Goal: Task Accomplishment & Management: Complete application form

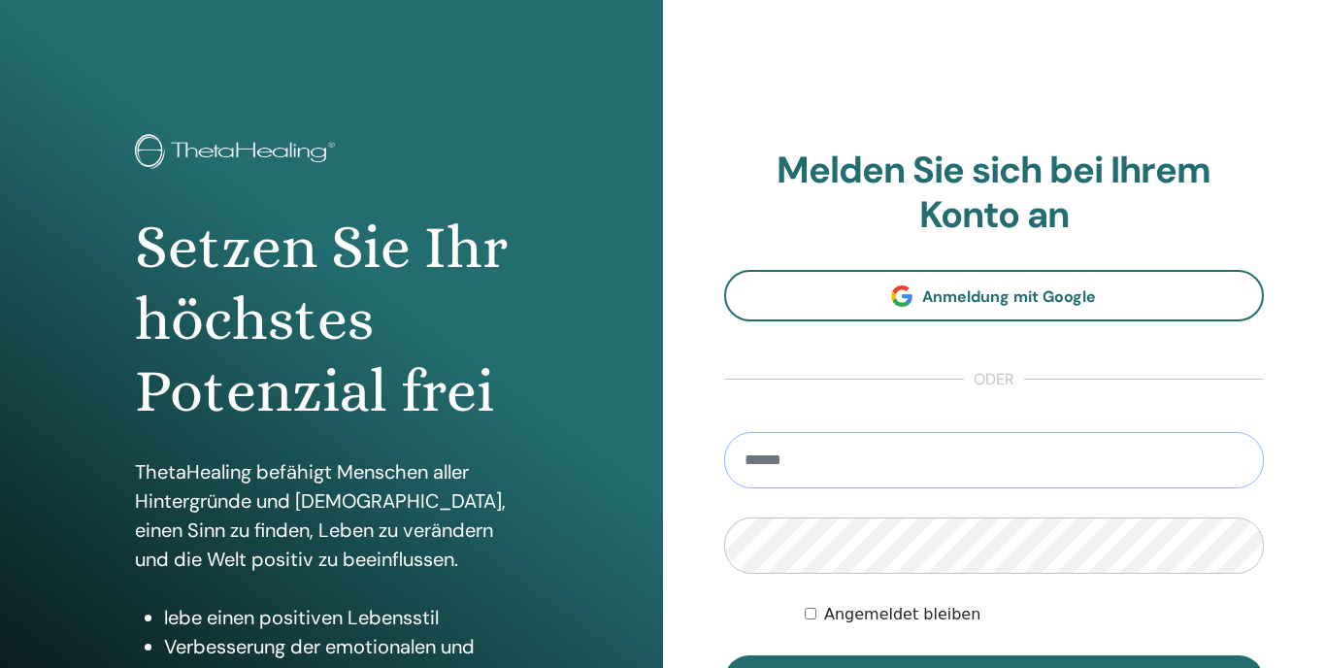
type input "**********"
click at [993, 667] on button "Anmelden" at bounding box center [994, 680] width 541 height 50
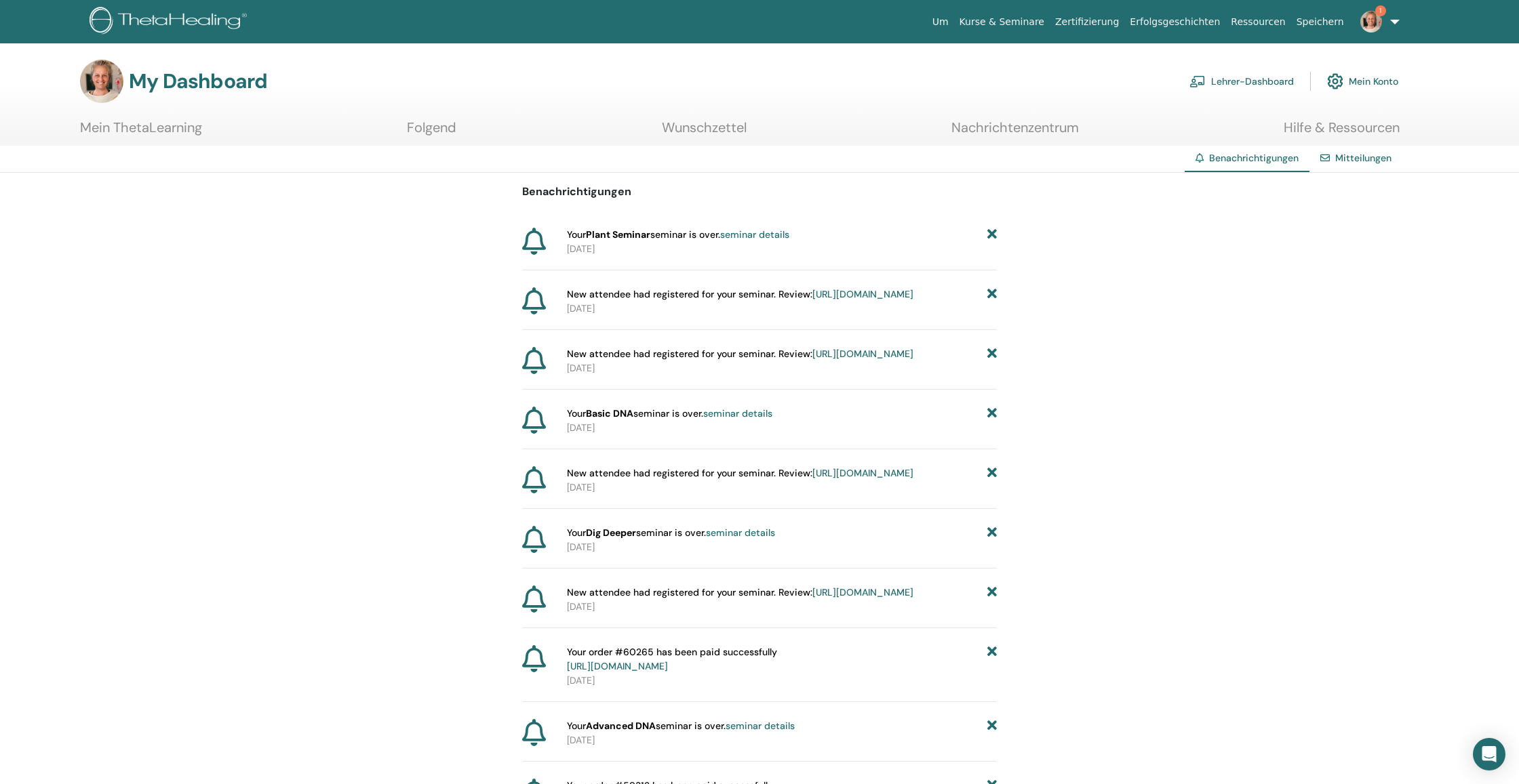
click at [1230, 82] on link "Lehrer-Dashboard" at bounding box center [1242, 81] width 105 height 30
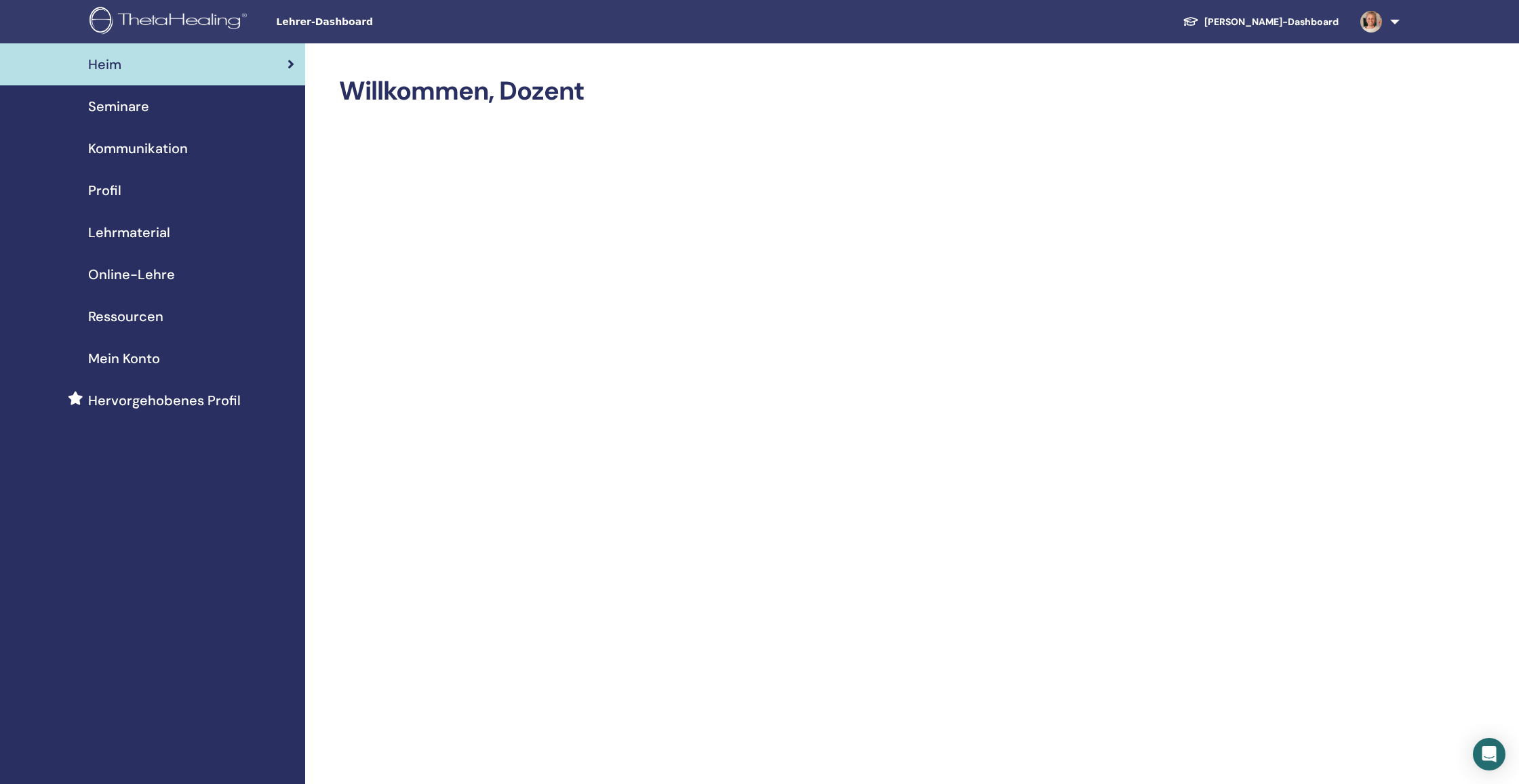
click at [115, 105] on span "Seminare" at bounding box center [118, 106] width 61 height 20
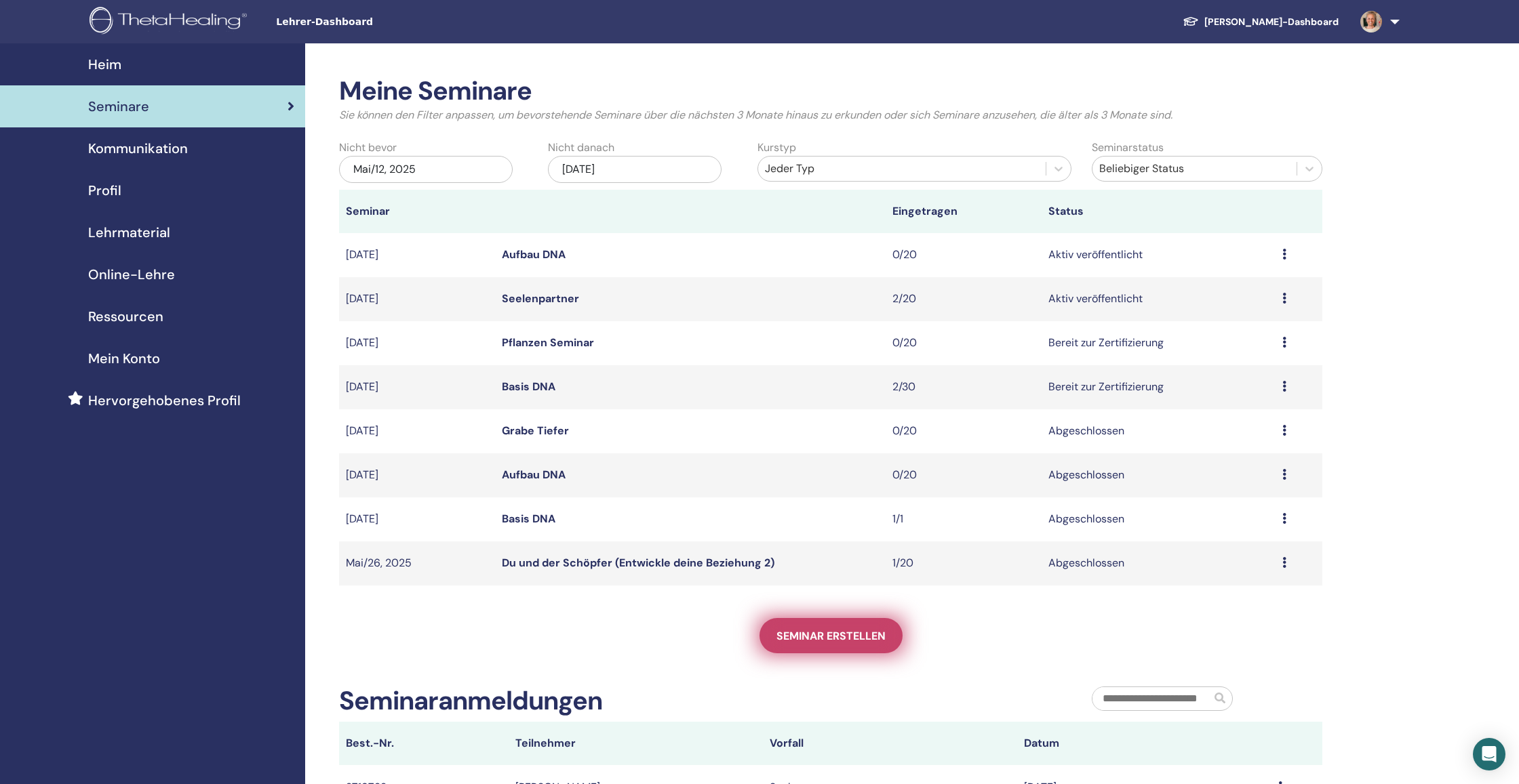
click at [795, 642] on span "Seminar erstellen" at bounding box center [831, 636] width 109 height 14
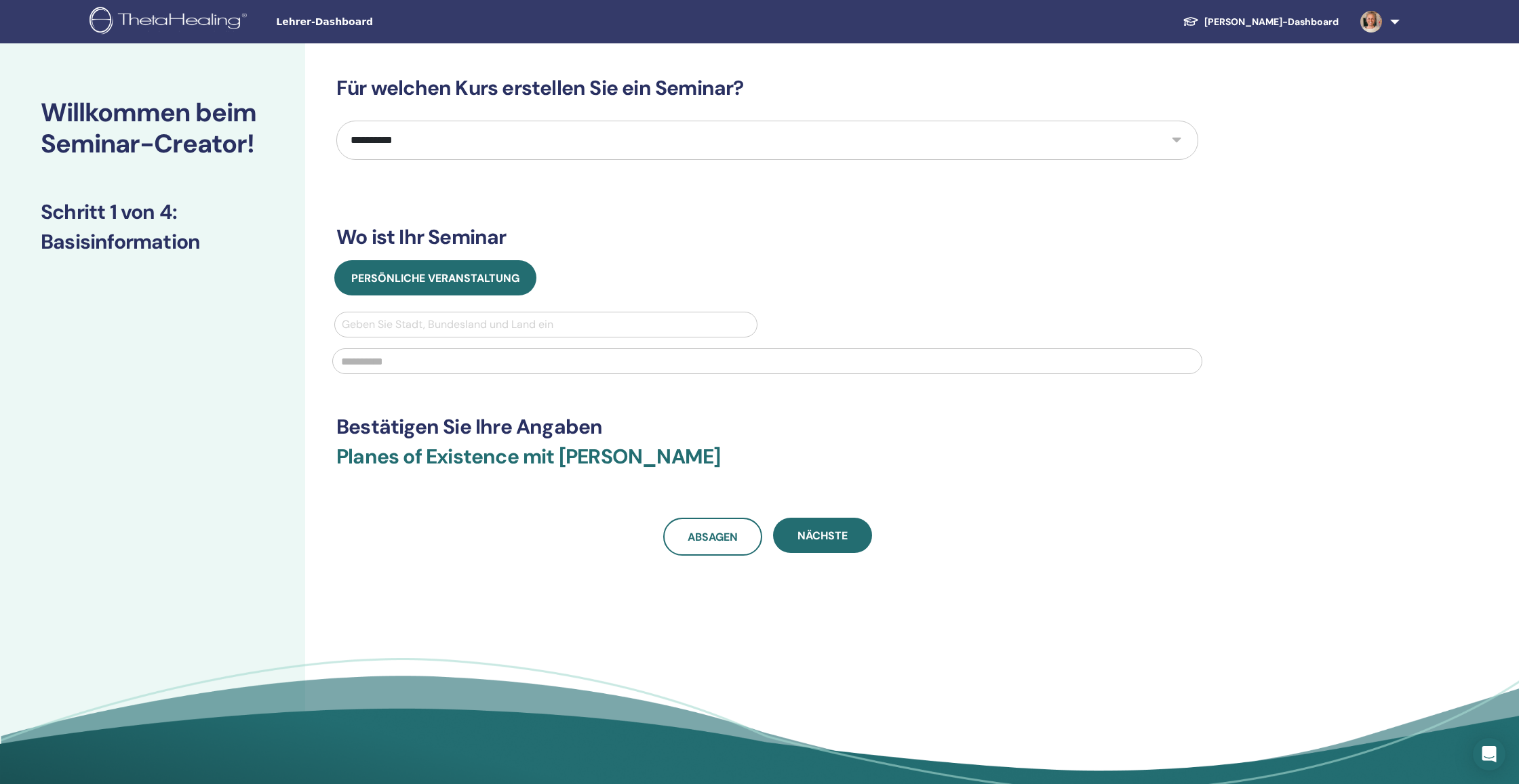
select select "**"
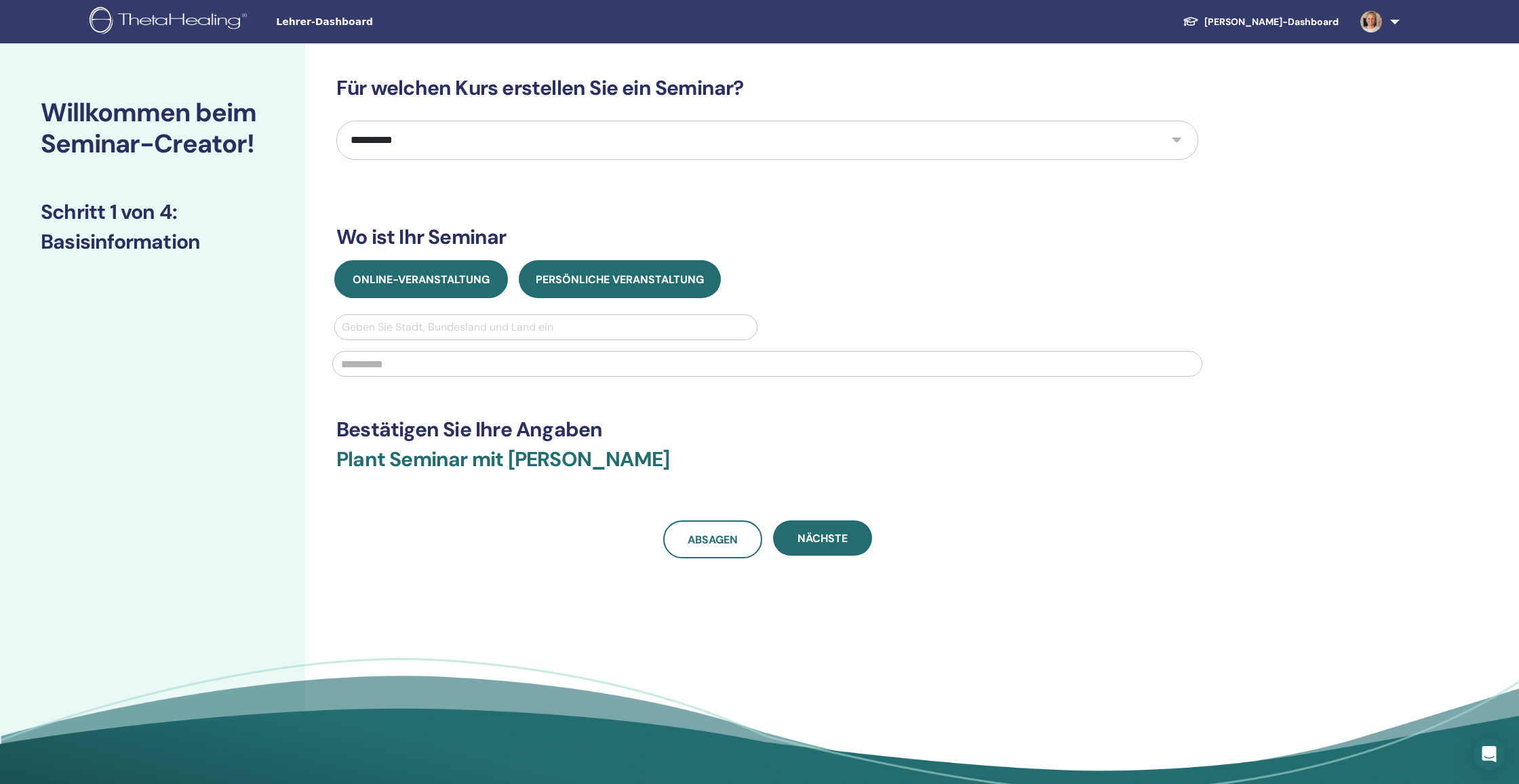
click at [467, 276] on span "Online-Veranstaltung" at bounding box center [421, 279] width 137 height 14
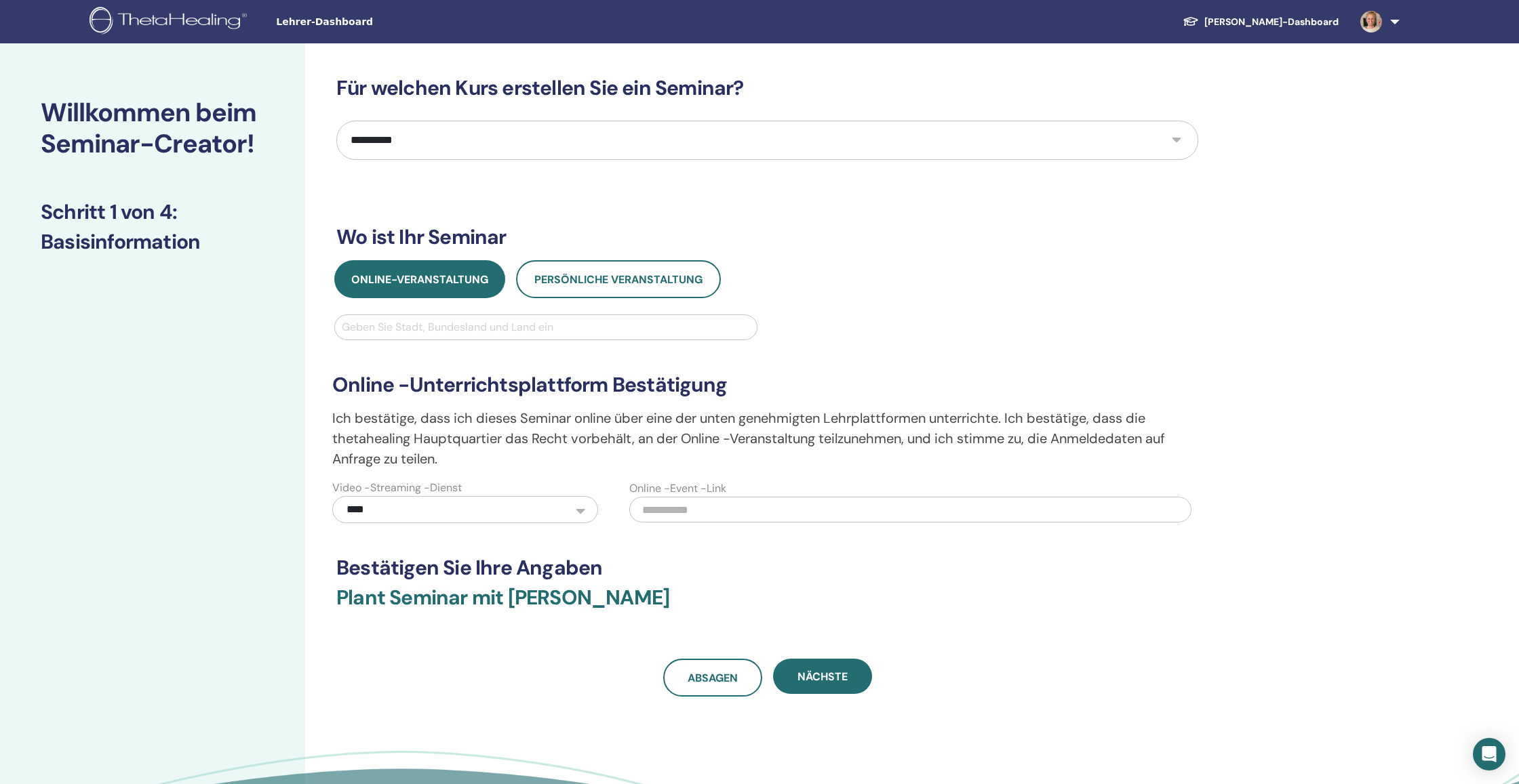
click at [445, 330] on div "Geben Sie Stadt, Bundesland und Land ein" at bounding box center [545, 327] width 409 height 16
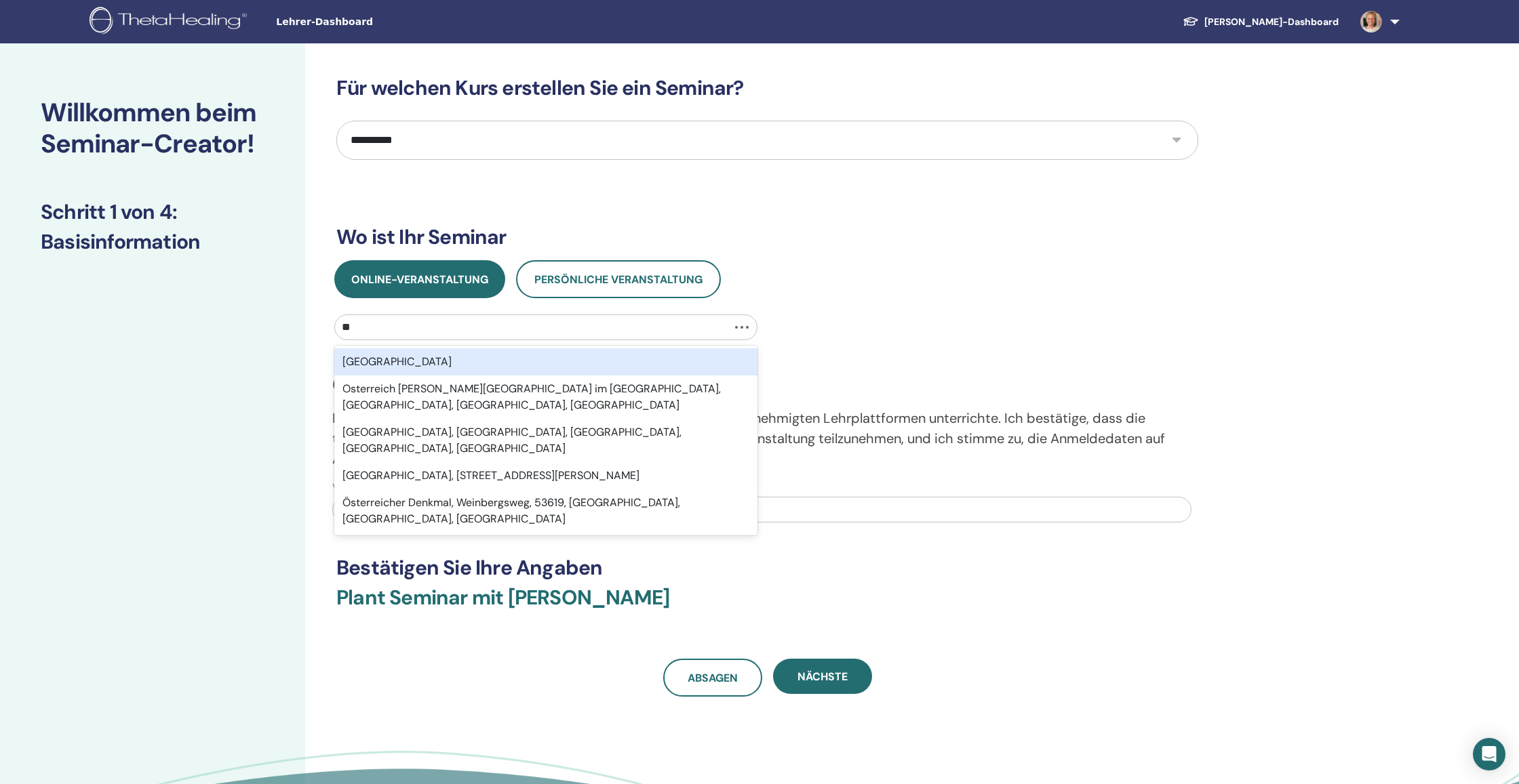
type input "*"
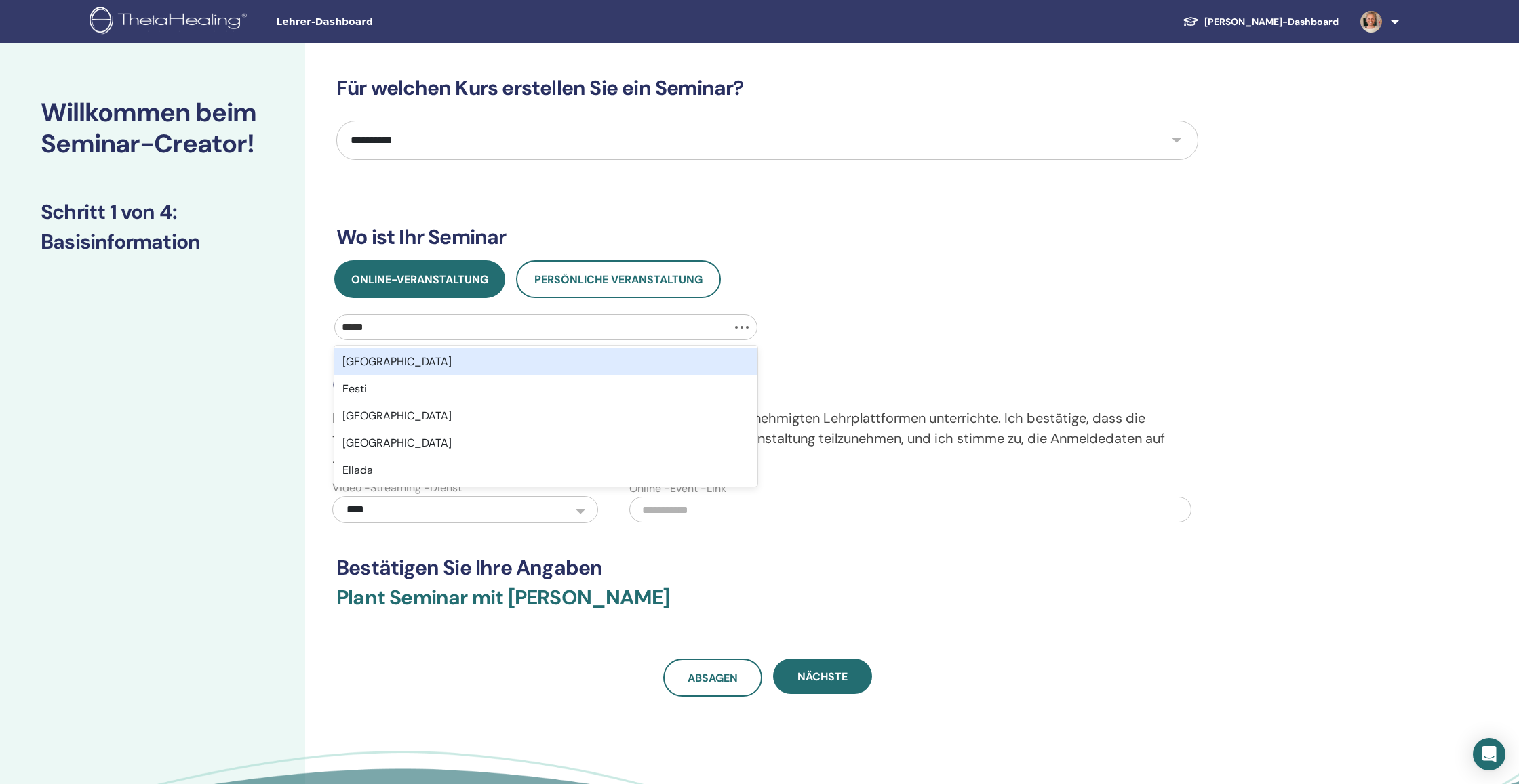
type input "******"
click at [355, 362] on div "Europa" at bounding box center [546, 362] width 423 height 27
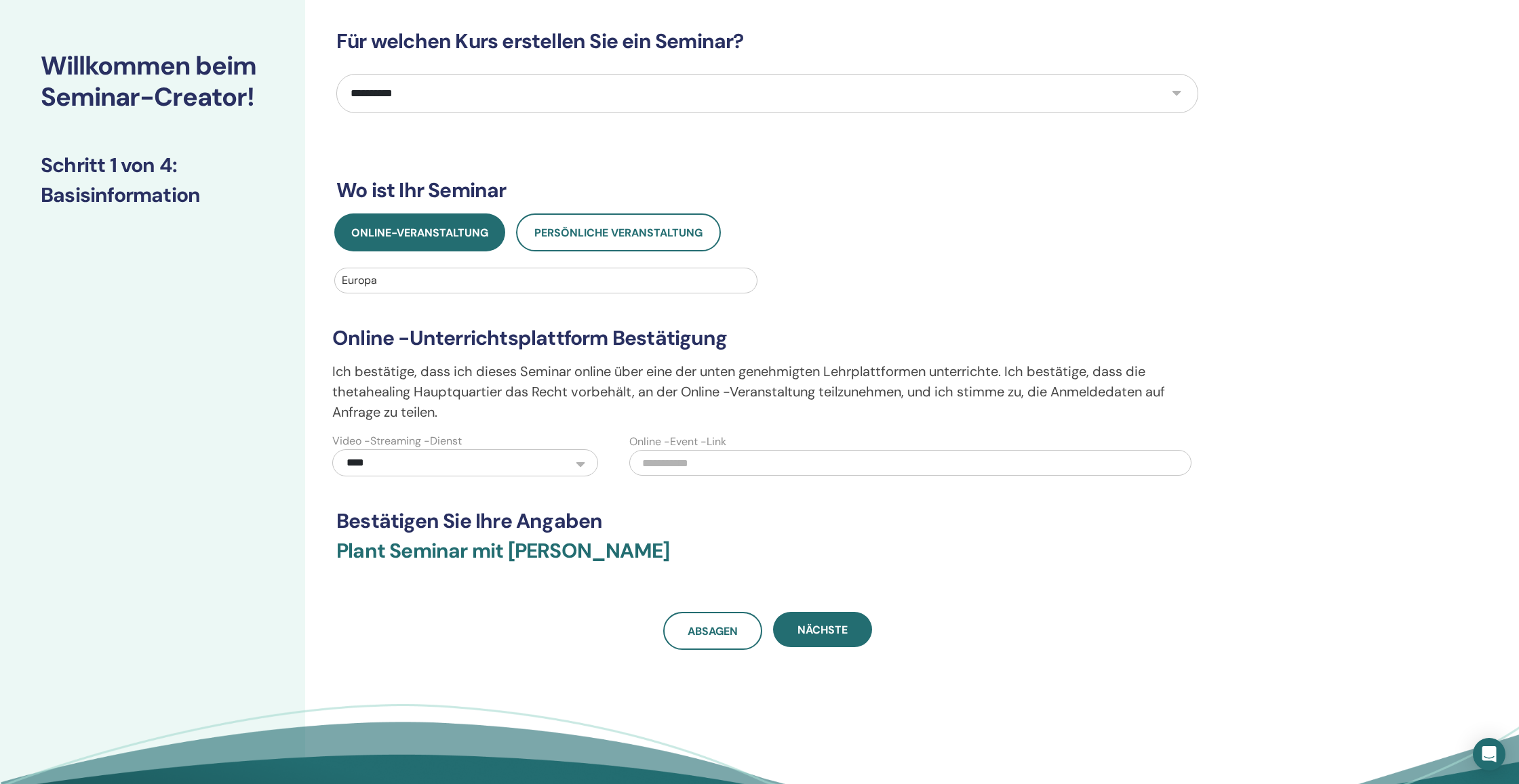
scroll to position [58, 0]
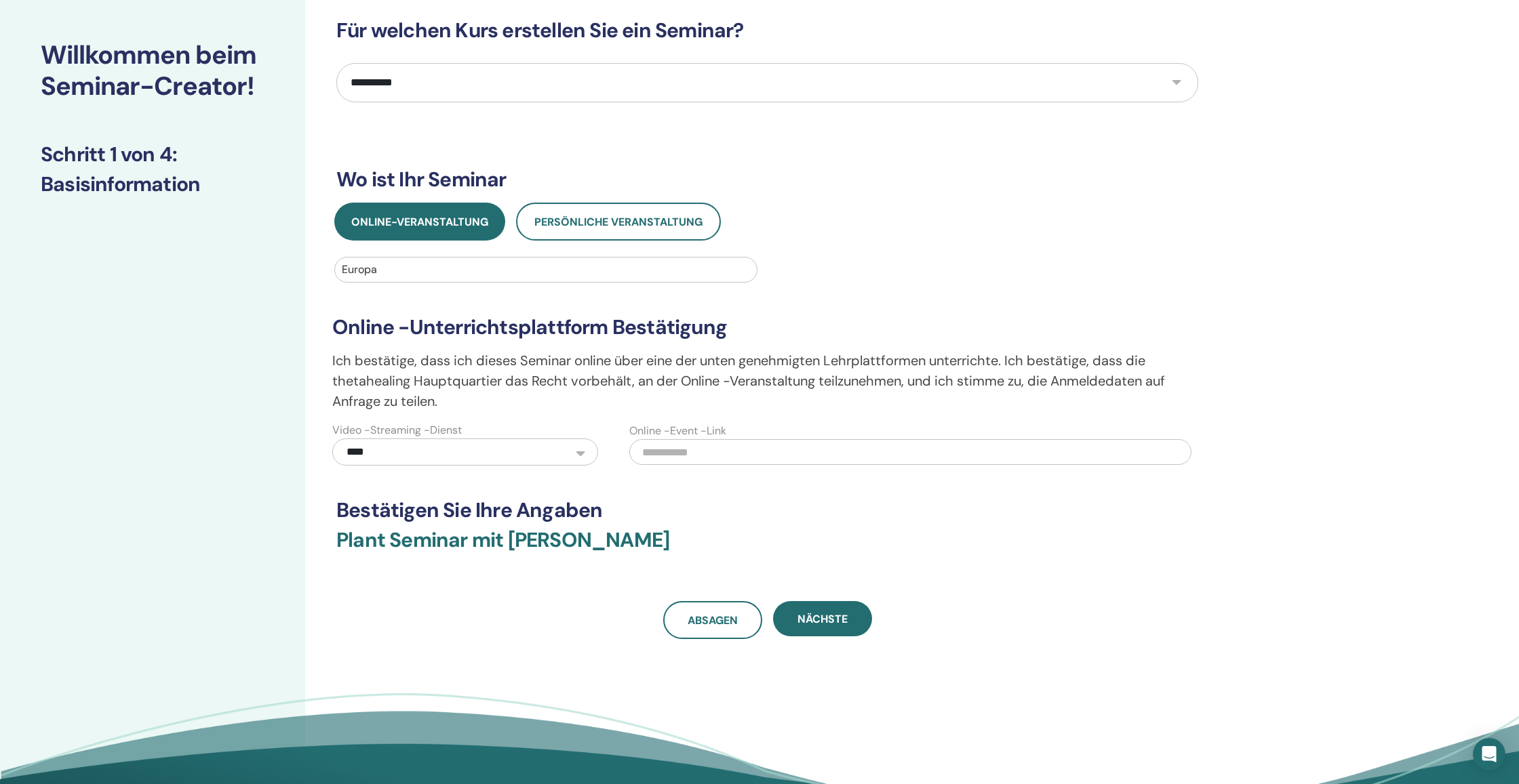
click at [733, 452] on input "text" at bounding box center [911, 452] width 563 height 26
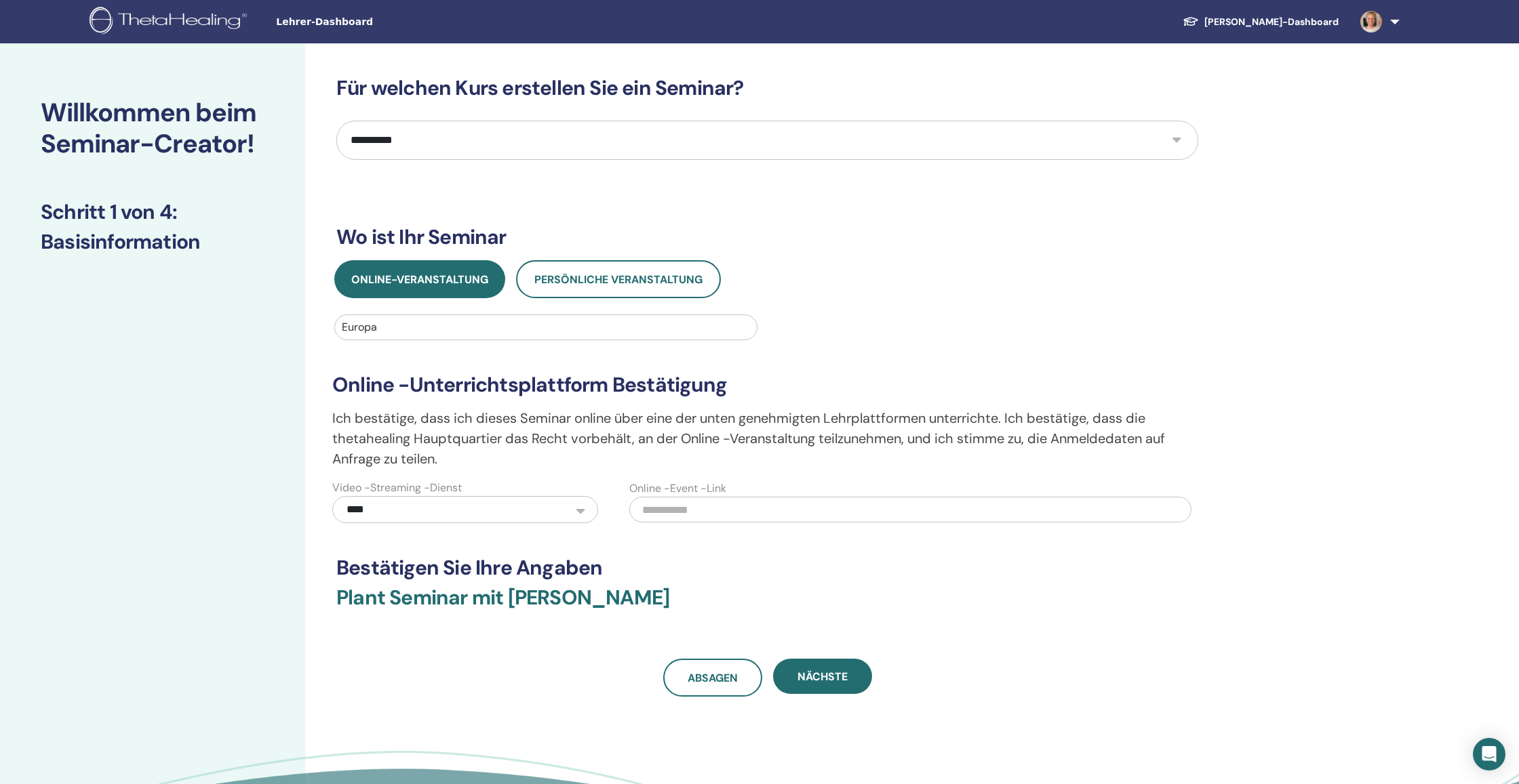
scroll to position [0, 0]
click at [835, 681] on span "Nächste" at bounding box center [823, 676] width 50 height 14
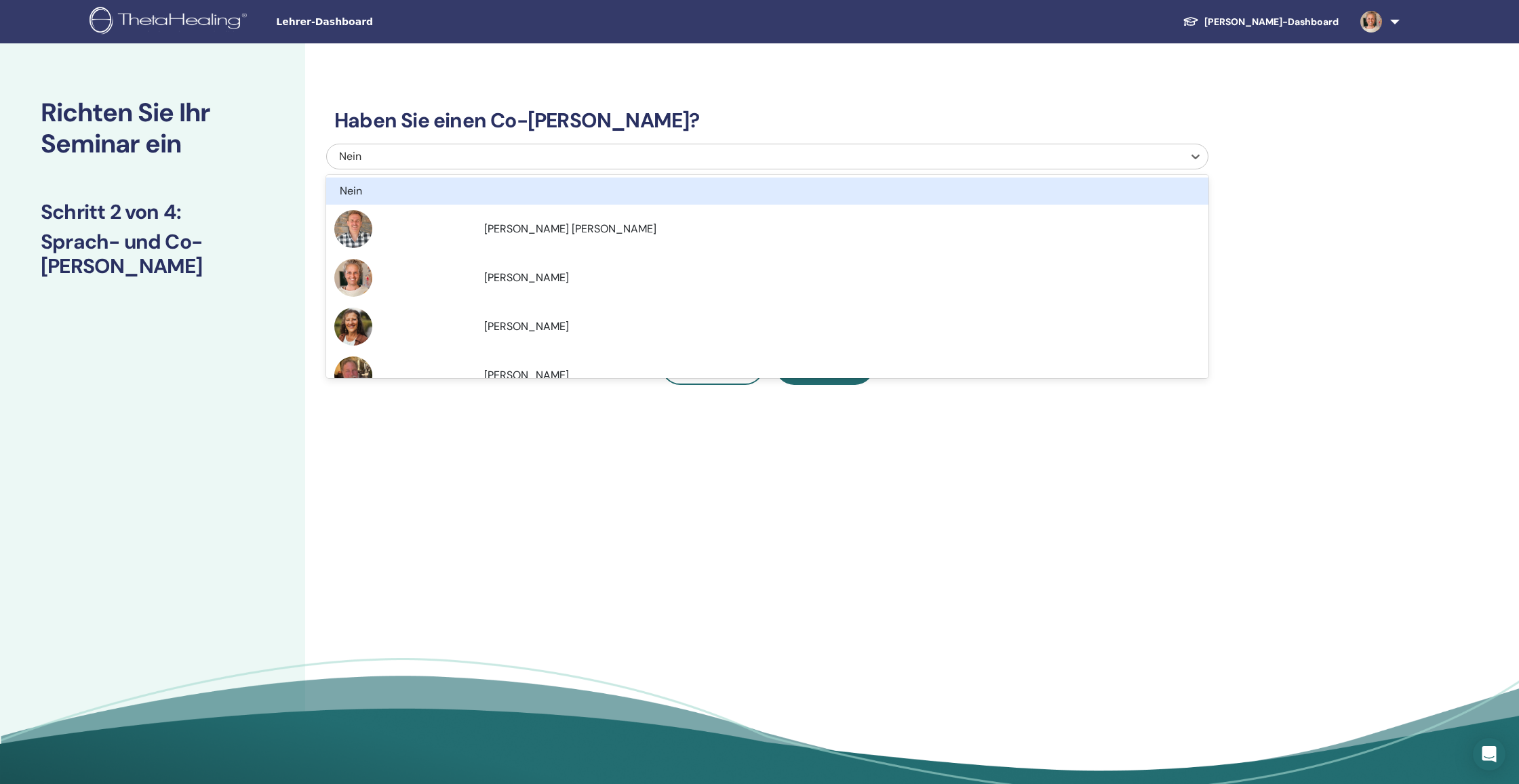
click at [1057, 157] on div at bounding box center [755, 156] width 843 height 19
click at [509, 193] on div "Nein" at bounding box center [697, 191] width 716 height 16
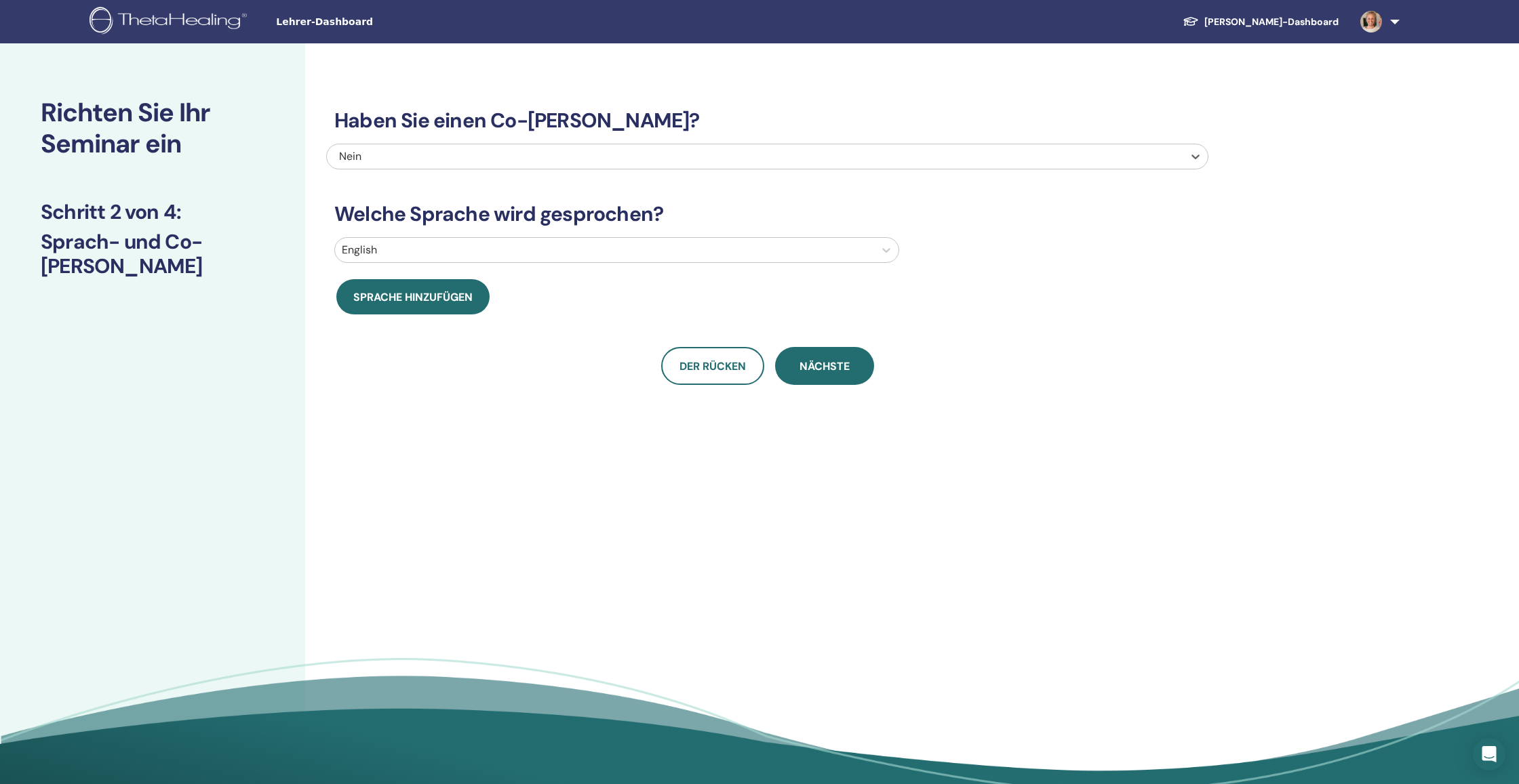
click at [454, 249] on div at bounding box center [604, 250] width 526 height 19
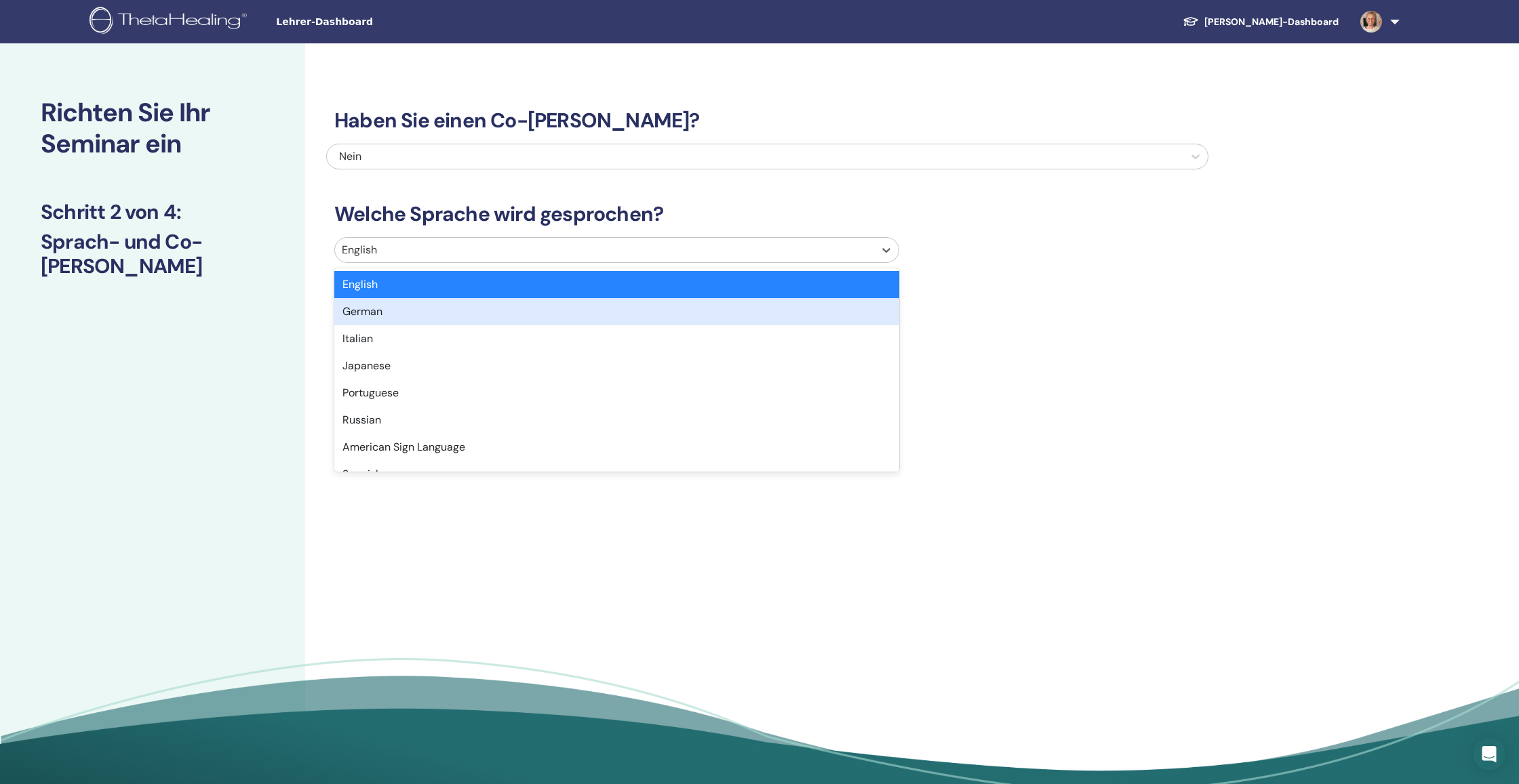
click at [434, 309] on div "German" at bounding box center [617, 311] width 565 height 27
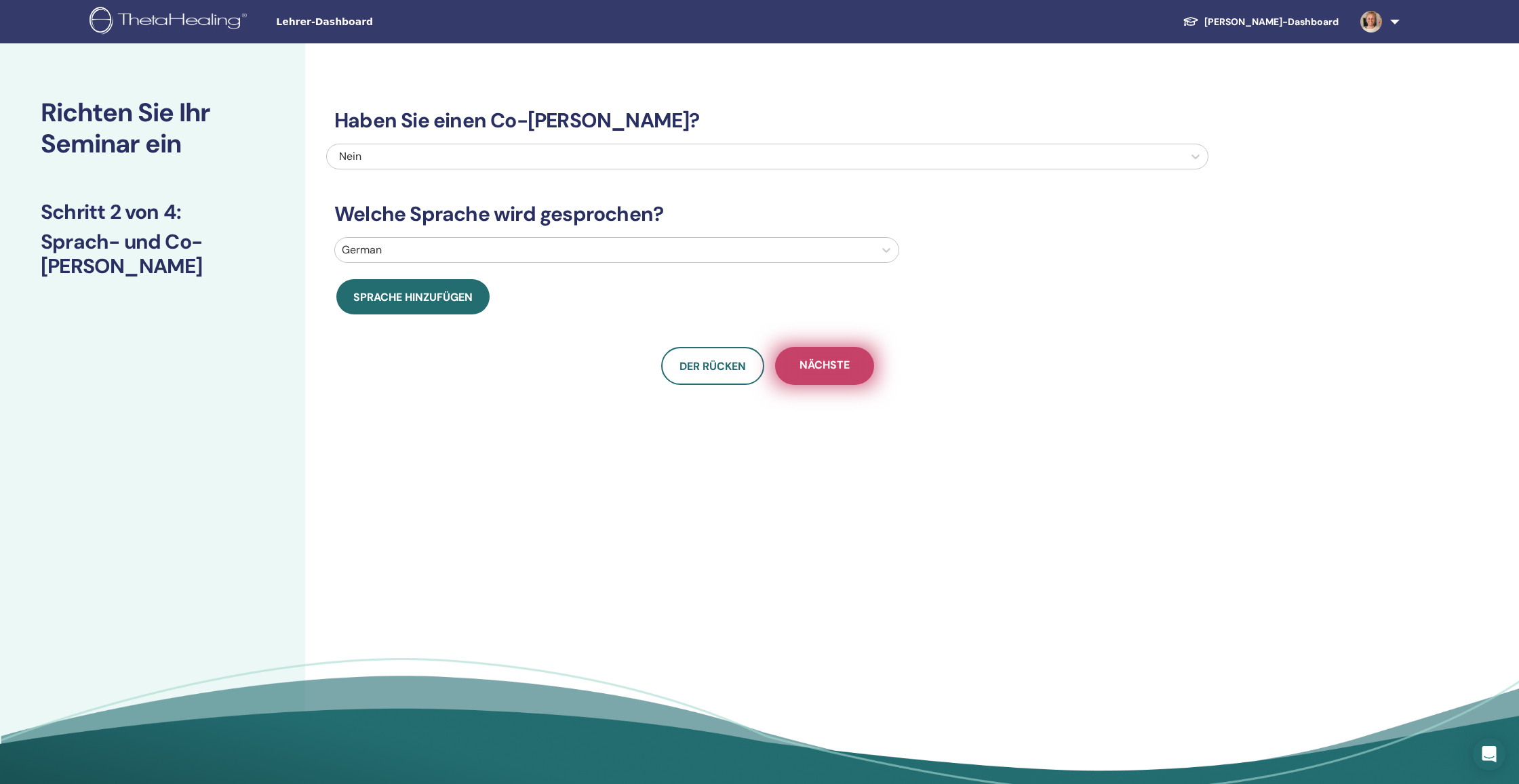
click at [842, 373] on button "Nächste" at bounding box center [825, 366] width 99 height 38
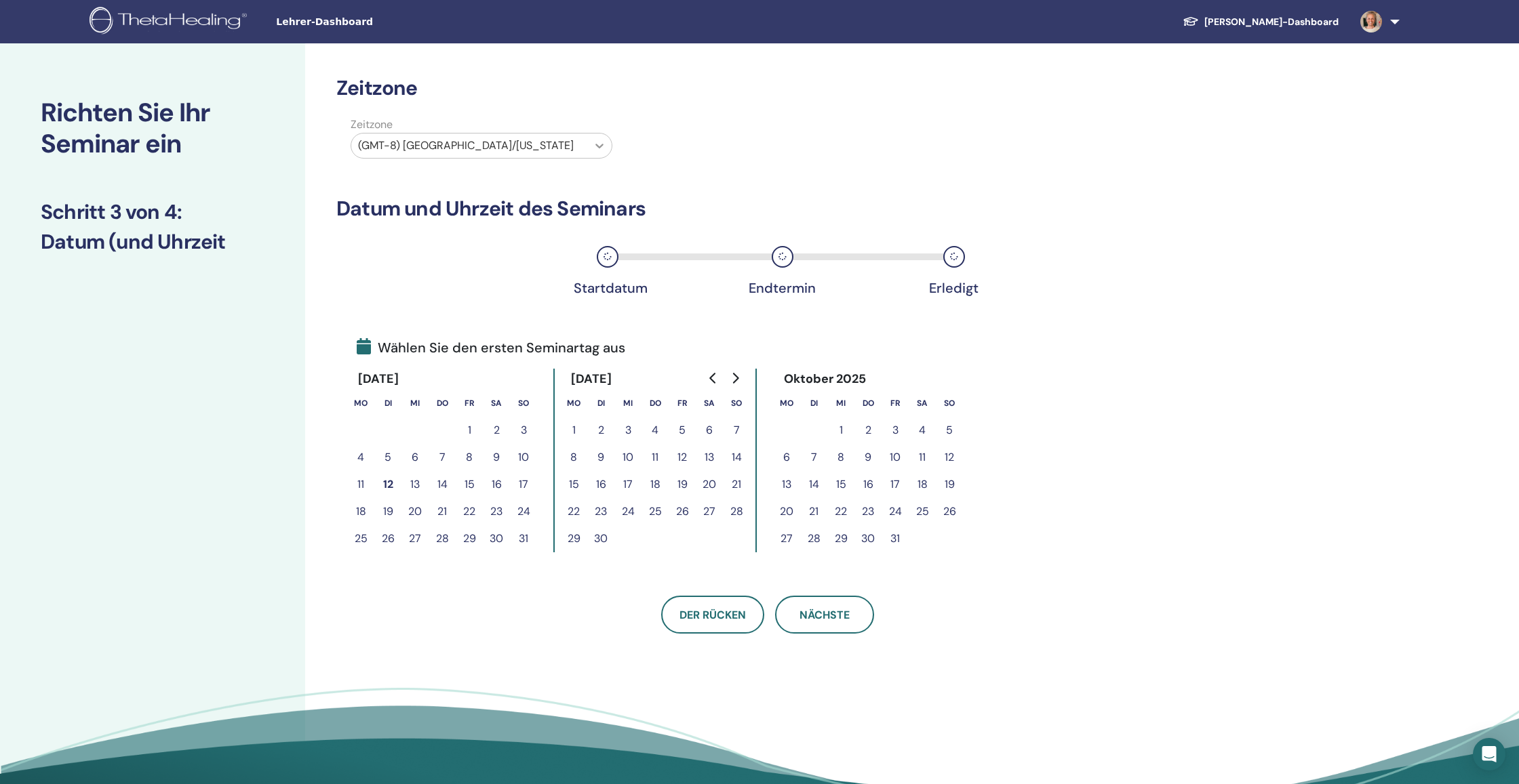
click at [599, 149] on icon at bounding box center [599, 145] width 13 height 13
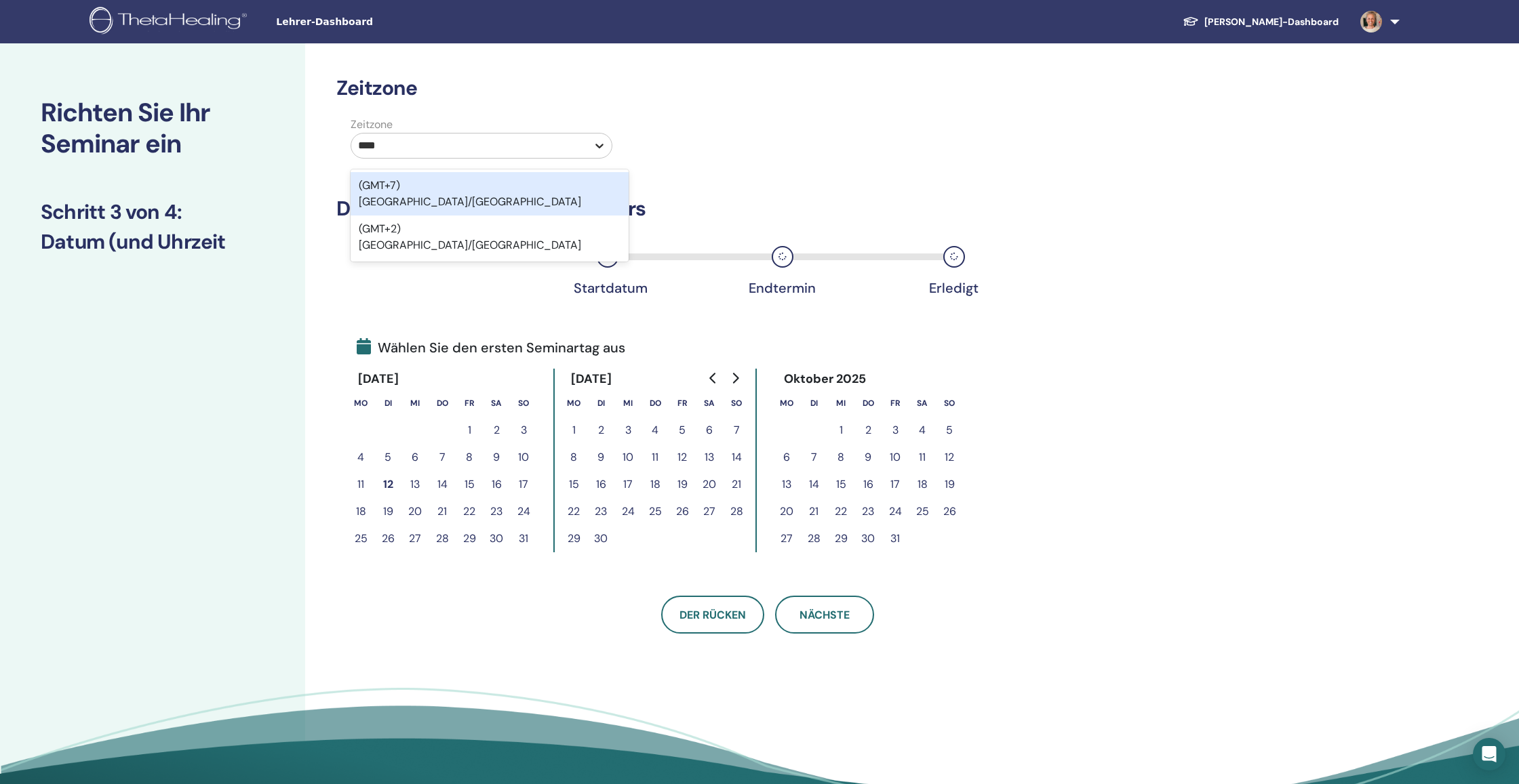
type input "*****"
click at [571, 178] on div "(GMT+2) [GEOGRAPHIC_DATA]/[GEOGRAPHIC_DATA]" at bounding box center [490, 194] width 278 height 43
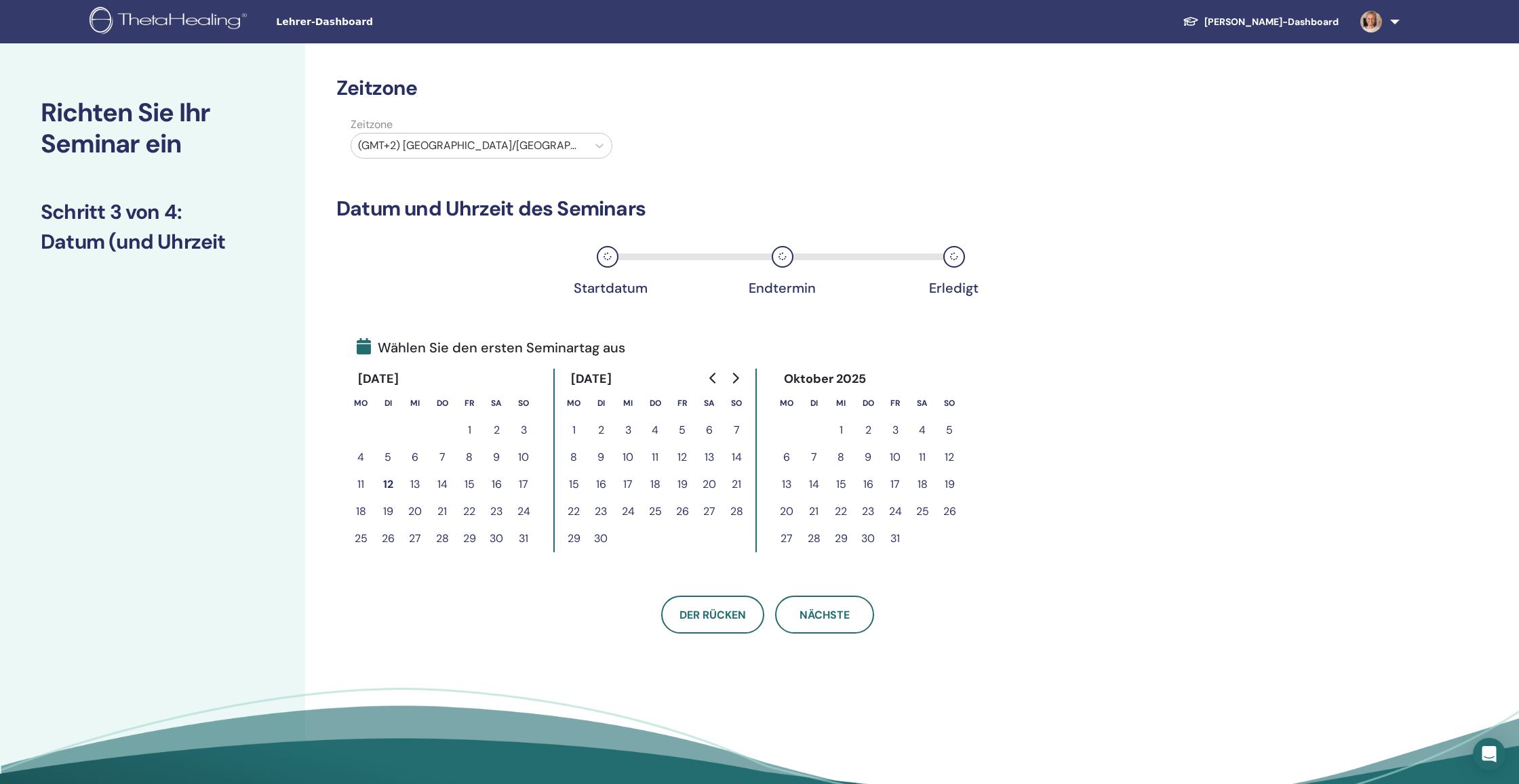
click at [738, 376] on icon "Go to next month" at bounding box center [735, 378] width 11 height 11
click at [788, 459] on button "8" at bounding box center [786, 457] width 27 height 27
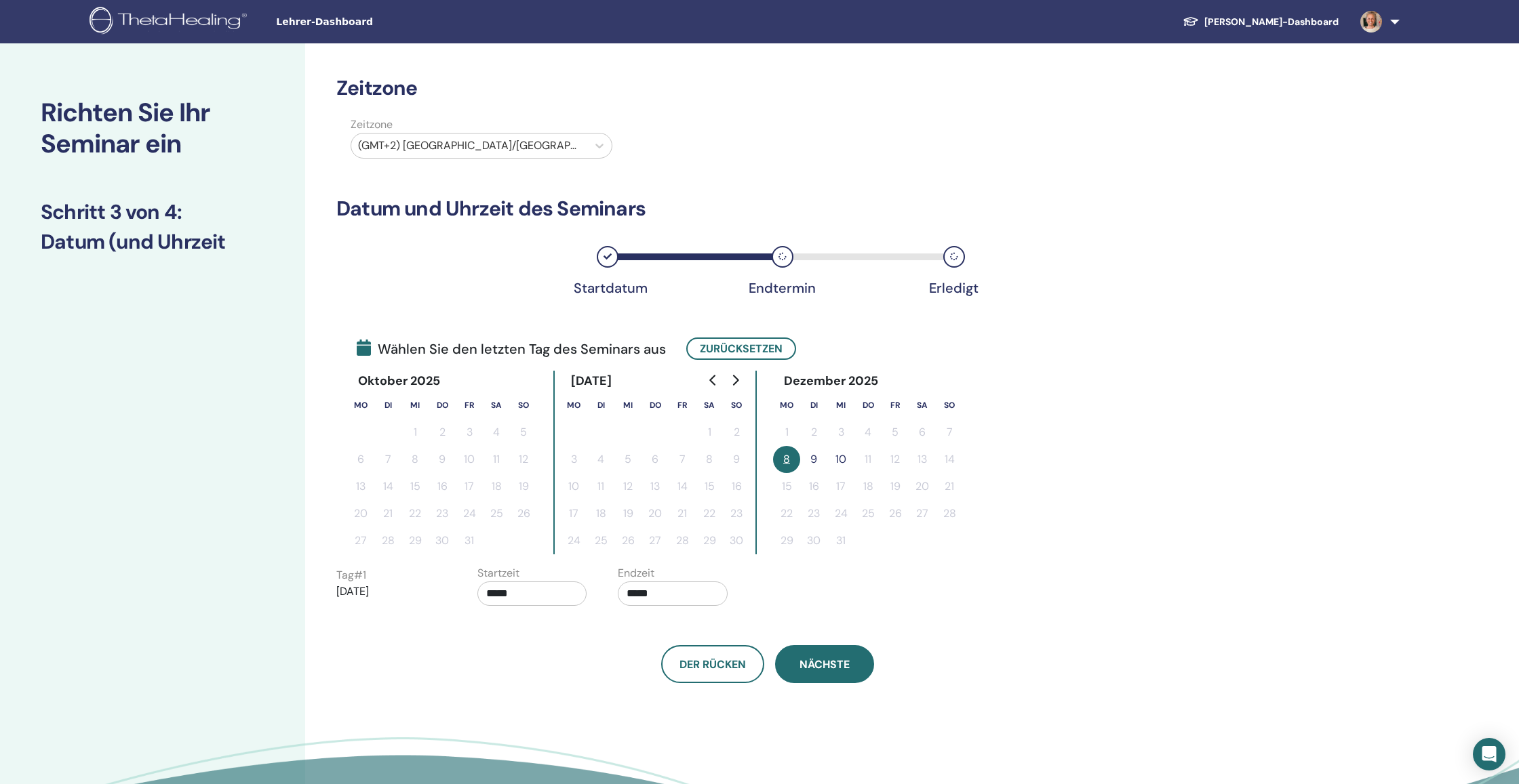
click at [837, 669] on span "Nächste" at bounding box center [825, 665] width 50 height 14
click at [812, 458] on button "9" at bounding box center [814, 459] width 27 height 27
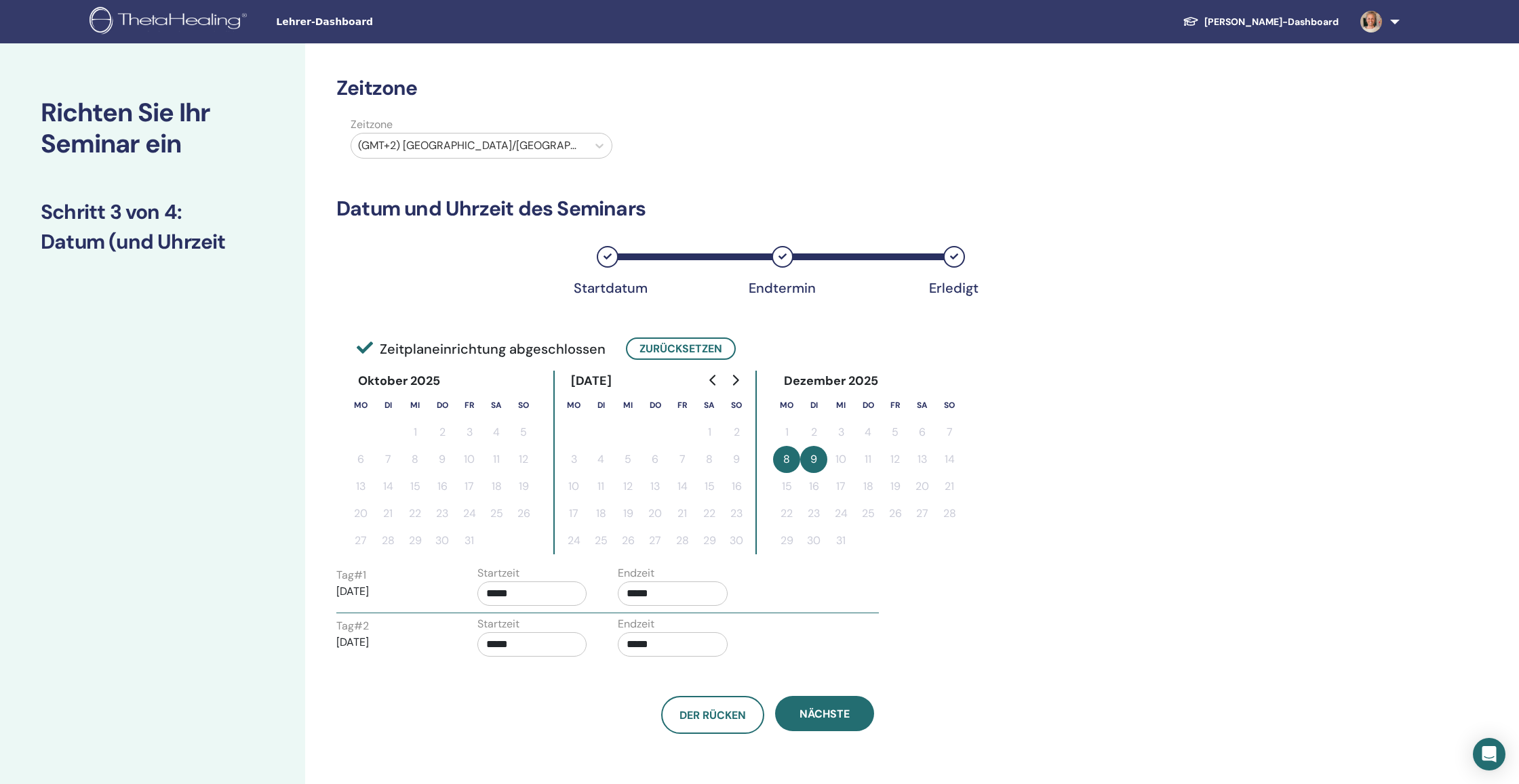
click at [810, 461] on button "9" at bounding box center [814, 459] width 27 height 27
click at [784, 460] on button "8" at bounding box center [786, 459] width 27 height 27
click at [695, 350] on button "Zurücksetzen" at bounding box center [680, 349] width 110 height 22
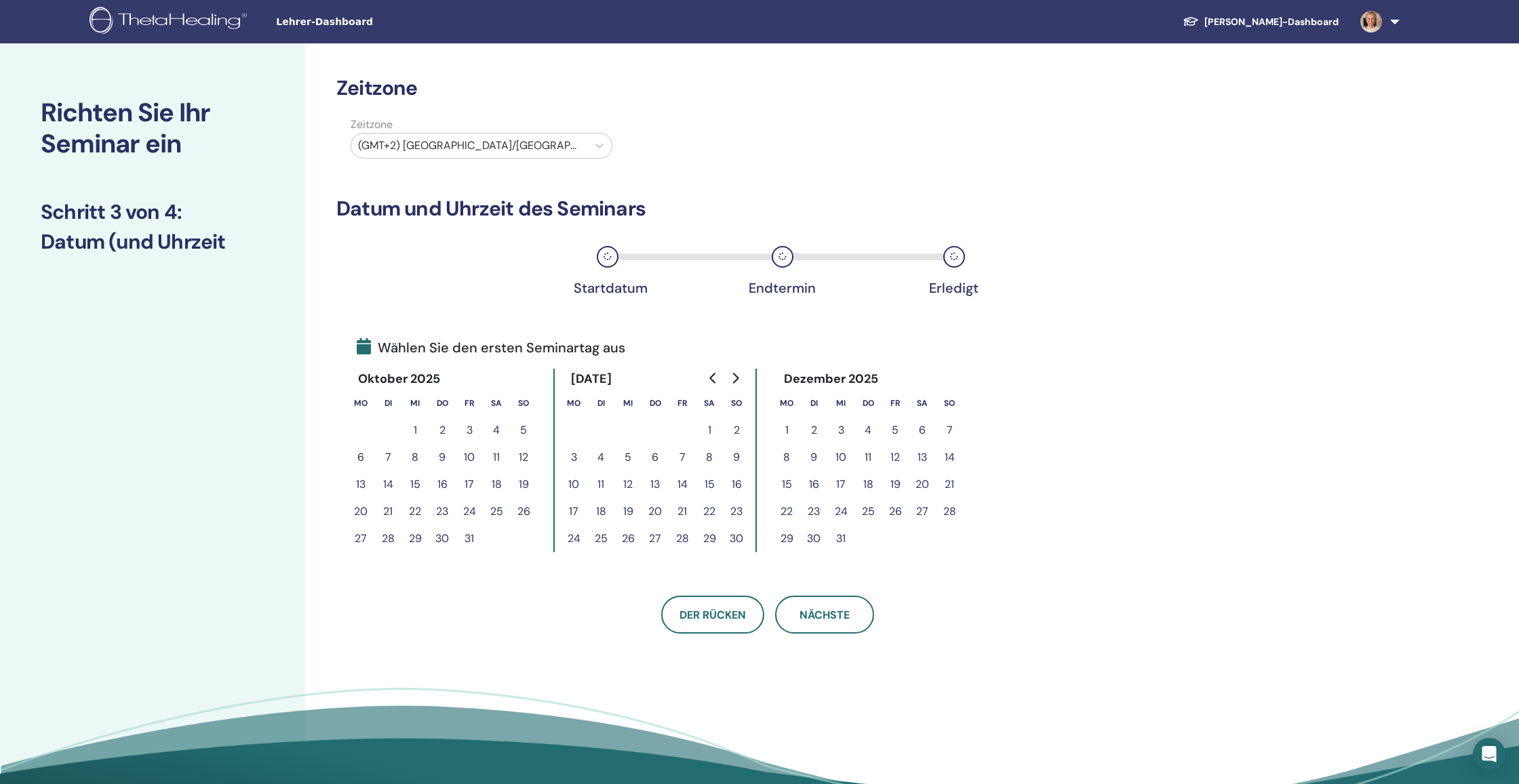
click at [791, 454] on button "8" at bounding box center [786, 457] width 27 height 27
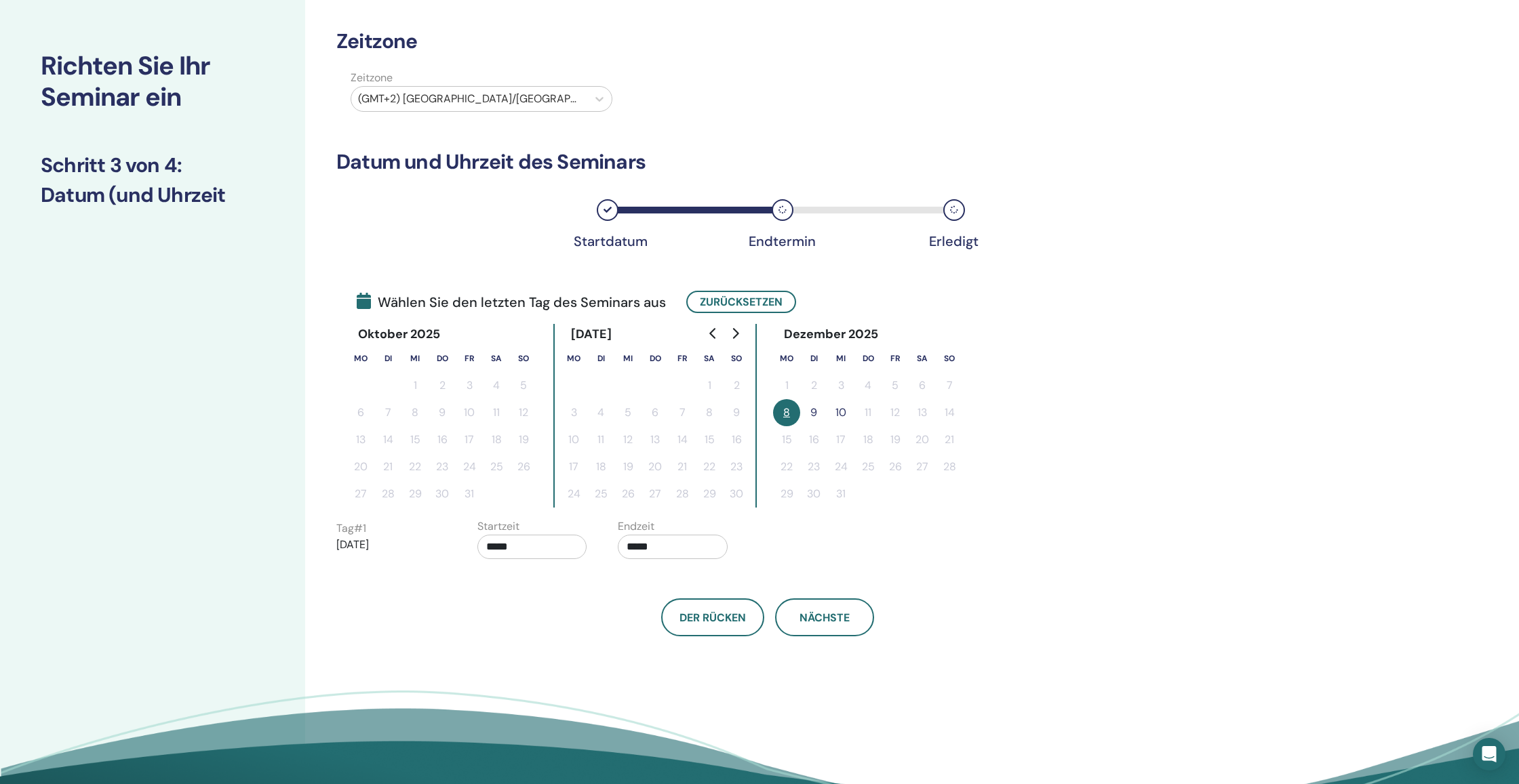
scroll to position [47, 0]
click at [795, 412] on button "8" at bounding box center [786, 412] width 27 height 27
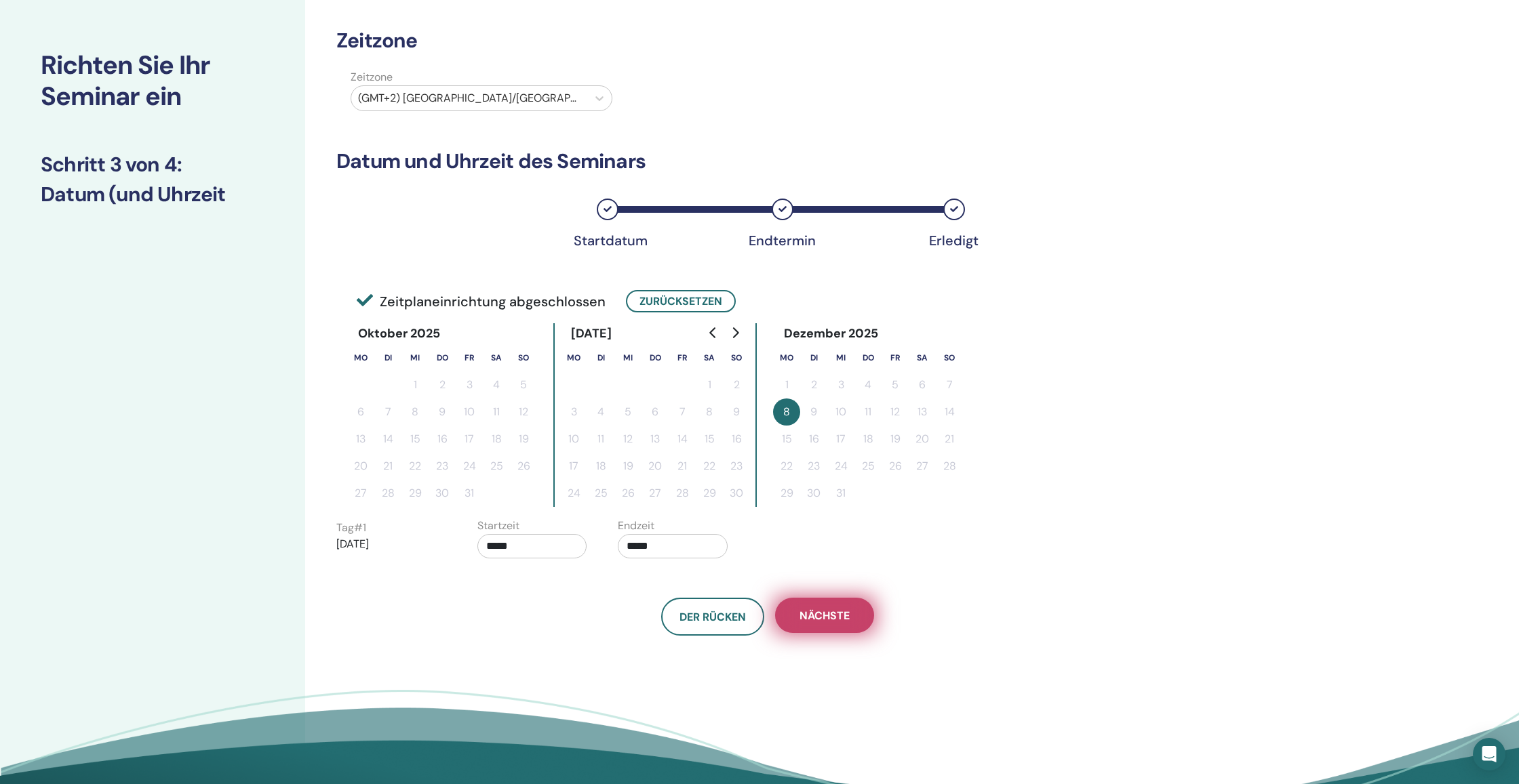
click at [843, 612] on span "Nächste" at bounding box center [825, 616] width 50 height 14
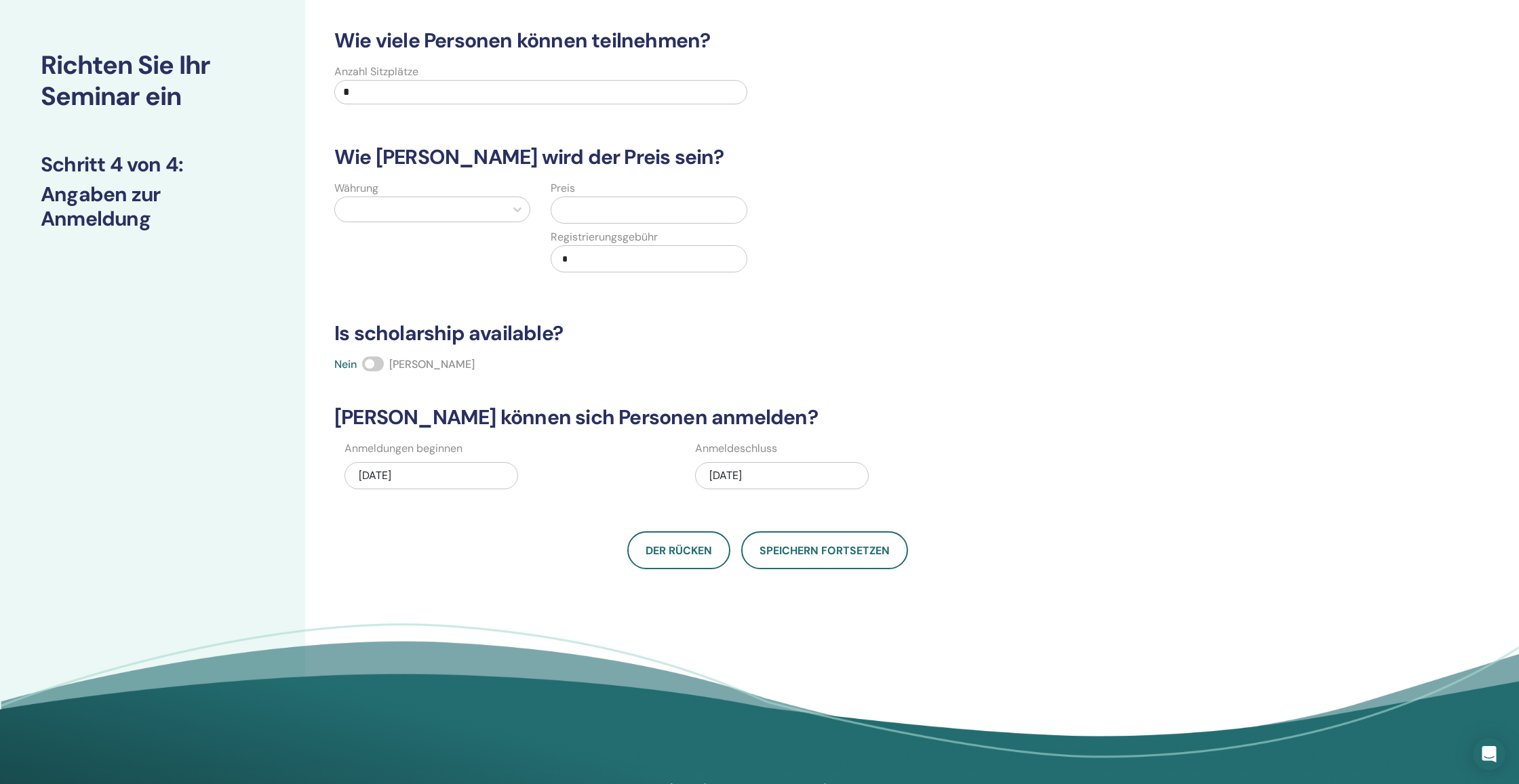
drag, startPoint x: 370, startPoint y: 92, endPoint x: 315, endPoint y: 80, distance: 56.3
click at [315, 80] on div "Wie viele Personen können teilnehmen? Anzahl Sitzplätze * Wie hoch wird der Pre…" at bounding box center [812, 377] width 1013 height 763
type input "**"
click at [380, 201] on div at bounding box center [420, 209] width 156 height 19
type input "*"
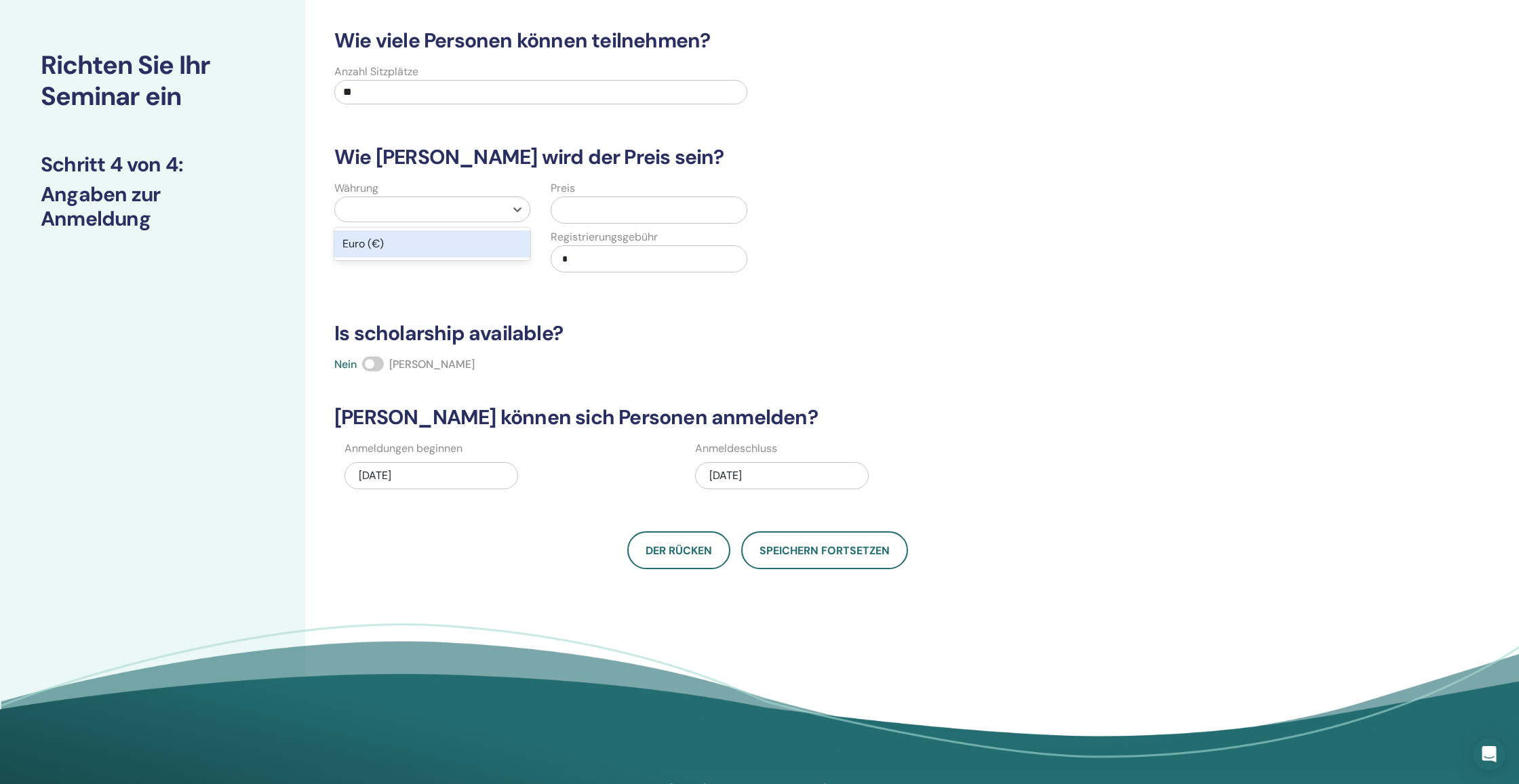
click at [596, 212] on input "text" at bounding box center [651, 210] width 189 height 26
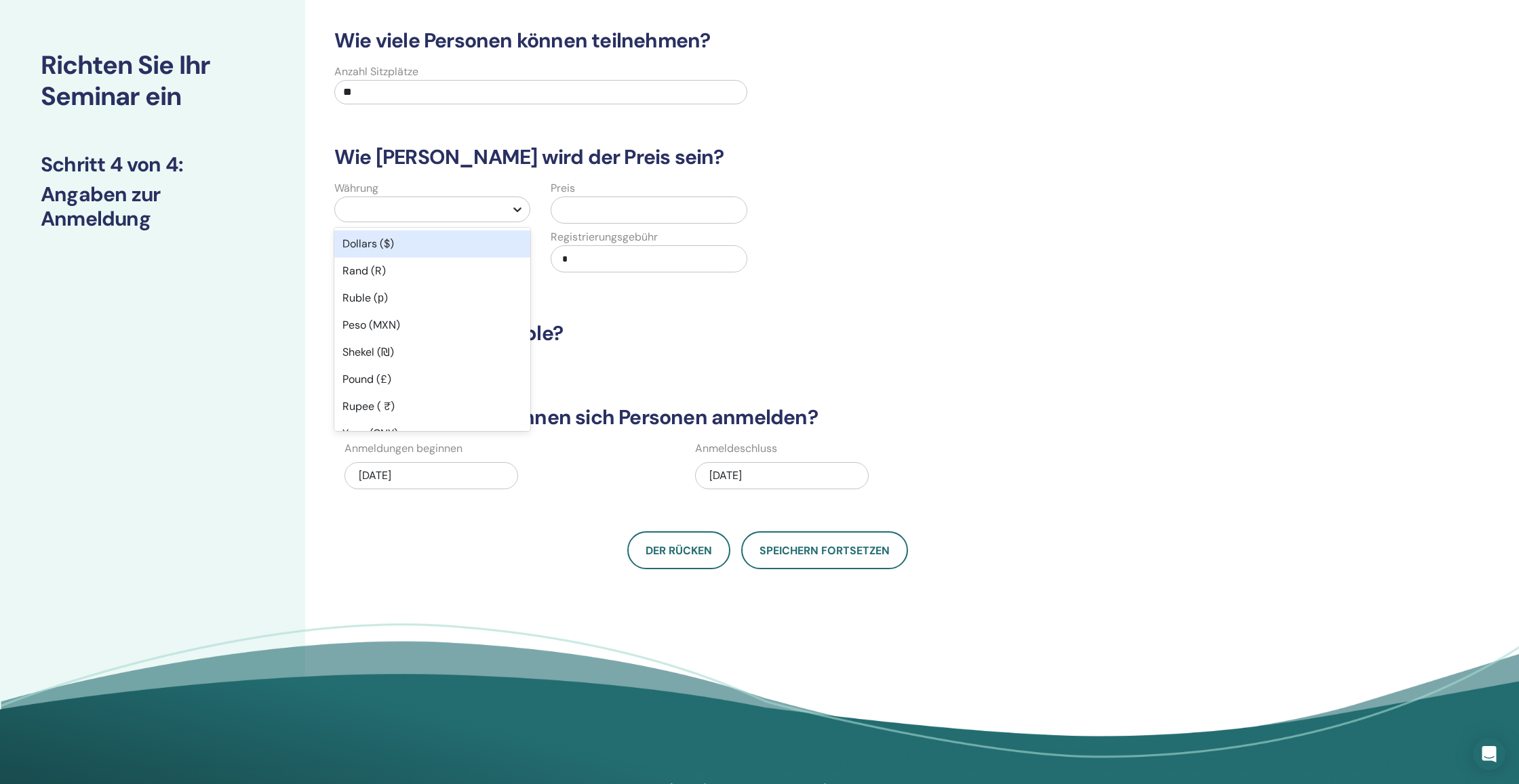
click at [513, 207] on icon at bounding box center [517, 209] width 13 height 13
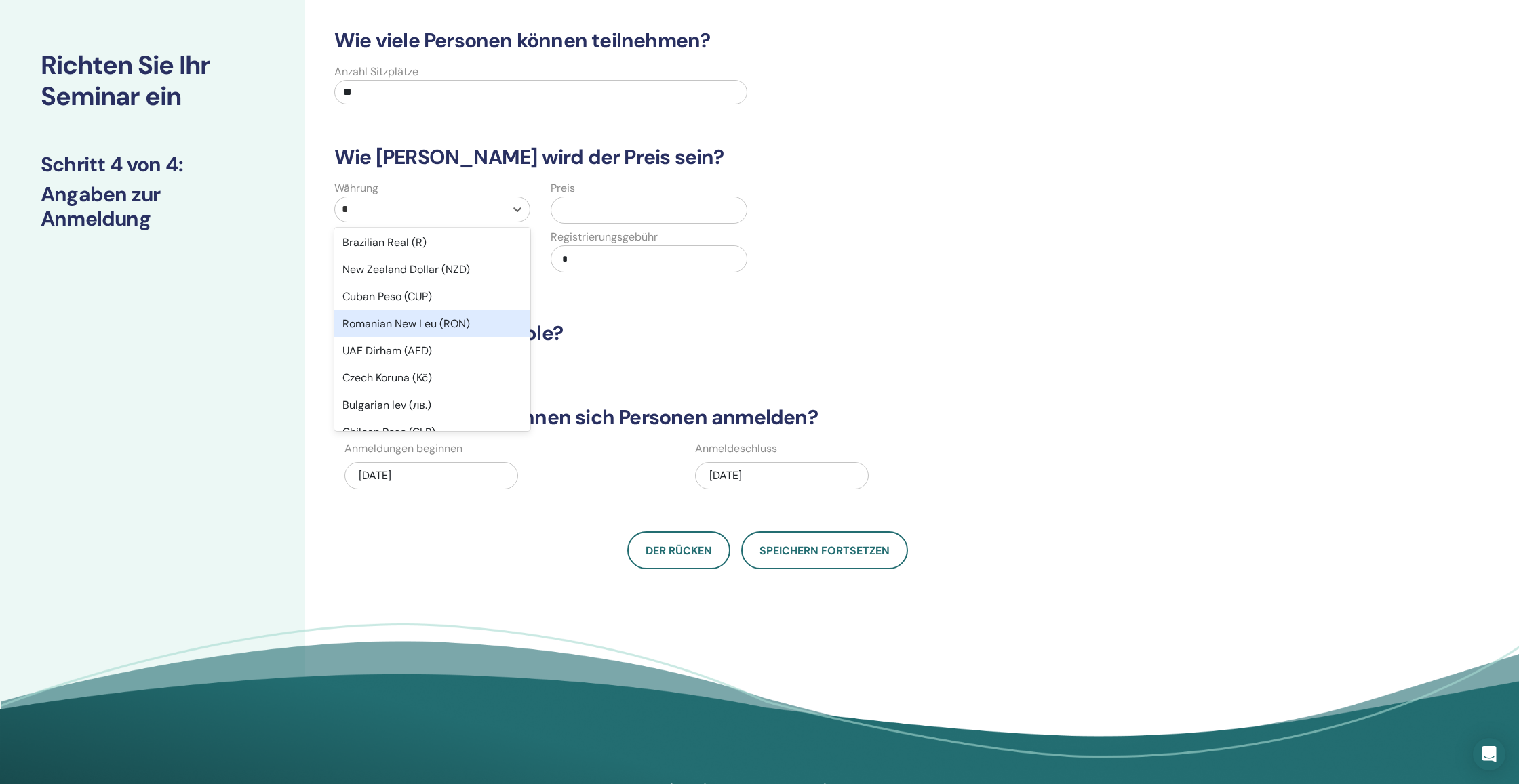
type input "**"
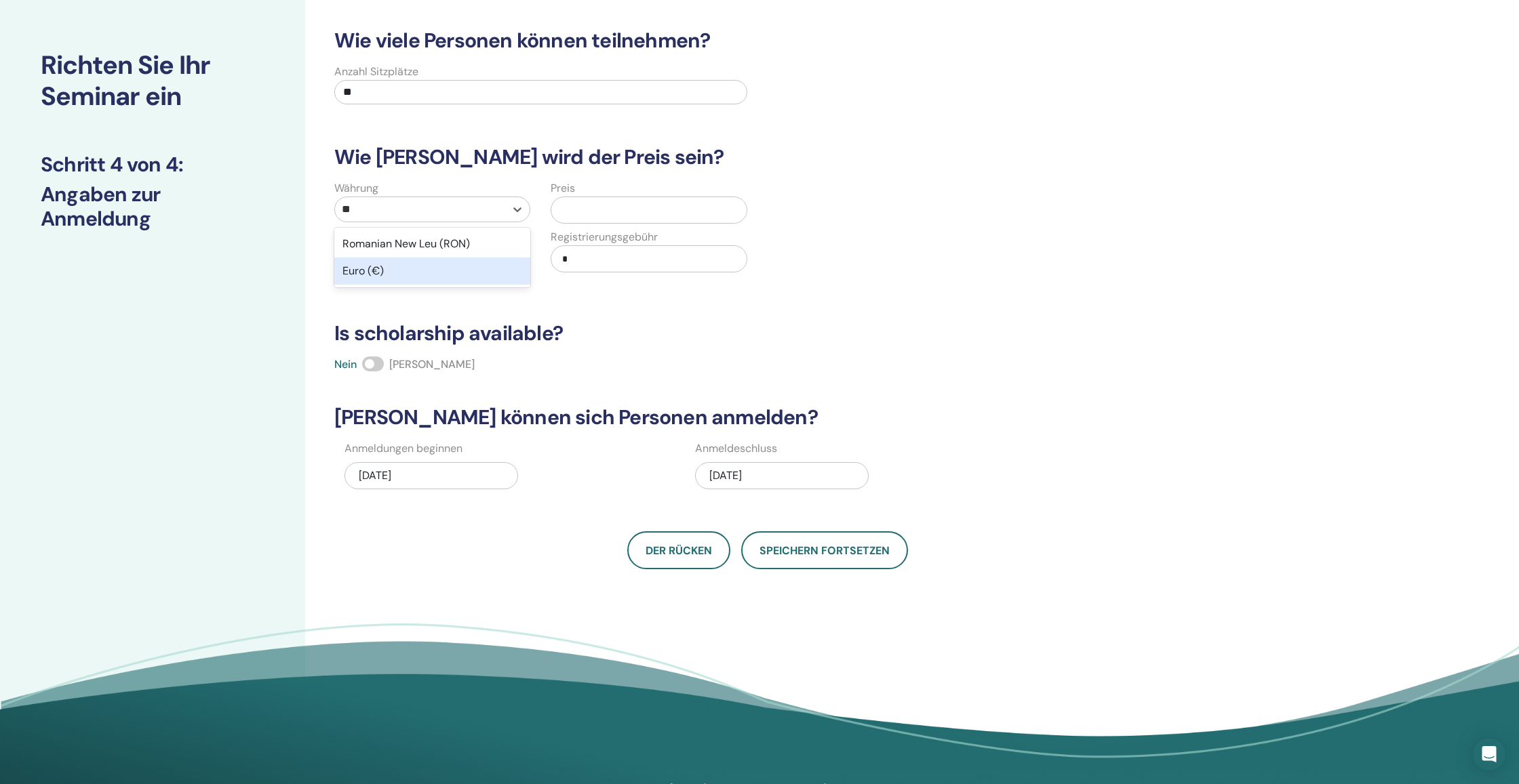
click at [430, 274] on div "Euro (€)" at bounding box center [432, 271] width 196 height 27
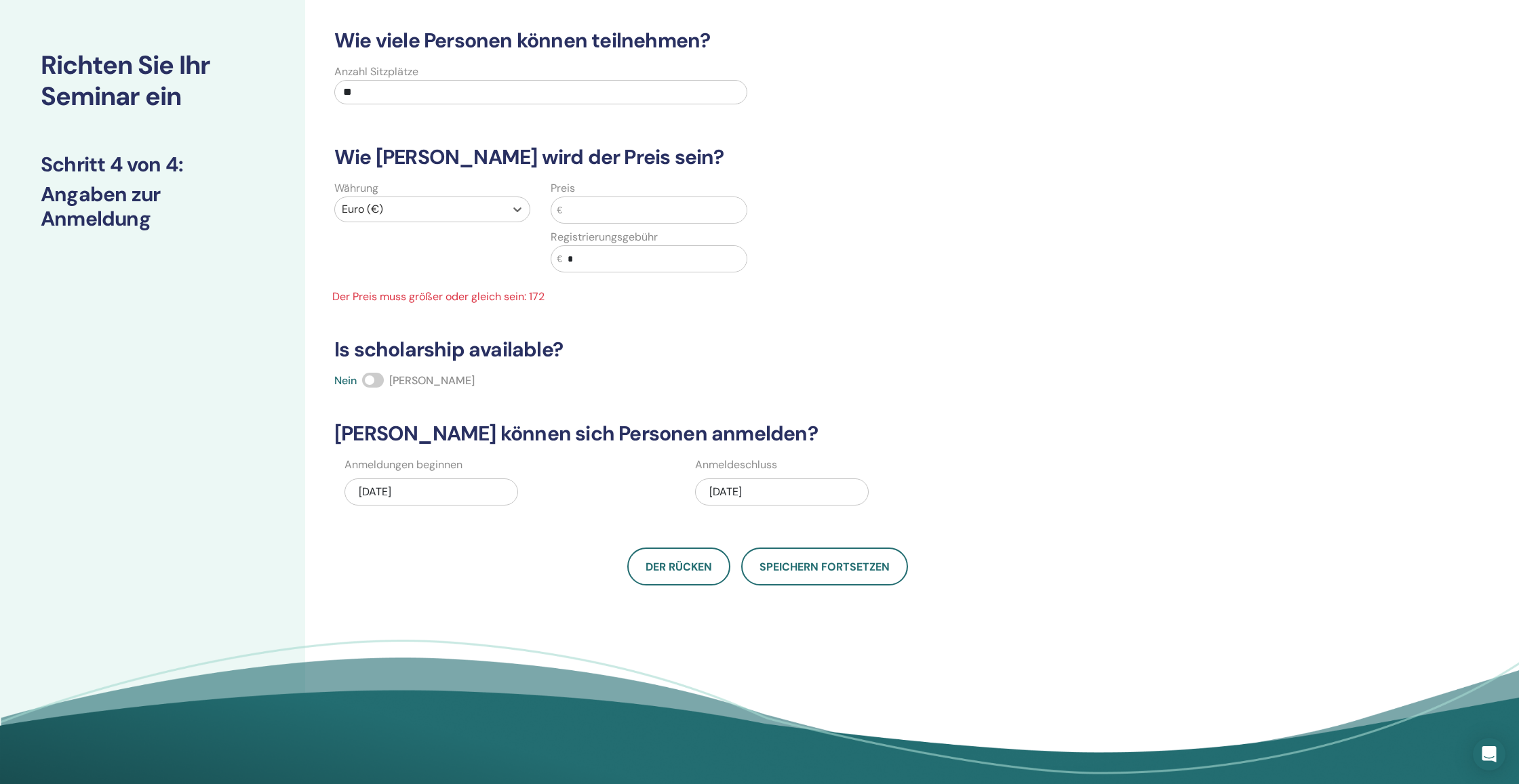
click at [611, 217] on input "text" at bounding box center [654, 210] width 184 height 26
click at [594, 262] on input "*" at bounding box center [654, 258] width 184 height 26
drag, startPoint x: 594, startPoint y: 262, endPoint x: 533, endPoint y: 240, distance: 64.8
click at [533, 242] on div "Währung Euro (€) Preis € Registrierungsgebühr € * Der Preis muss größer oder gl…" at bounding box center [541, 242] width 433 height 125
type input "**"
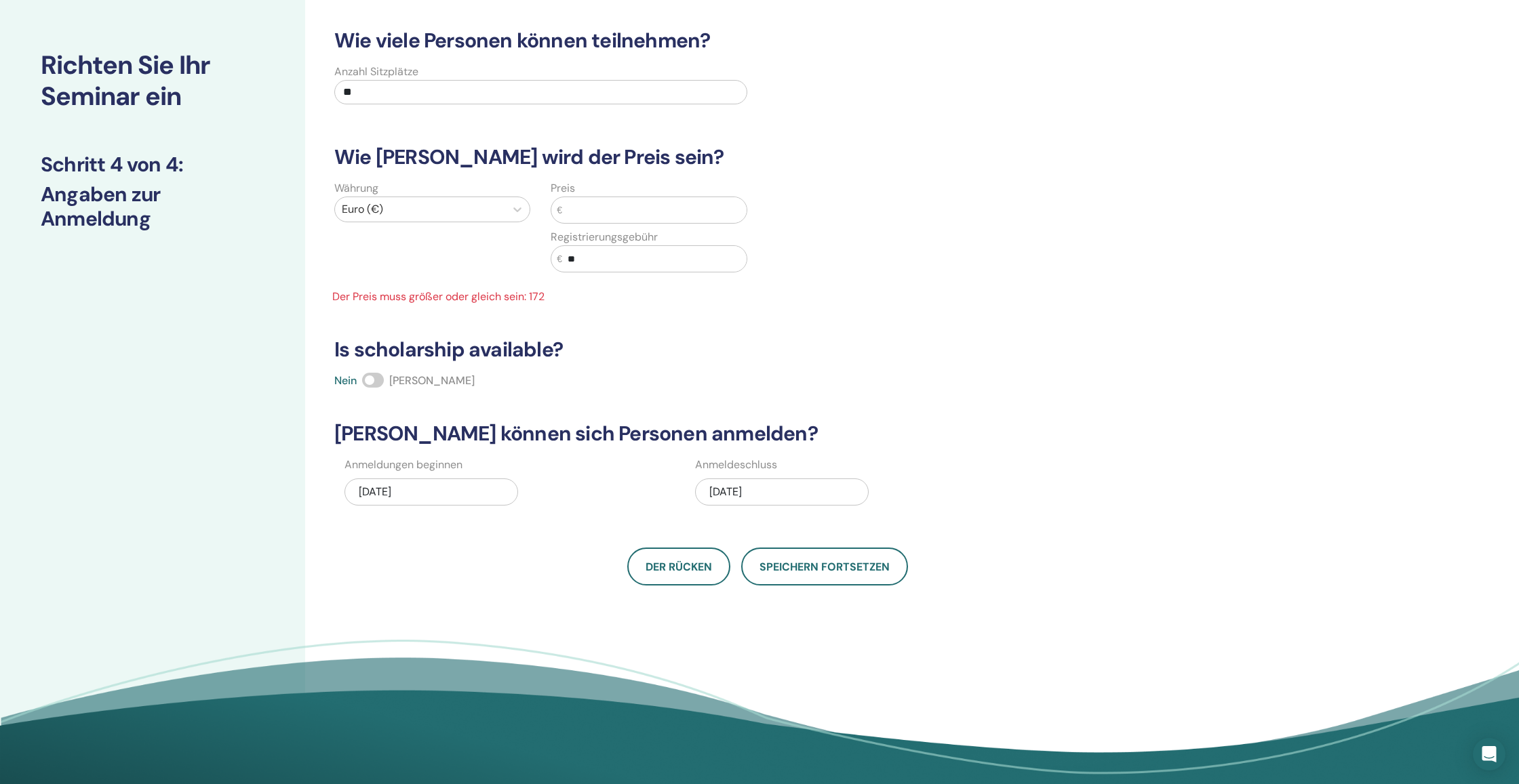
click at [581, 209] on input "text" at bounding box center [654, 210] width 184 height 26
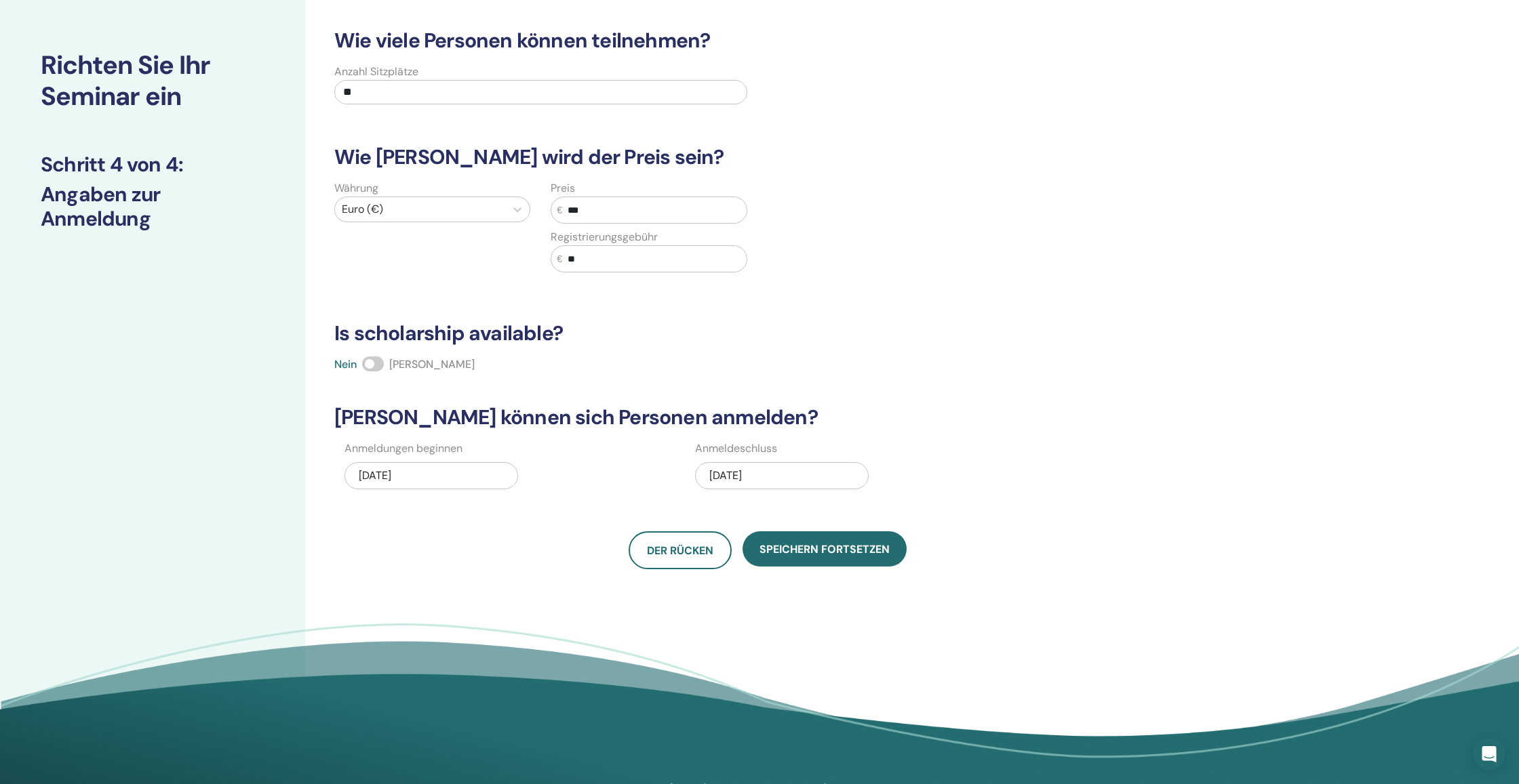
type input "***"
click at [775, 477] on div "12/08/2025" at bounding box center [781, 475] width 174 height 27
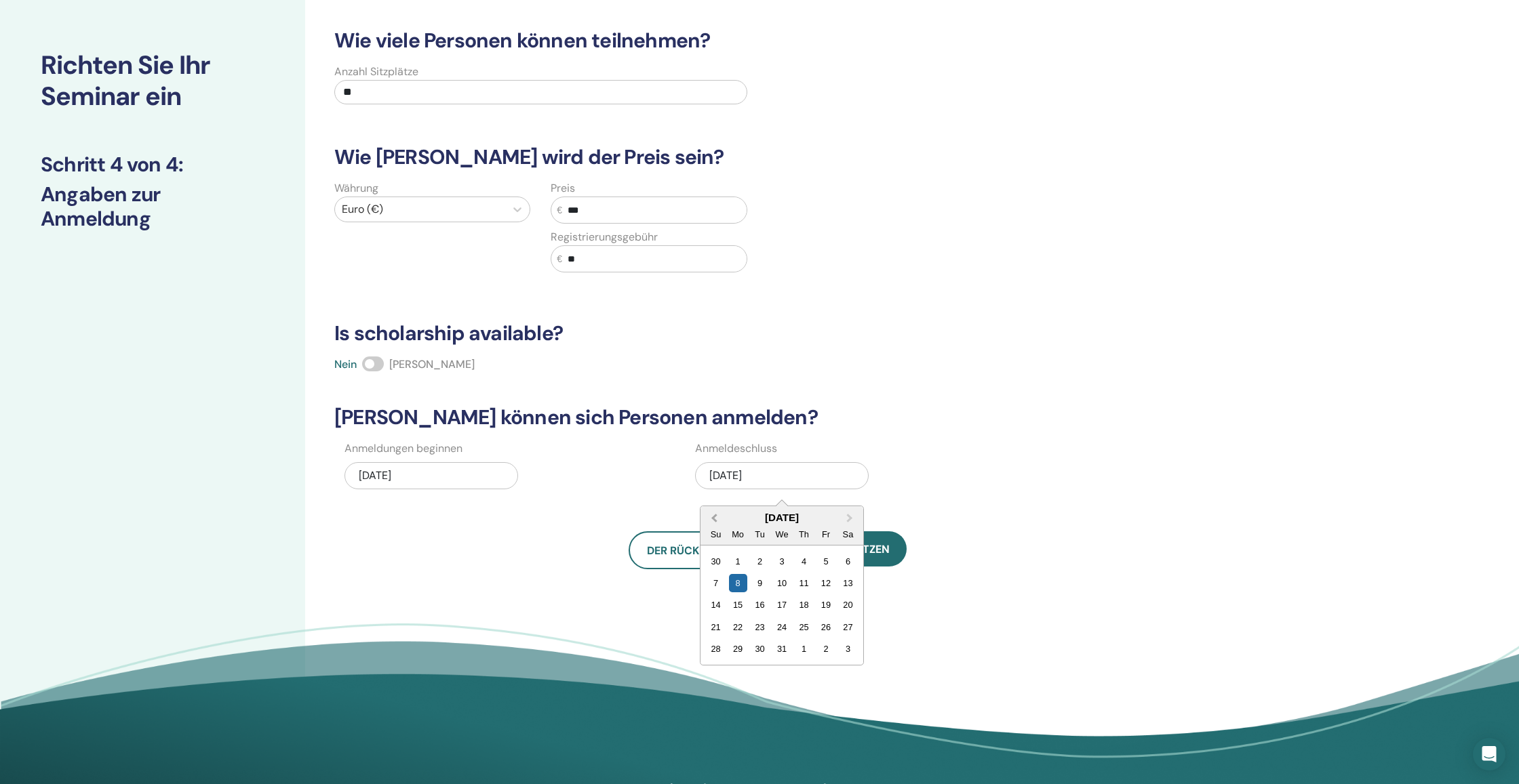
click at [714, 516] on span "Previous Month" at bounding box center [714, 518] width 0 height 14
click at [805, 563] on div "30" at bounding box center [804, 561] width 18 height 18
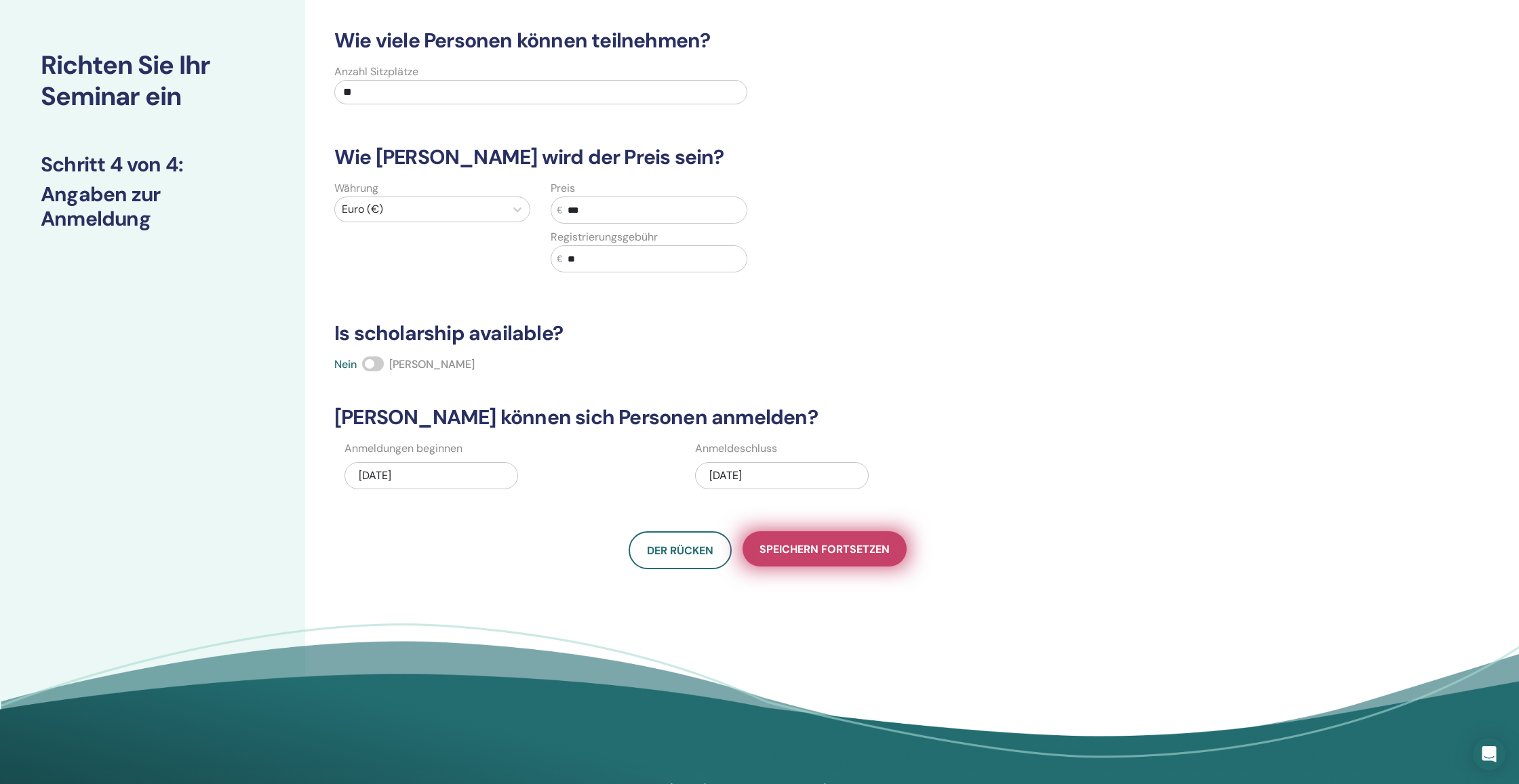
click at [795, 553] on span "Speichern fortsetzen" at bounding box center [824, 549] width 130 height 14
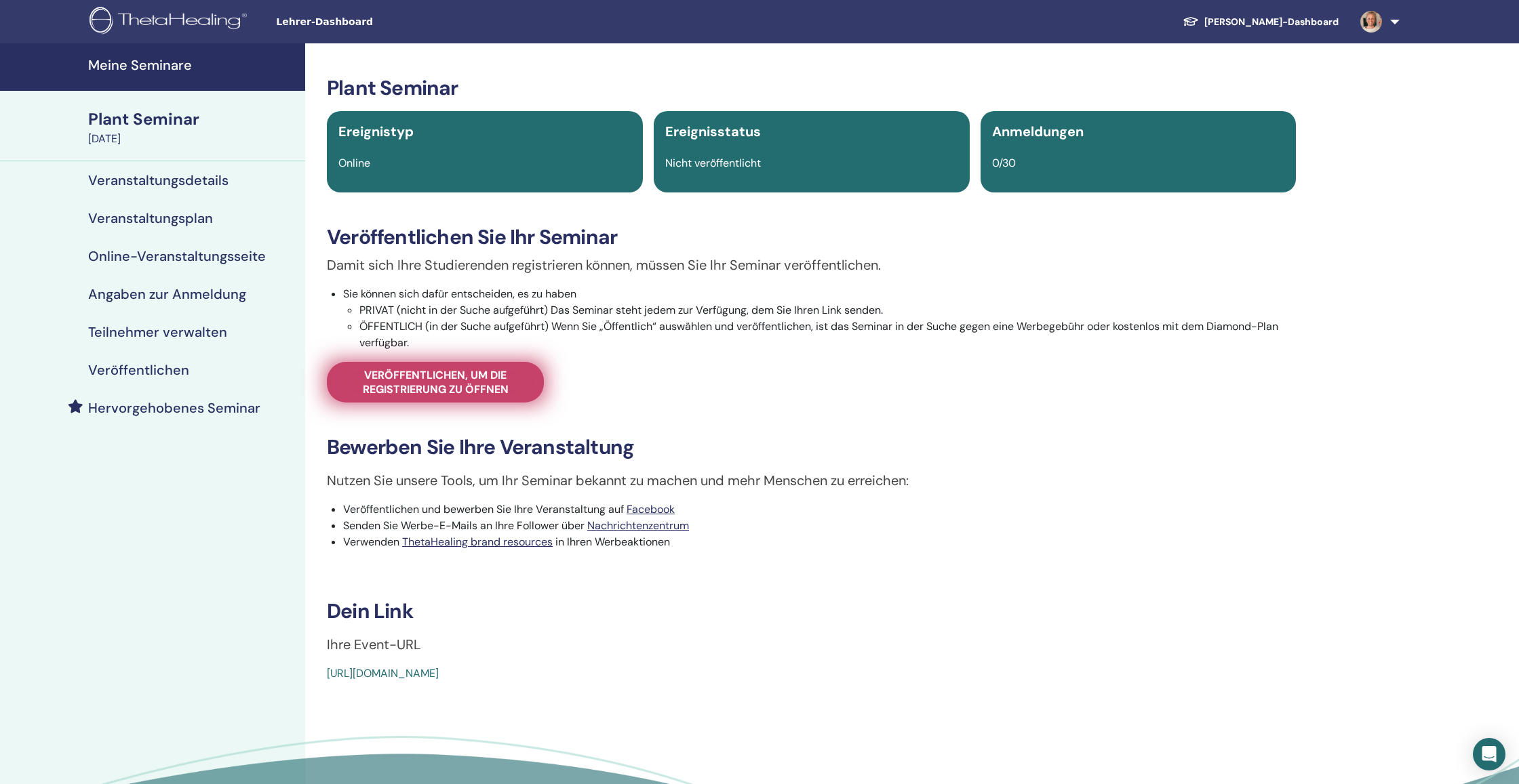
click at [457, 391] on span "Veröffentlichen, um die Registrierung zu öffnen" at bounding box center [435, 382] width 183 height 29
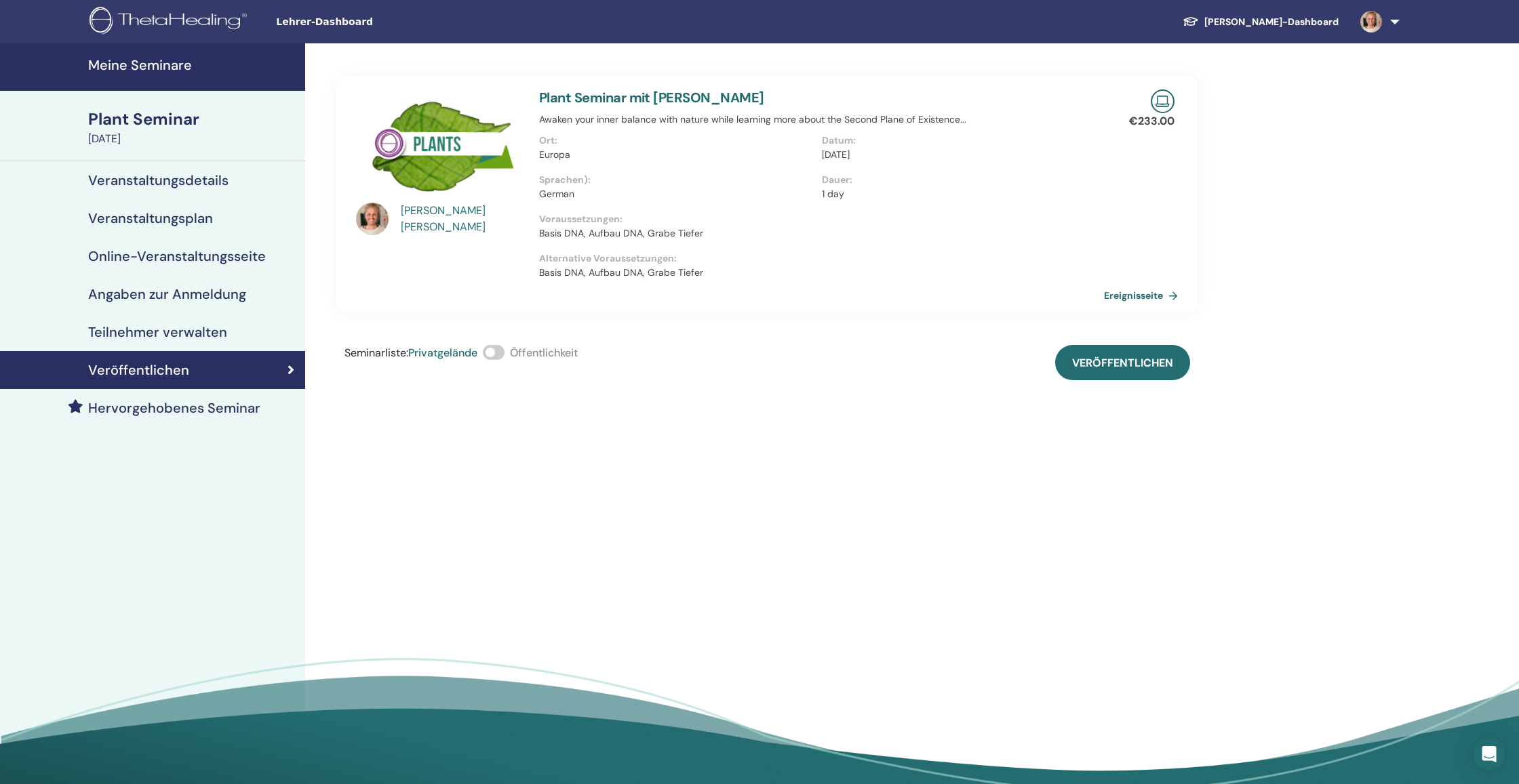
click at [492, 353] on span at bounding box center [493, 352] width 22 height 15
click at [1154, 372] on button "Veröffentlichen" at bounding box center [1122, 362] width 135 height 35
click at [1150, 299] on link "Ereignisseite" at bounding box center [1146, 295] width 80 height 20
click at [140, 259] on h4 "Online-Veranstaltungsseite" at bounding box center [177, 256] width 177 height 16
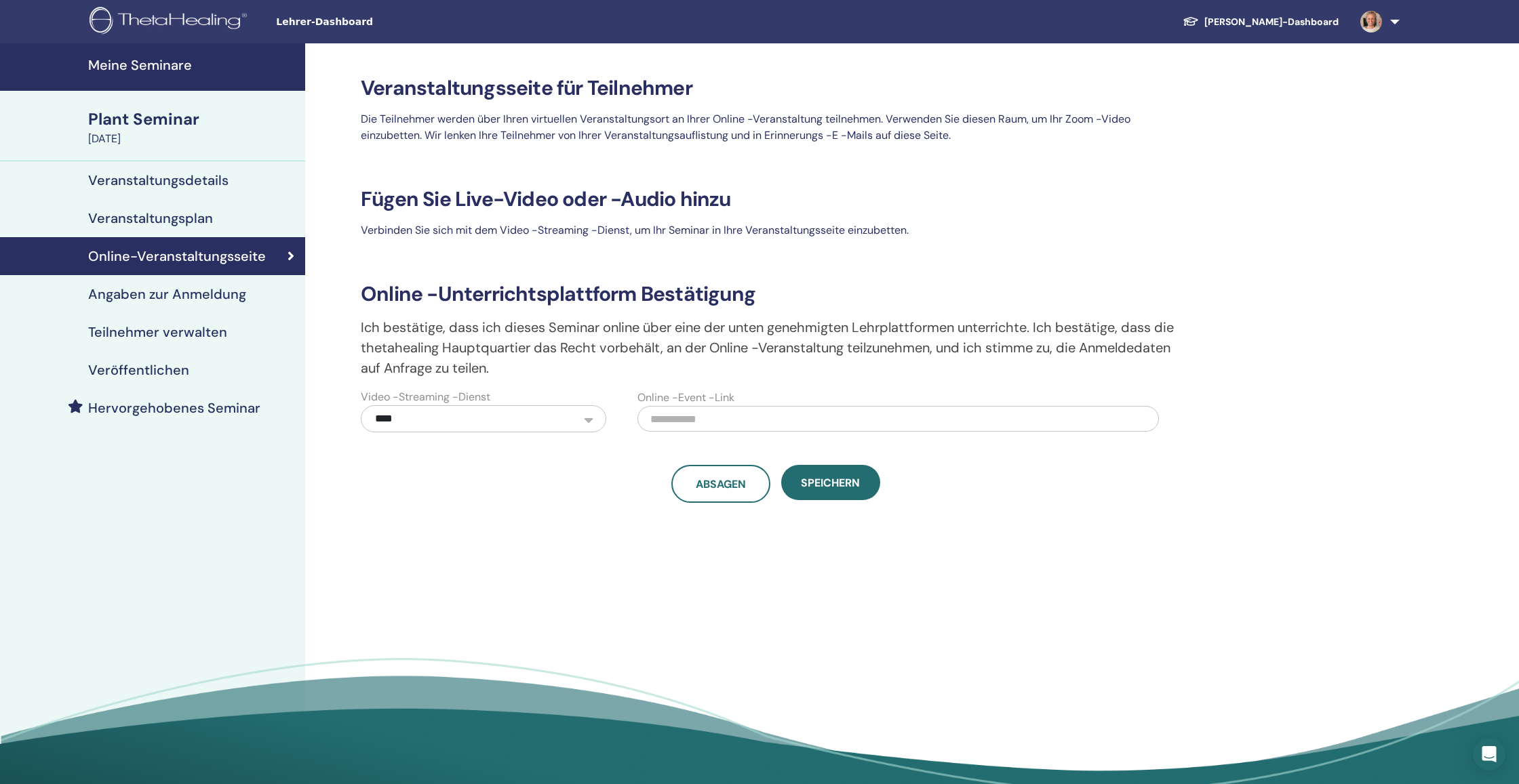
click at [161, 115] on div "Plant Seminar" at bounding box center [192, 119] width 209 height 23
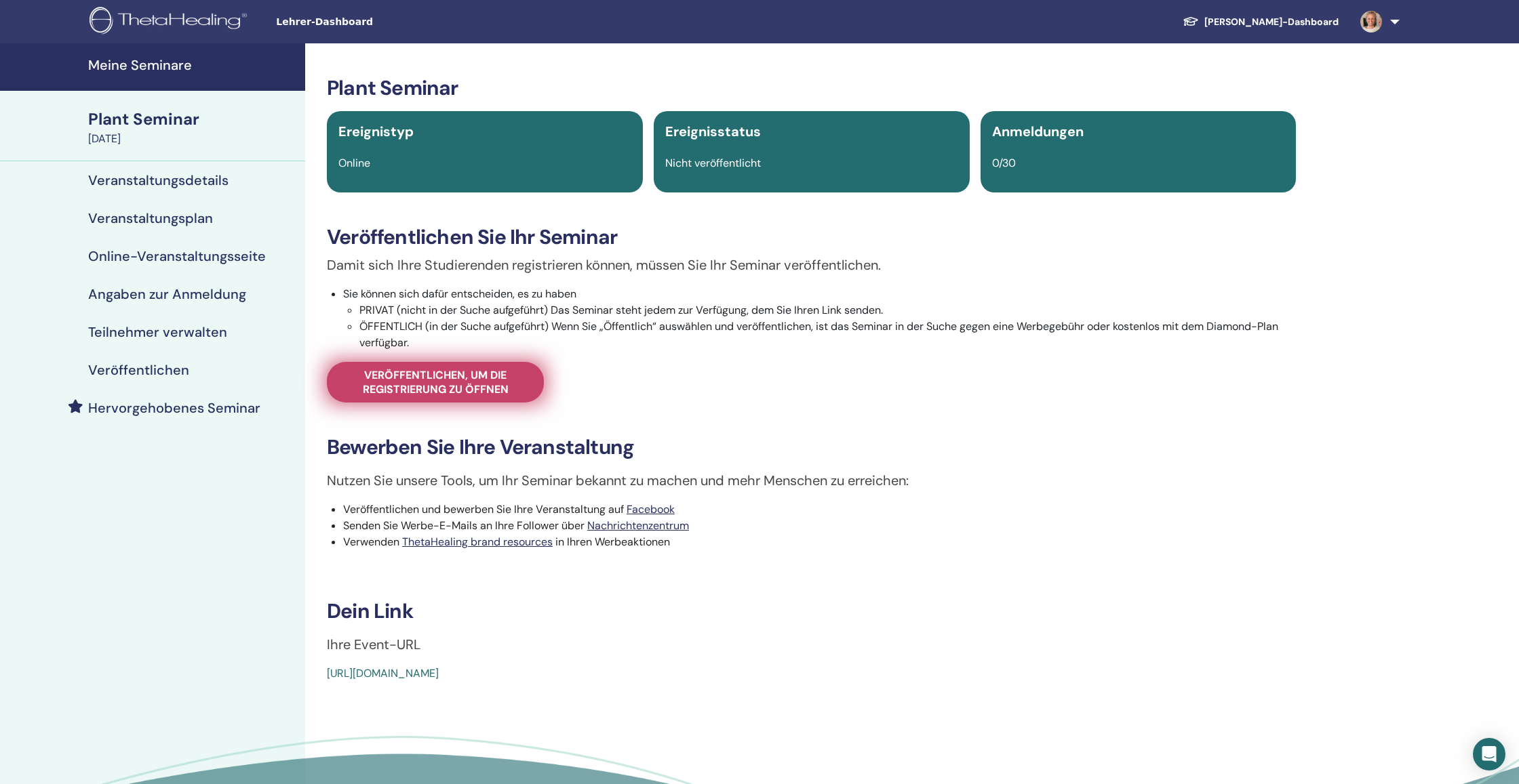
click at [440, 401] on link "Veröffentlichen, um die Registrierung zu öffnen" at bounding box center [435, 382] width 217 height 40
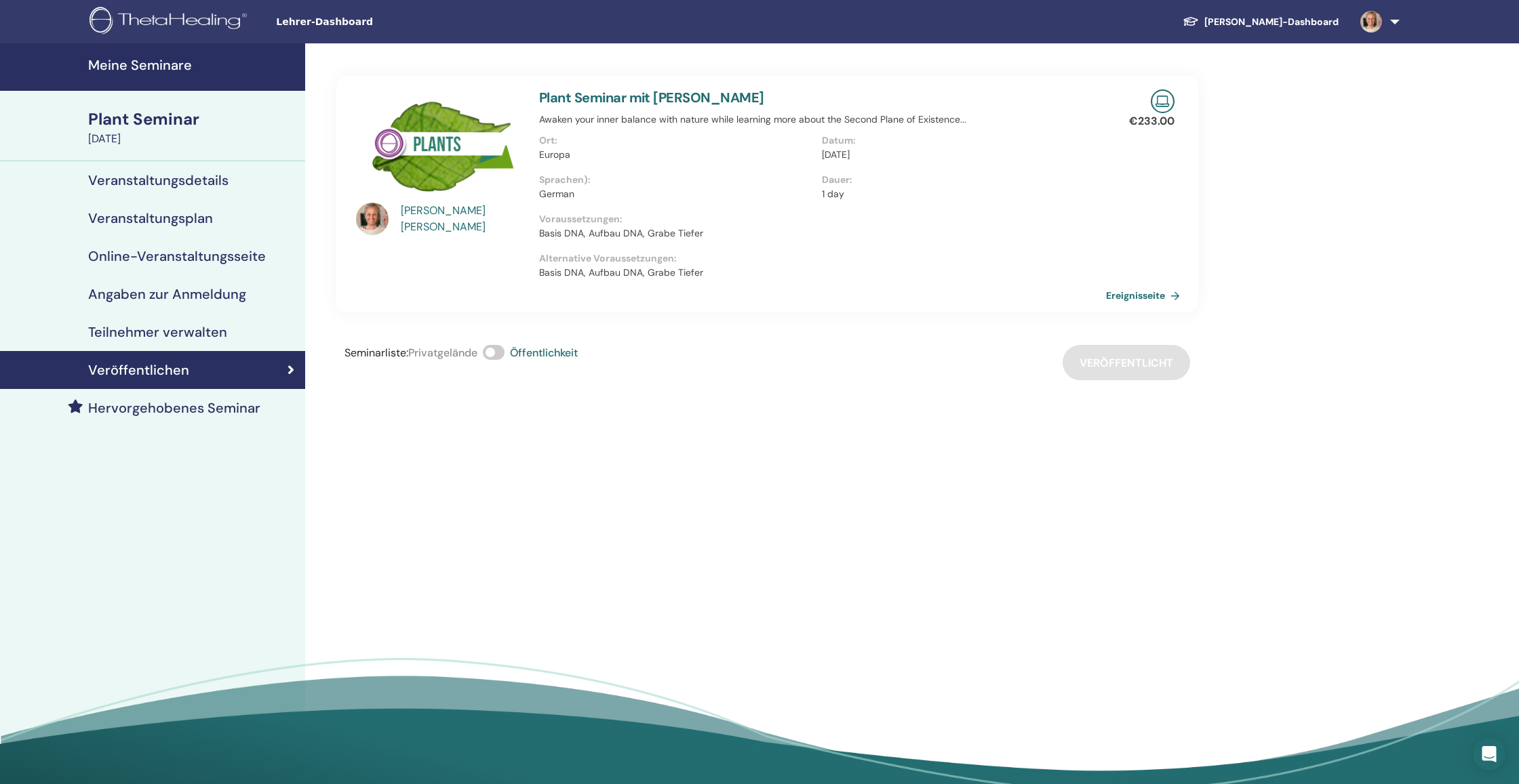
click at [1147, 298] on link "Ereignisseite" at bounding box center [1146, 295] width 80 height 20
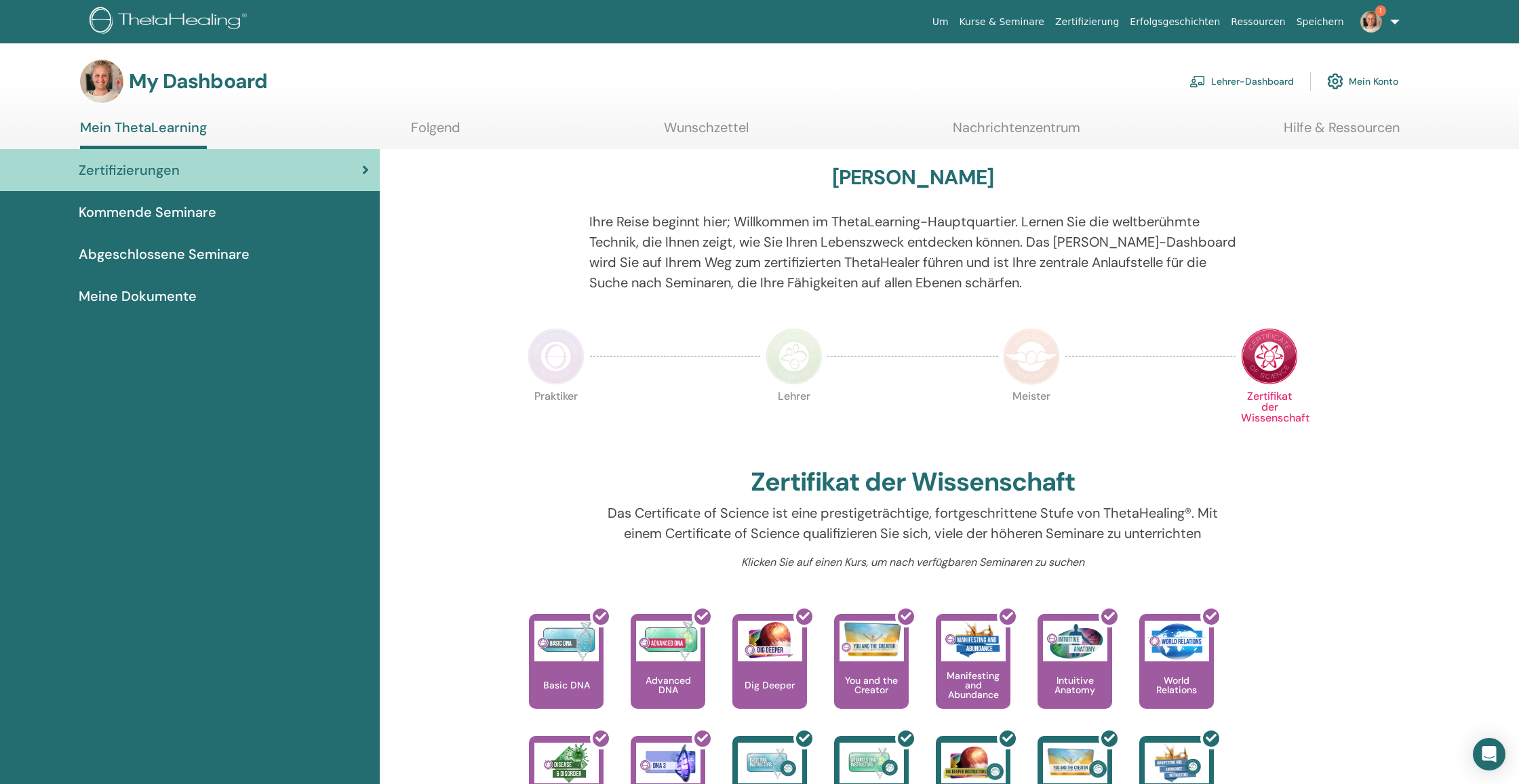
click at [1256, 82] on link "Lehrer-Dashboard" at bounding box center [1242, 81] width 105 height 30
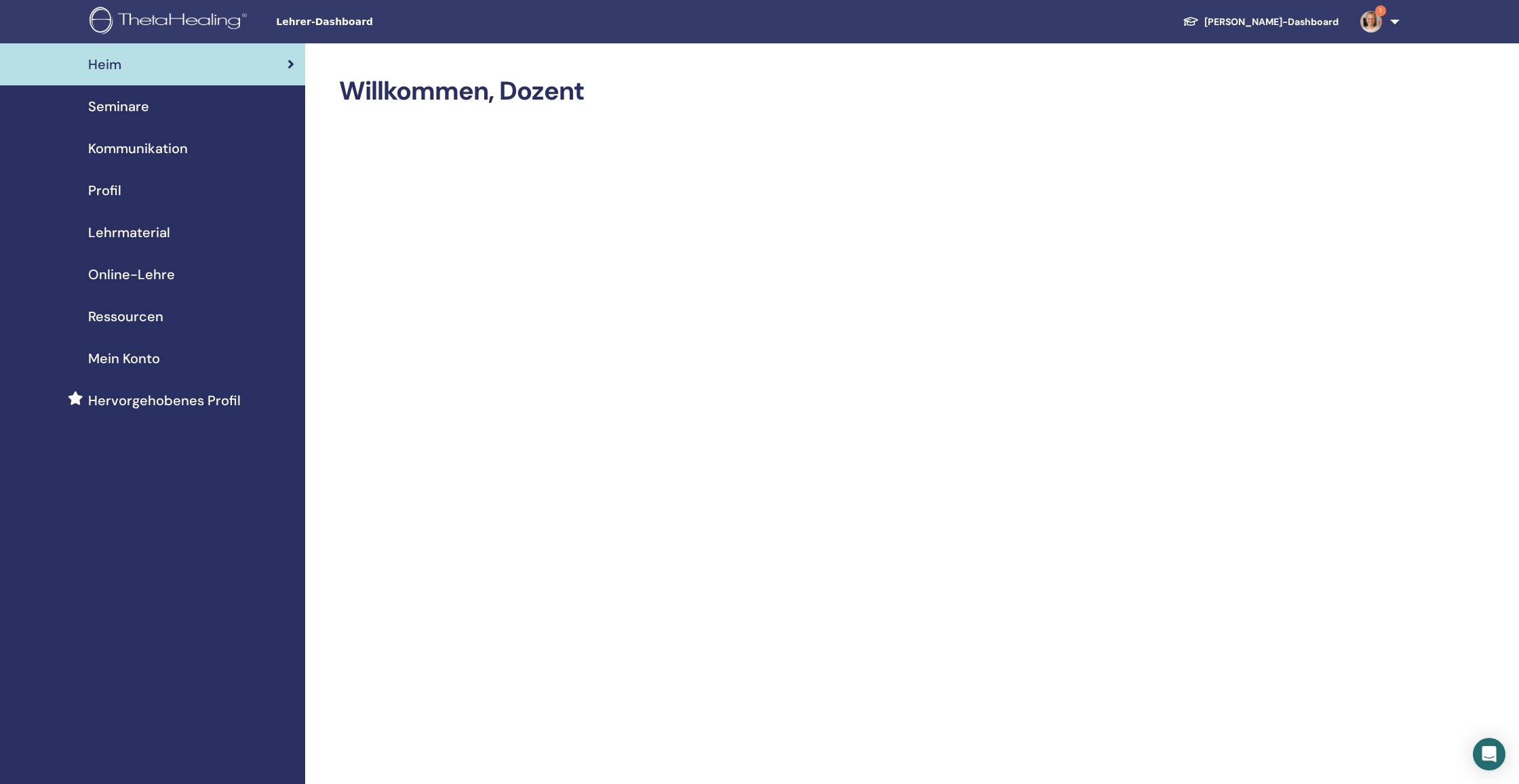
click at [141, 108] on span "Seminare" at bounding box center [118, 106] width 61 height 20
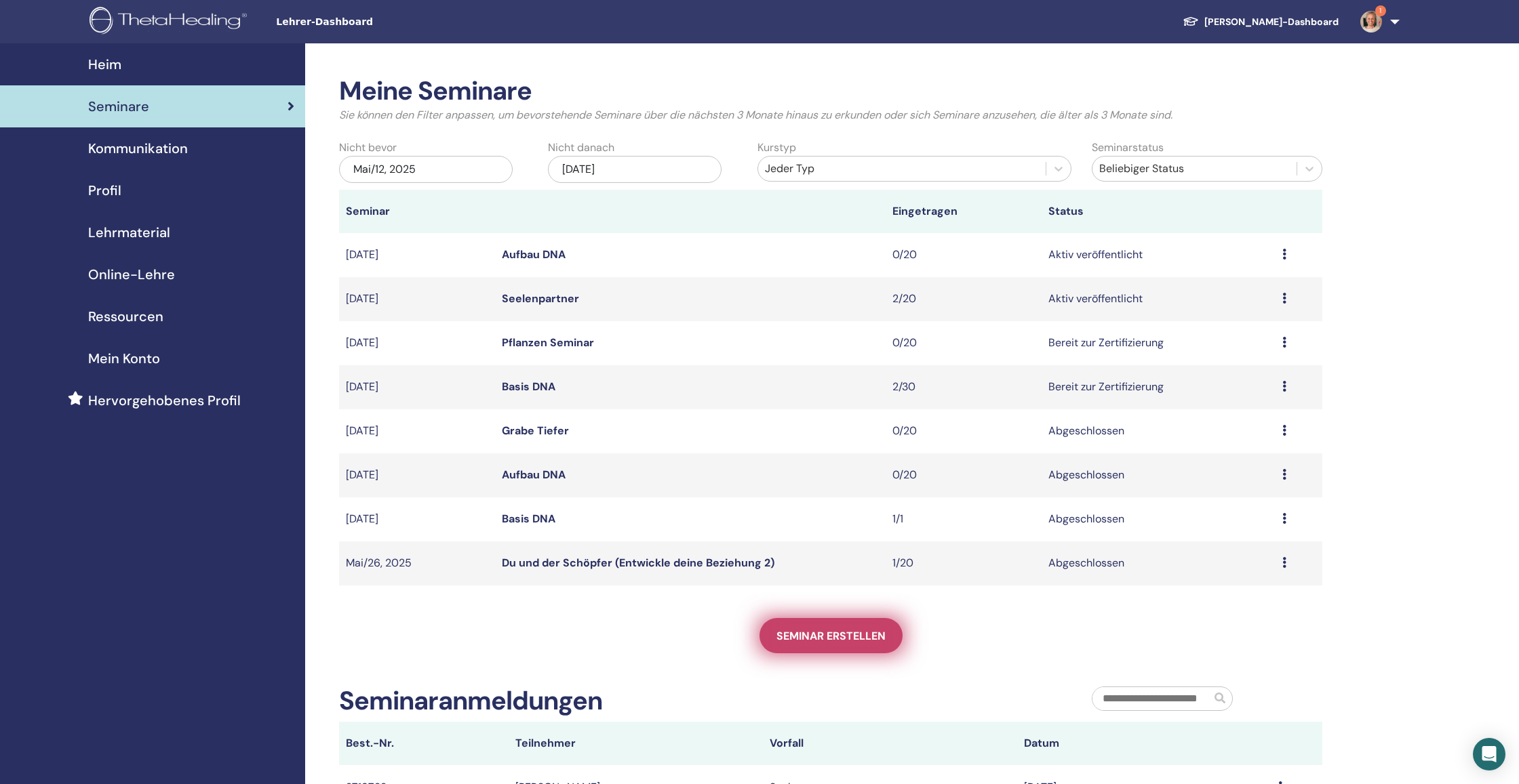
click at [814, 640] on span "Seminar erstellen" at bounding box center [831, 636] width 109 height 14
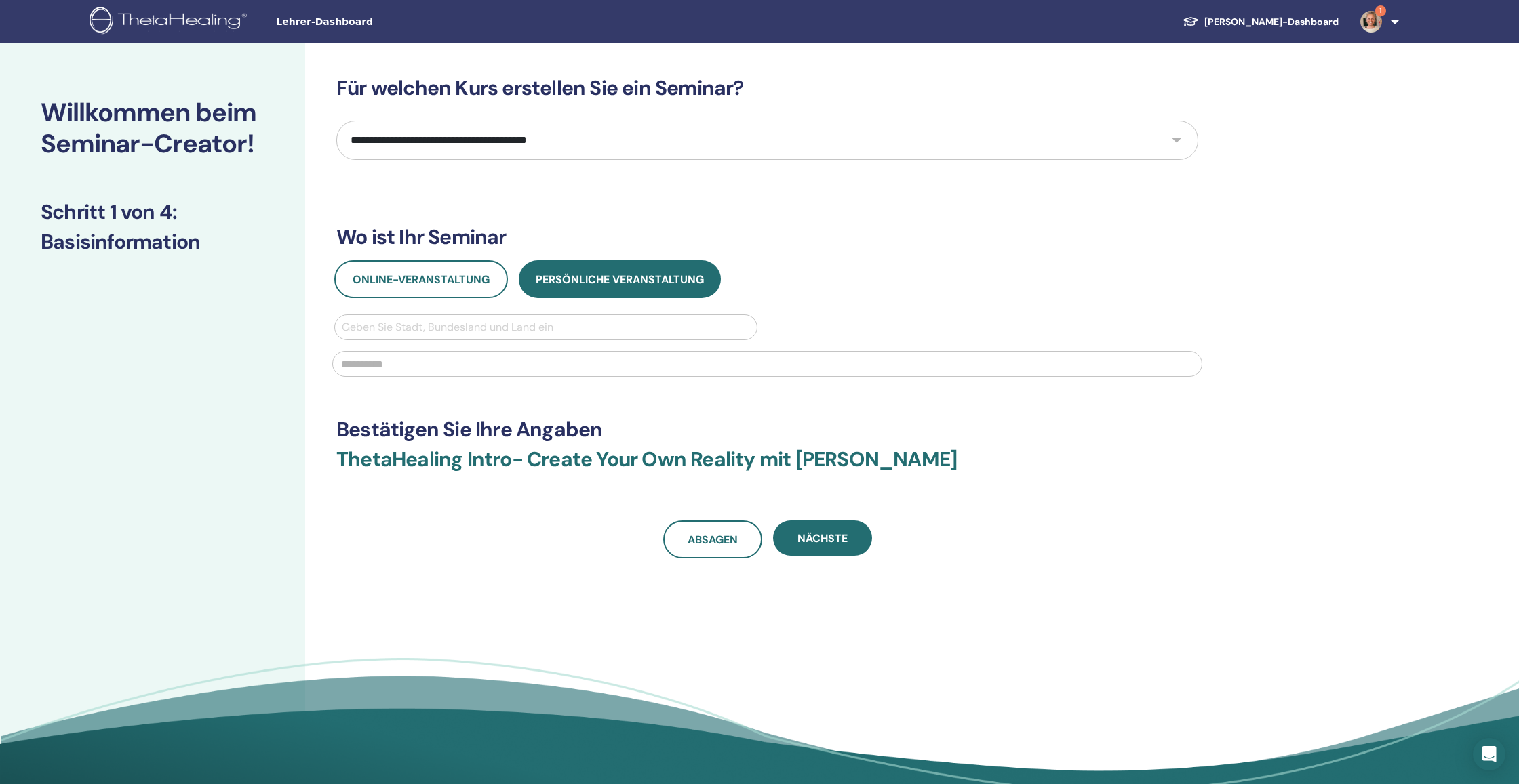
click at [642, 161] on div "**********" at bounding box center [768, 317] width 862 height 482
select select "**"
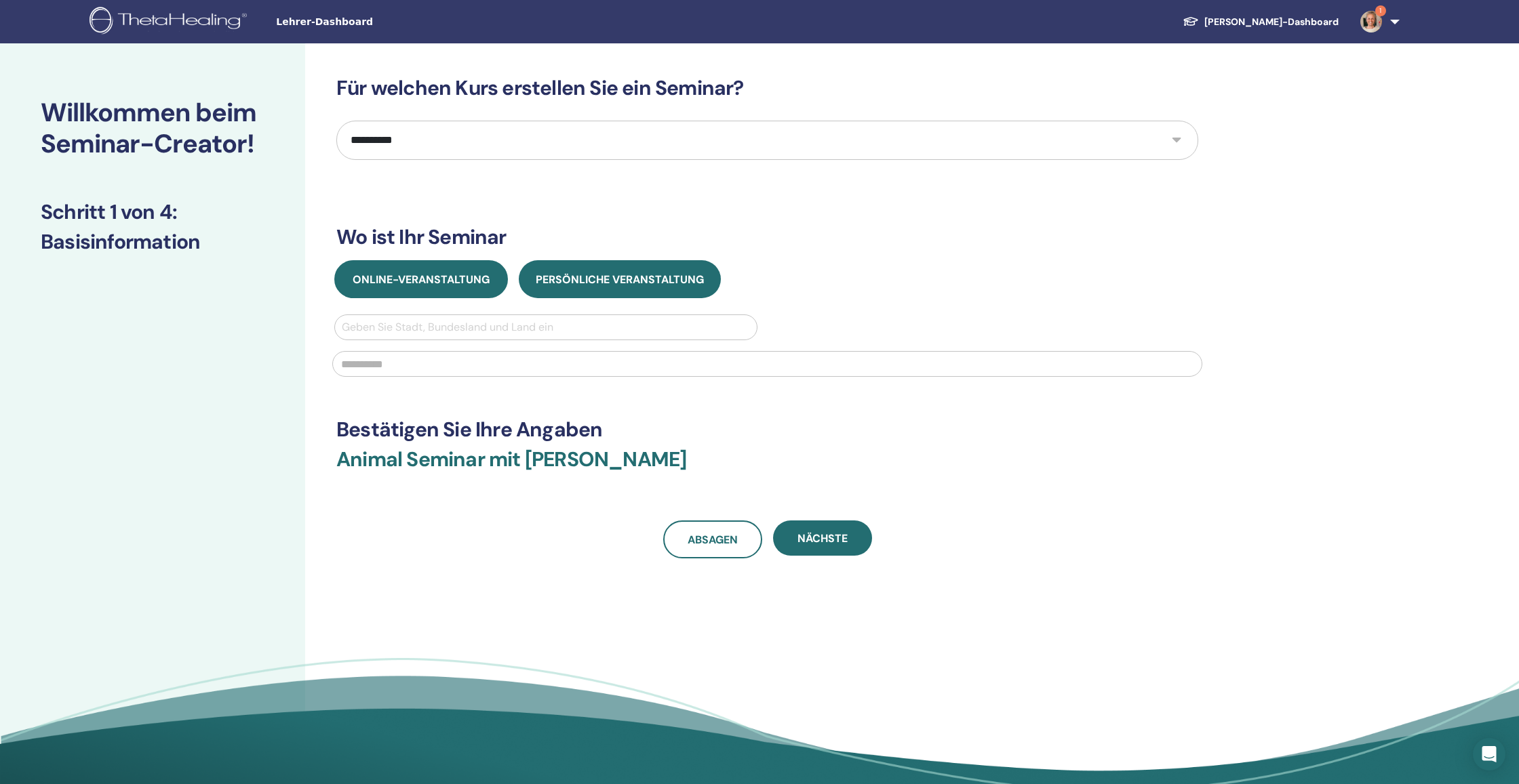
click at [467, 274] on span "Online-Veranstaltung" at bounding box center [421, 279] width 137 height 14
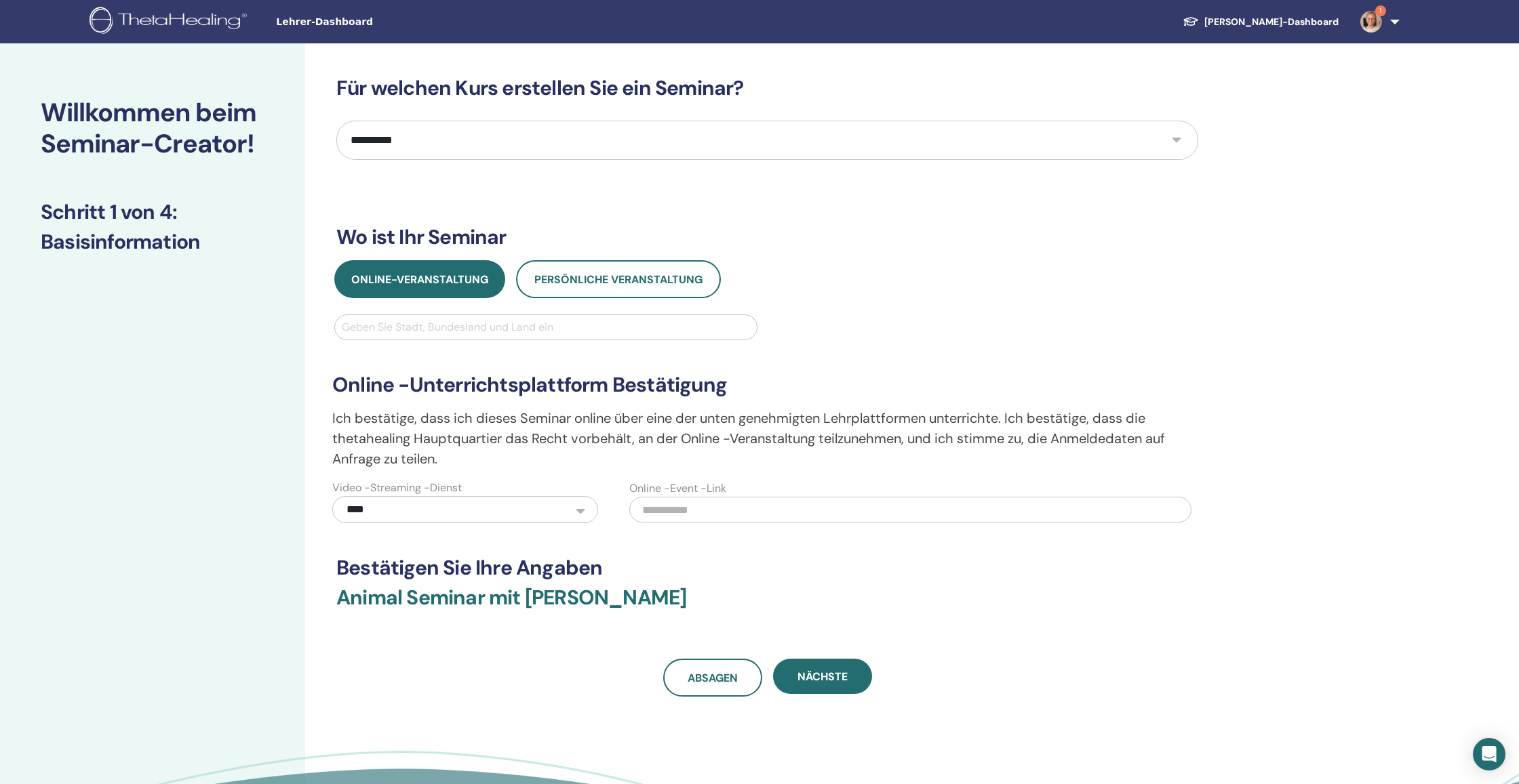
click at [464, 326] on div "Geben Sie Stadt, Bundesland und Land ein" at bounding box center [545, 327] width 409 height 16
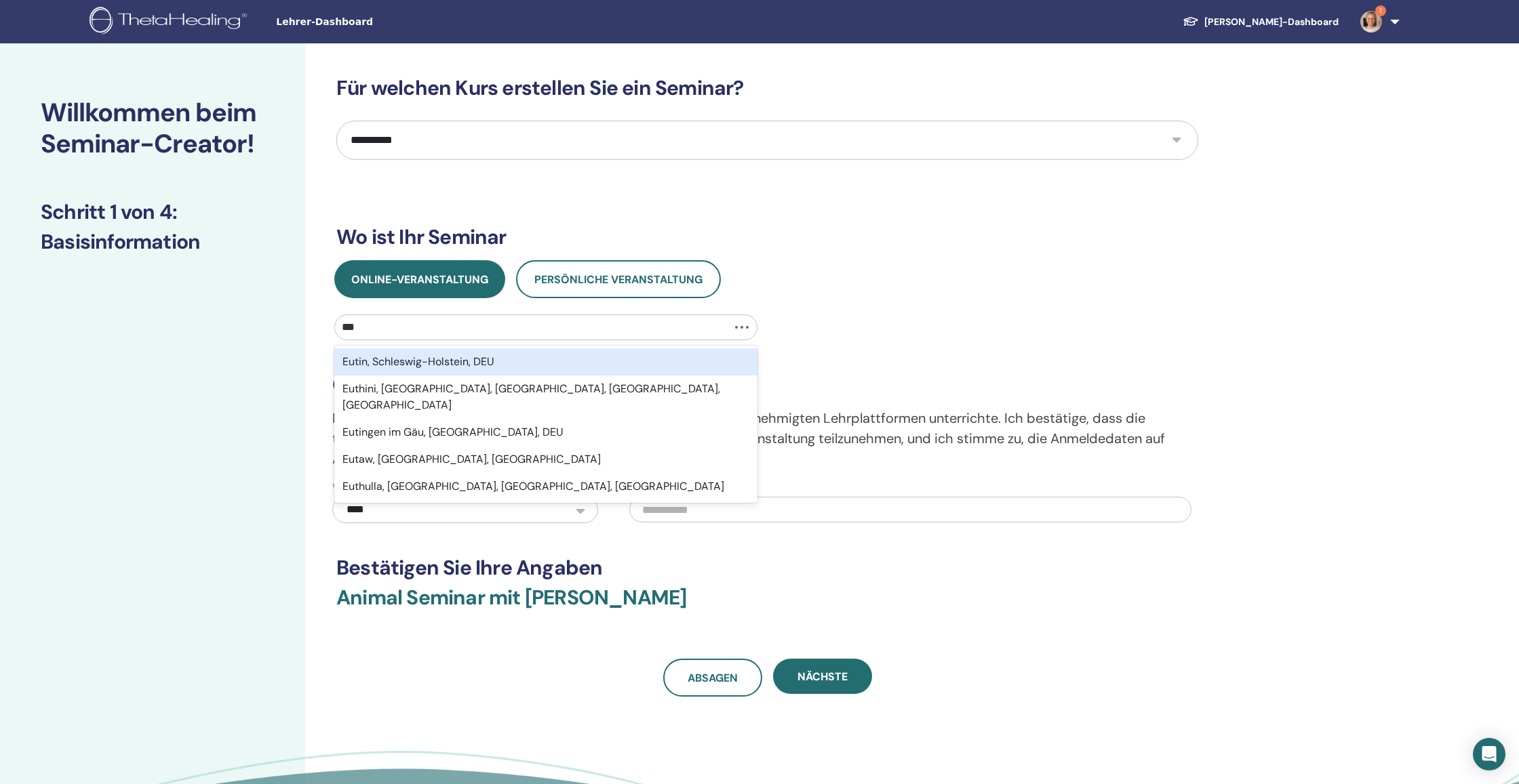
type input "****"
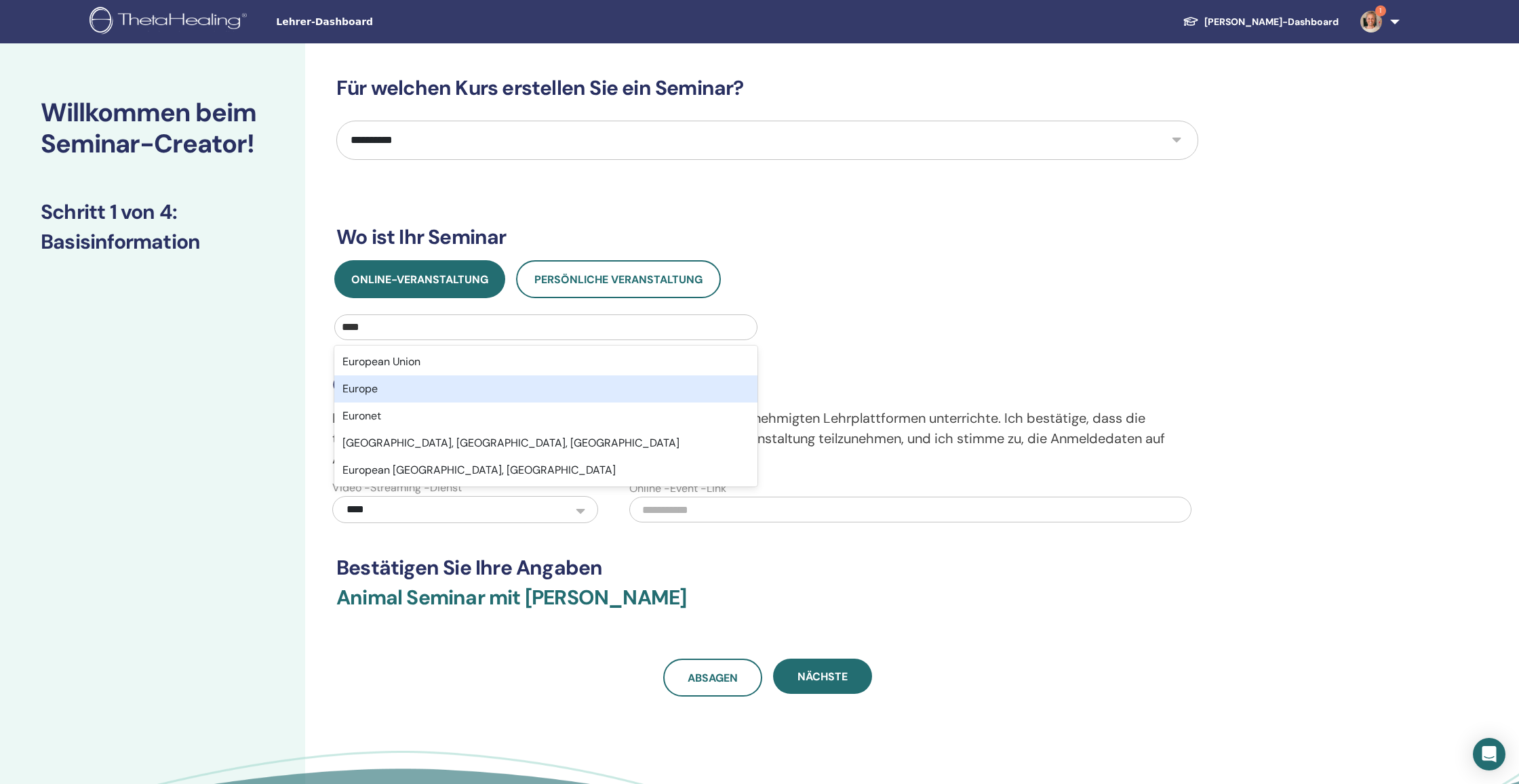
click at [413, 385] on div "Europe" at bounding box center [546, 389] width 423 height 27
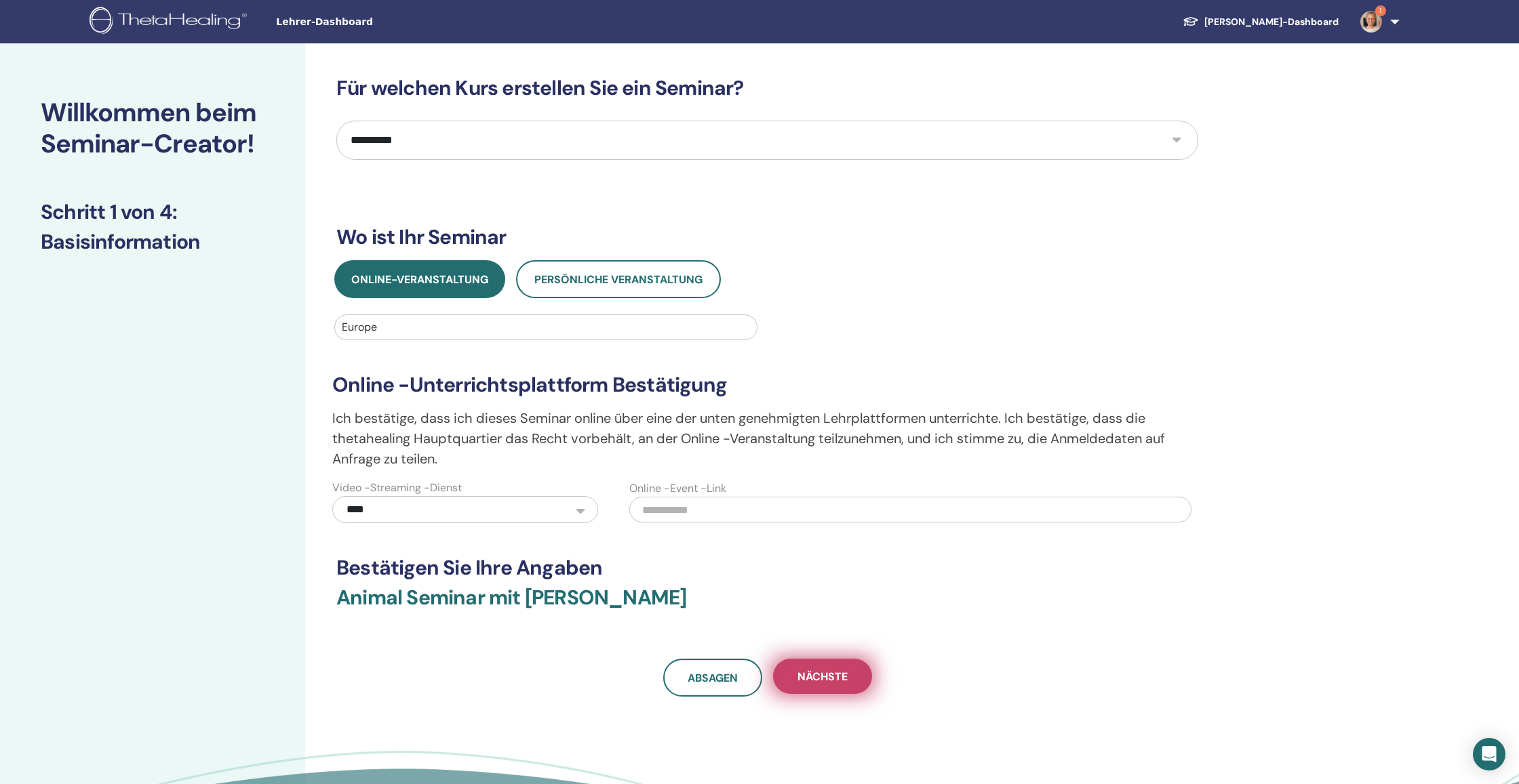
click at [830, 677] on span "Nächste" at bounding box center [823, 676] width 50 height 14
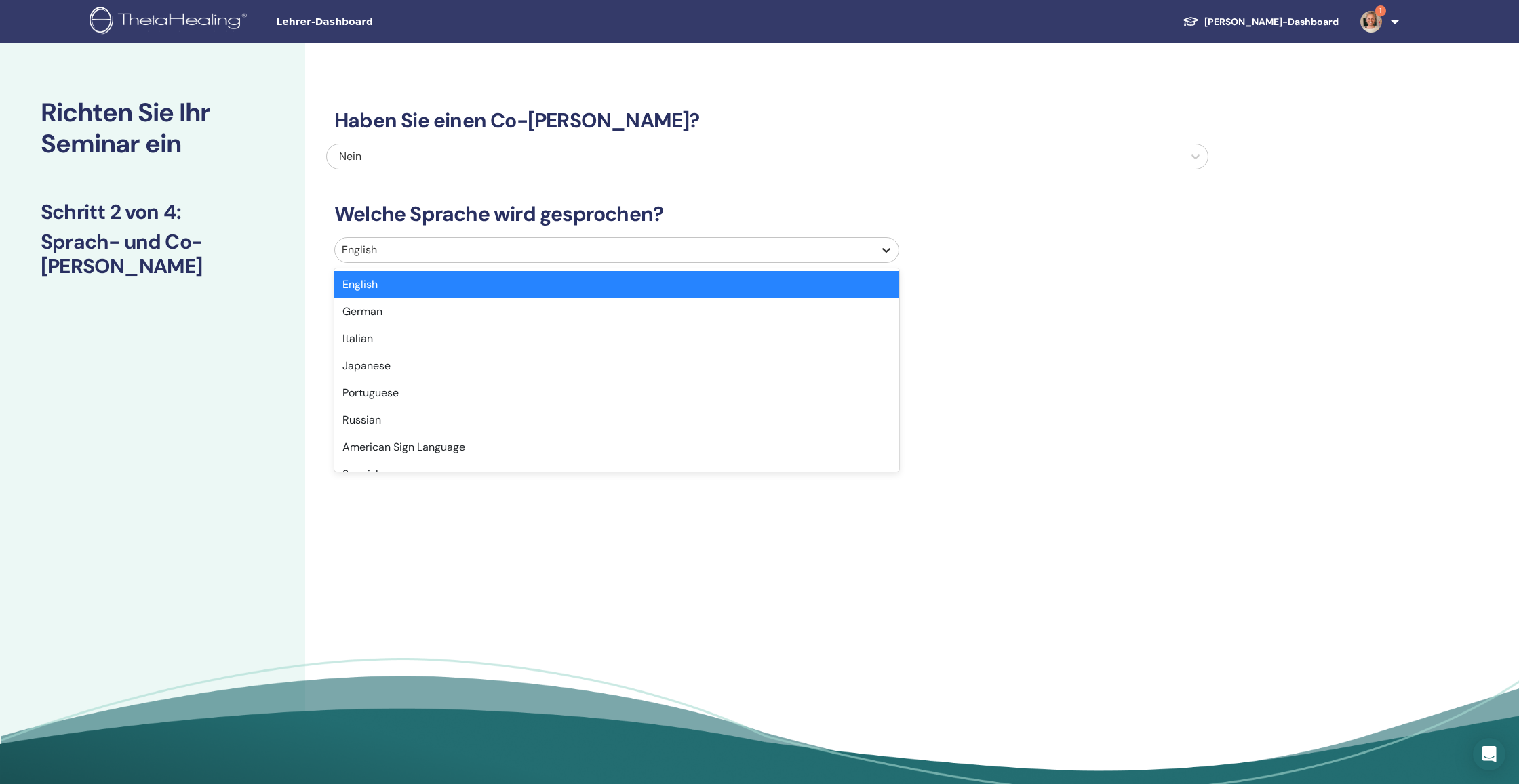
click at [881, 252] on icon at bounding box center [886, 250] width 13 height 13
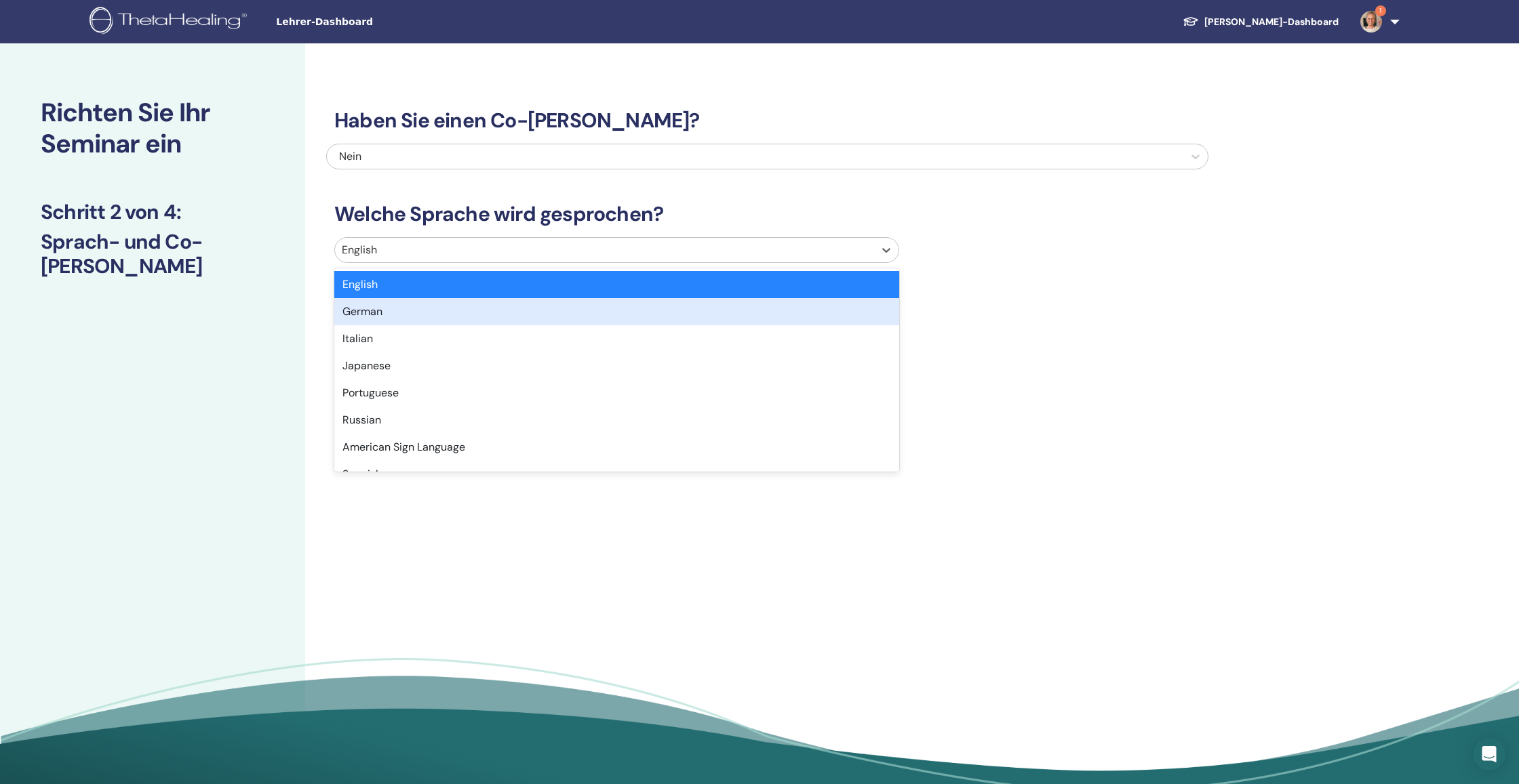
click at [774, 306] on div "German" at bounding box center [617, 311] width 565 height 27
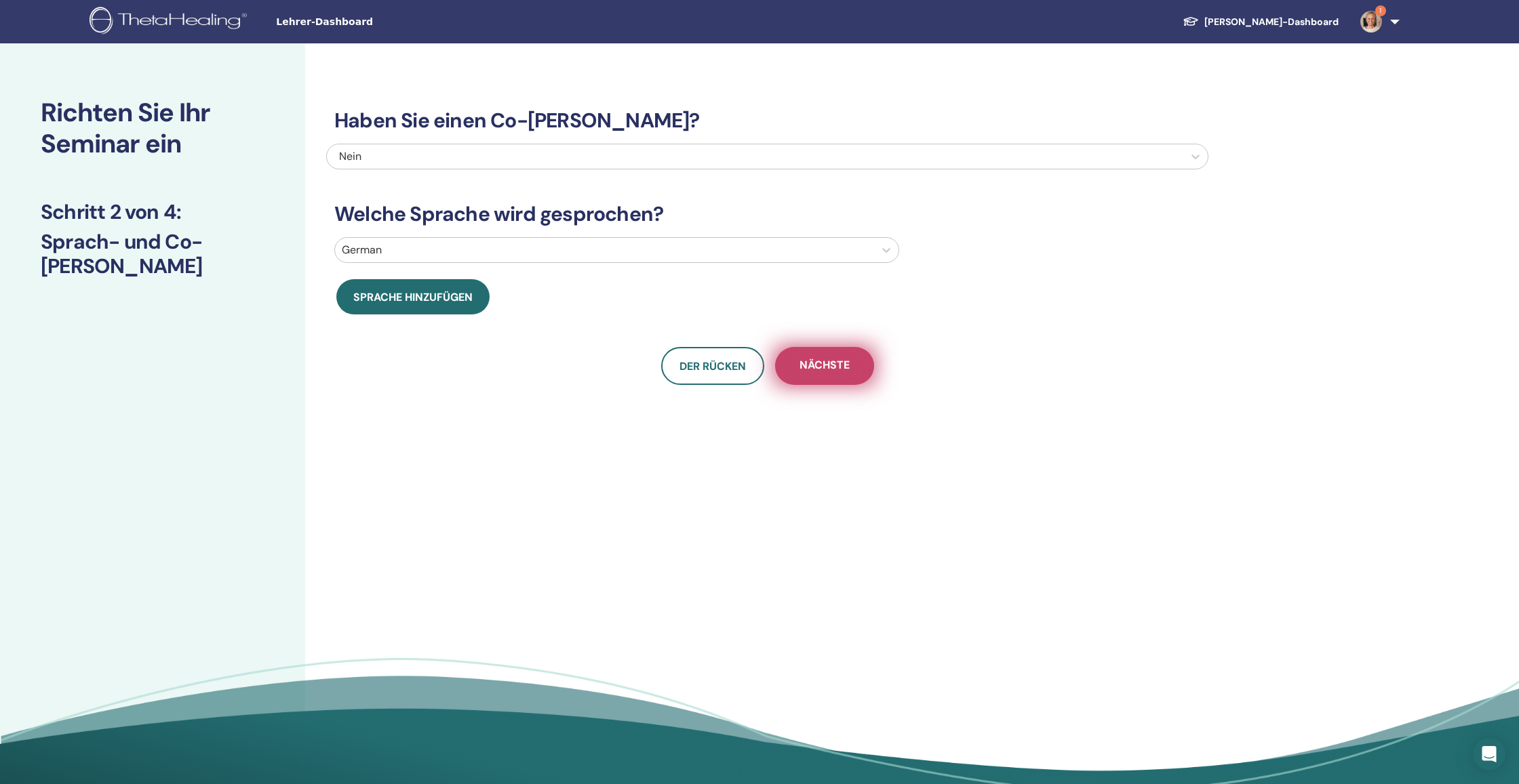
click at [834, 366] on span "Nächste" at bounding box center [825, 367] width 50 height 17
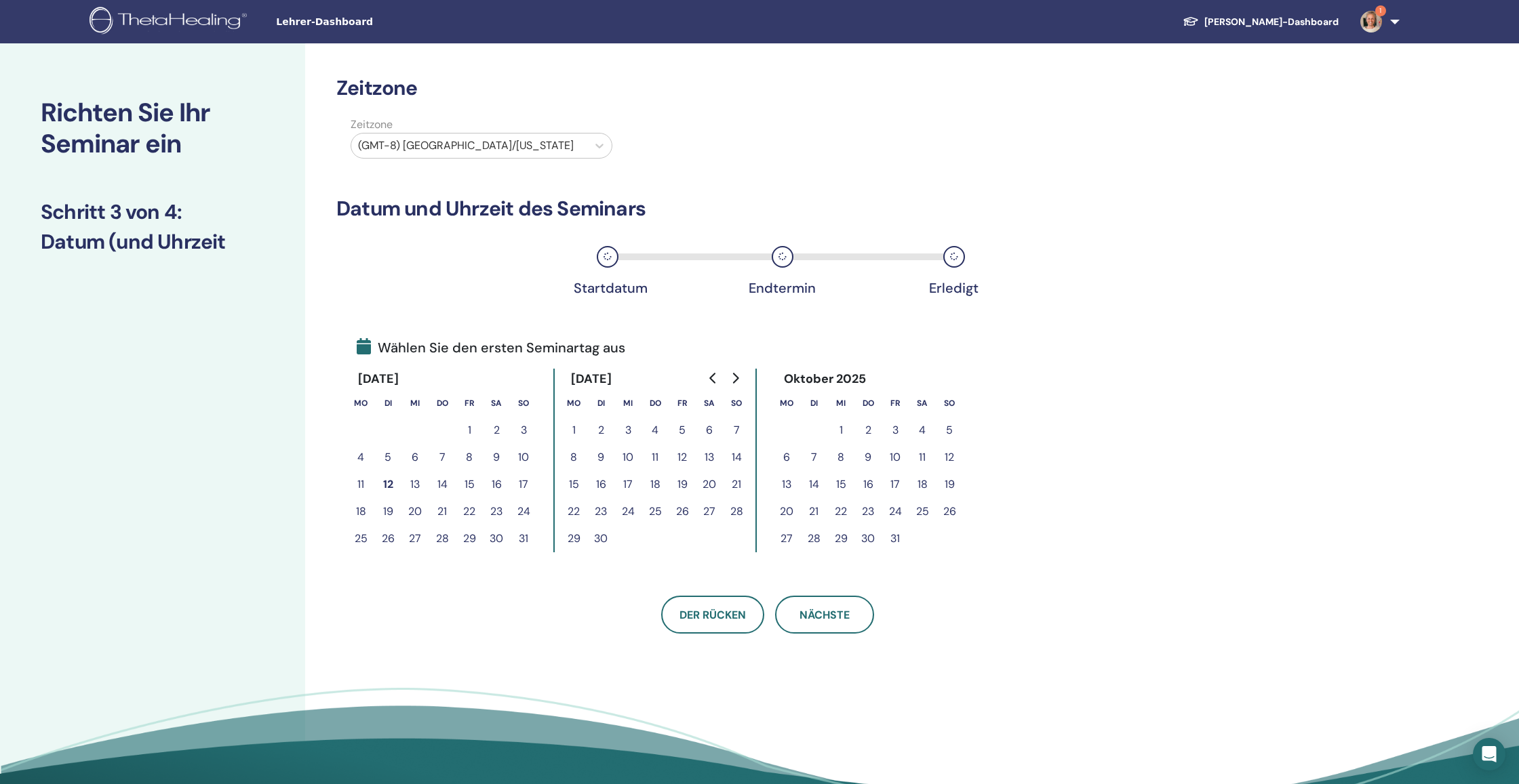
click at [735, 379] on icon "Go to next month" at bounding box center [735, 378] width 11 height 11
click at [815, 458] on button "9" at bounding box center [814, 457] width 27 height 27
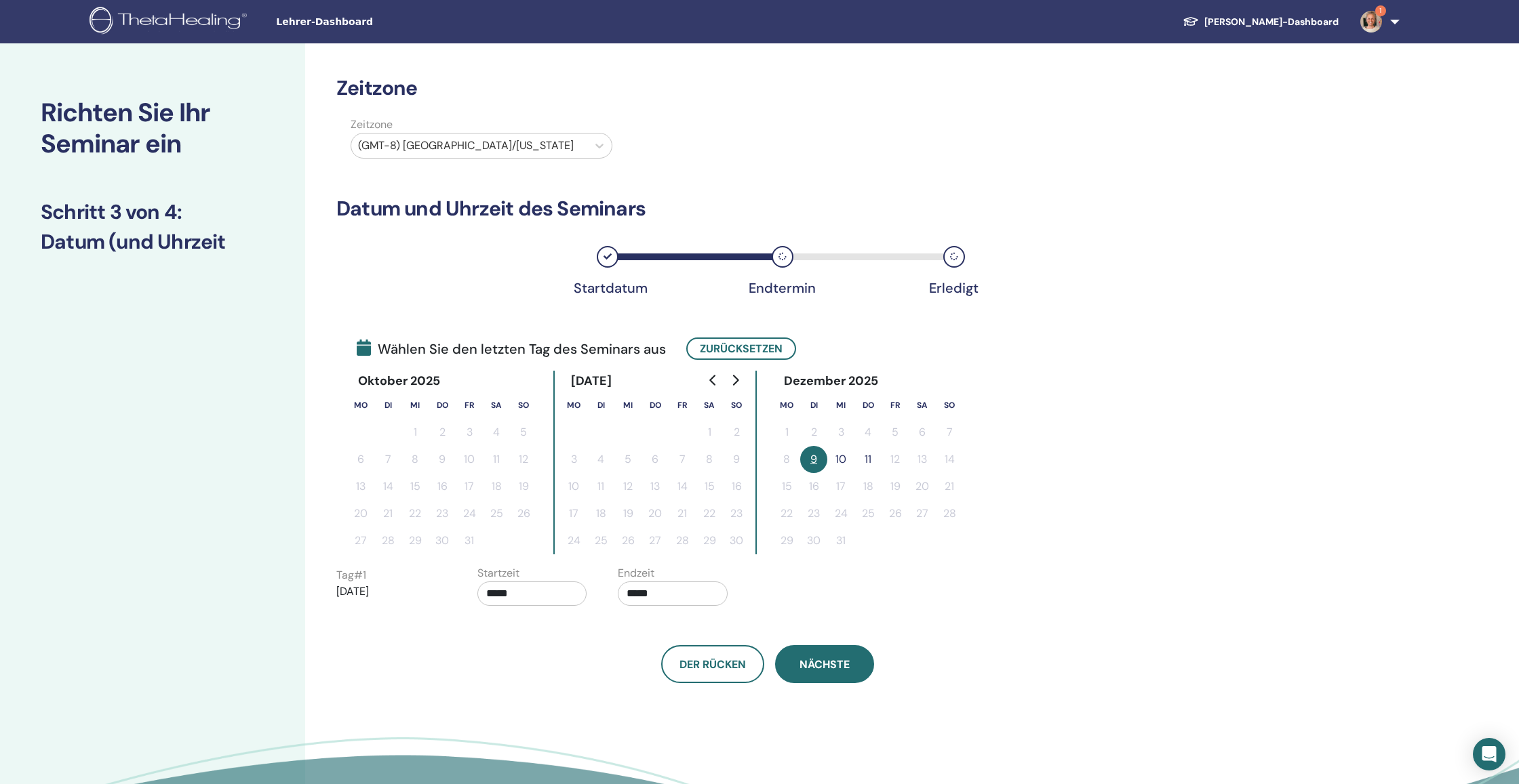
click at [812, 665] on span "Nächste" at bounding box center [825, 665] width 50 height 14
click at [814, 458] on button "9" at bounding box center [814, 459] width 27 height 27
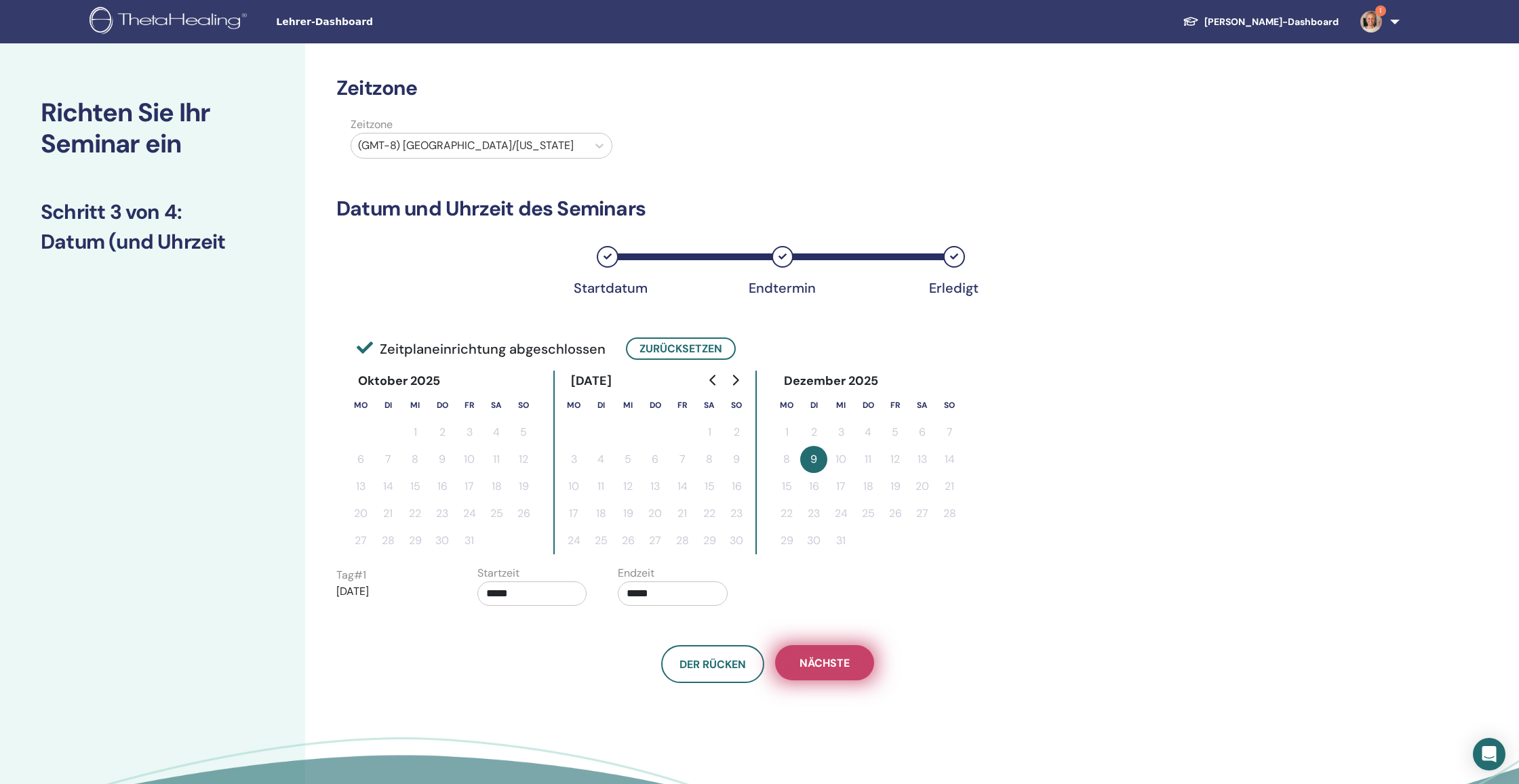
click at [823, 665] on span "Nächste" at bounding box center [825, 663] width 50 height 14
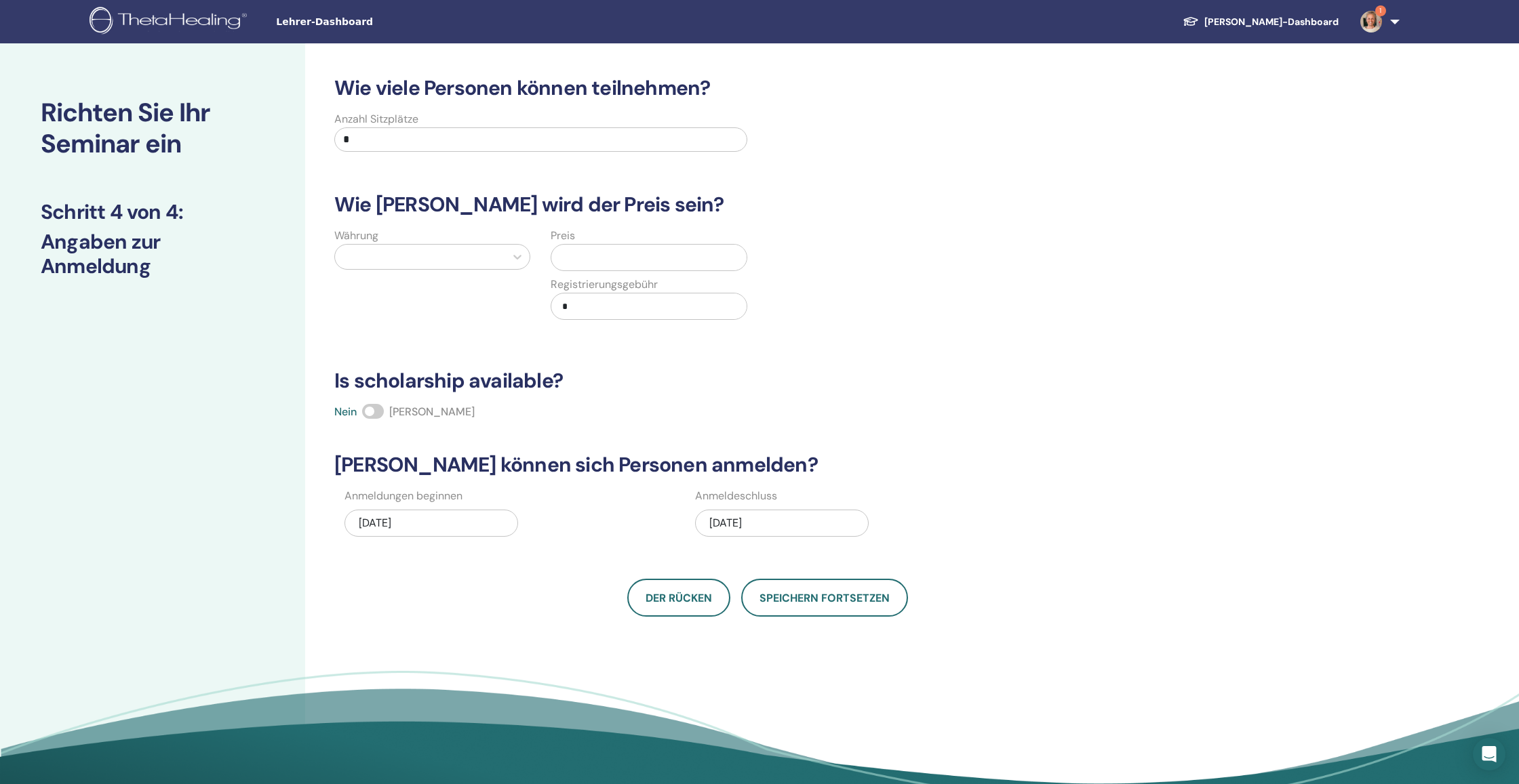
drag, startPoint x: 371, startPoint y: 144, endPoint x: 289, endPoint y: 127, distance: 83.7
click at [289, 127] on div "Richten Sie Ihr Seminar ein Schritt 4 von 4 : Angaben zur Anmeldung Wie viele P…" at bounding box center [759, 424] width 1519 height 763
type input "**"
click at [374, 253] on div at bounding box center [420, 256] width 156 height 19
type input "****"
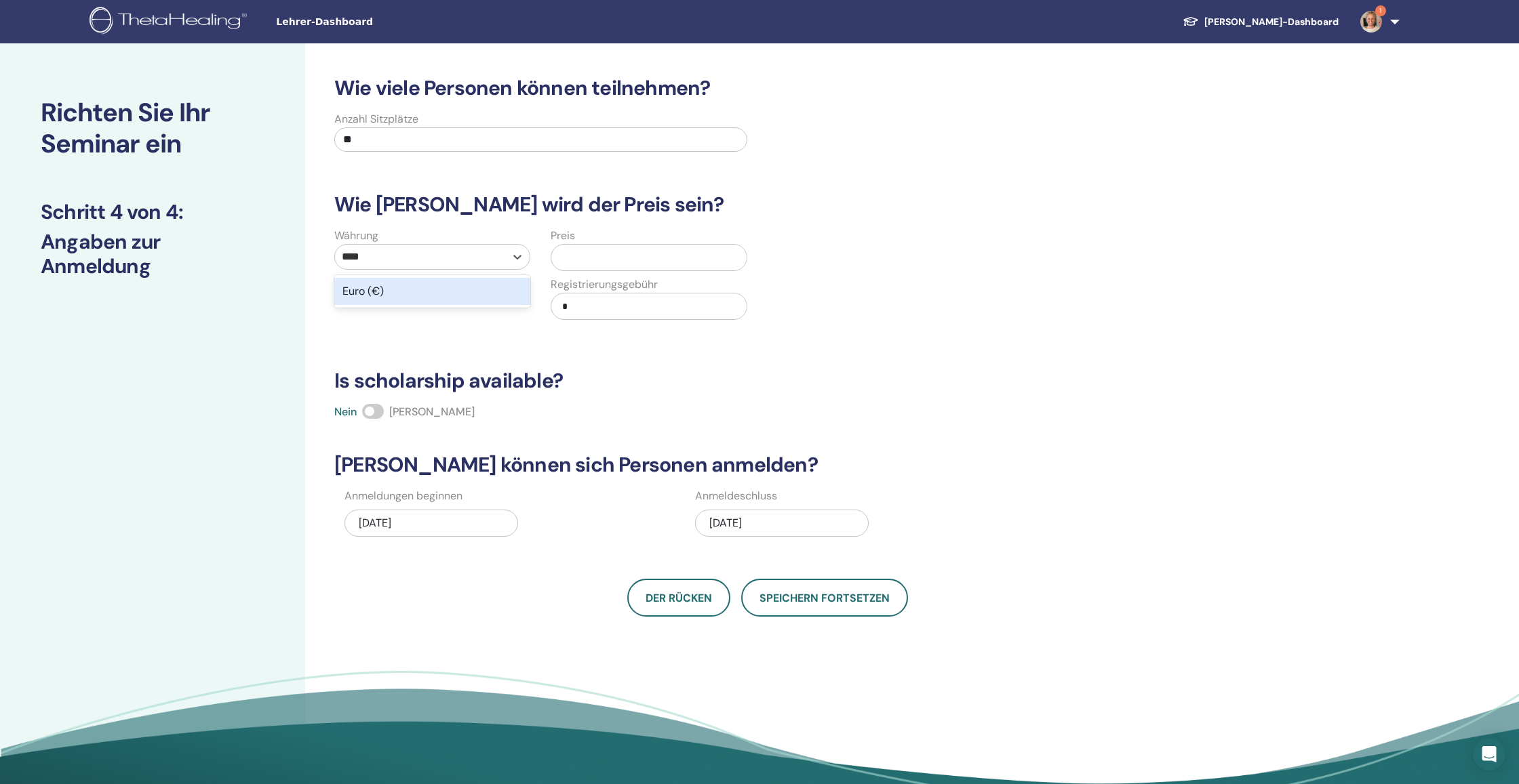
click at [383, 294] on div "Euro (€)" at bounding box center [432, 291] width 196 height 27
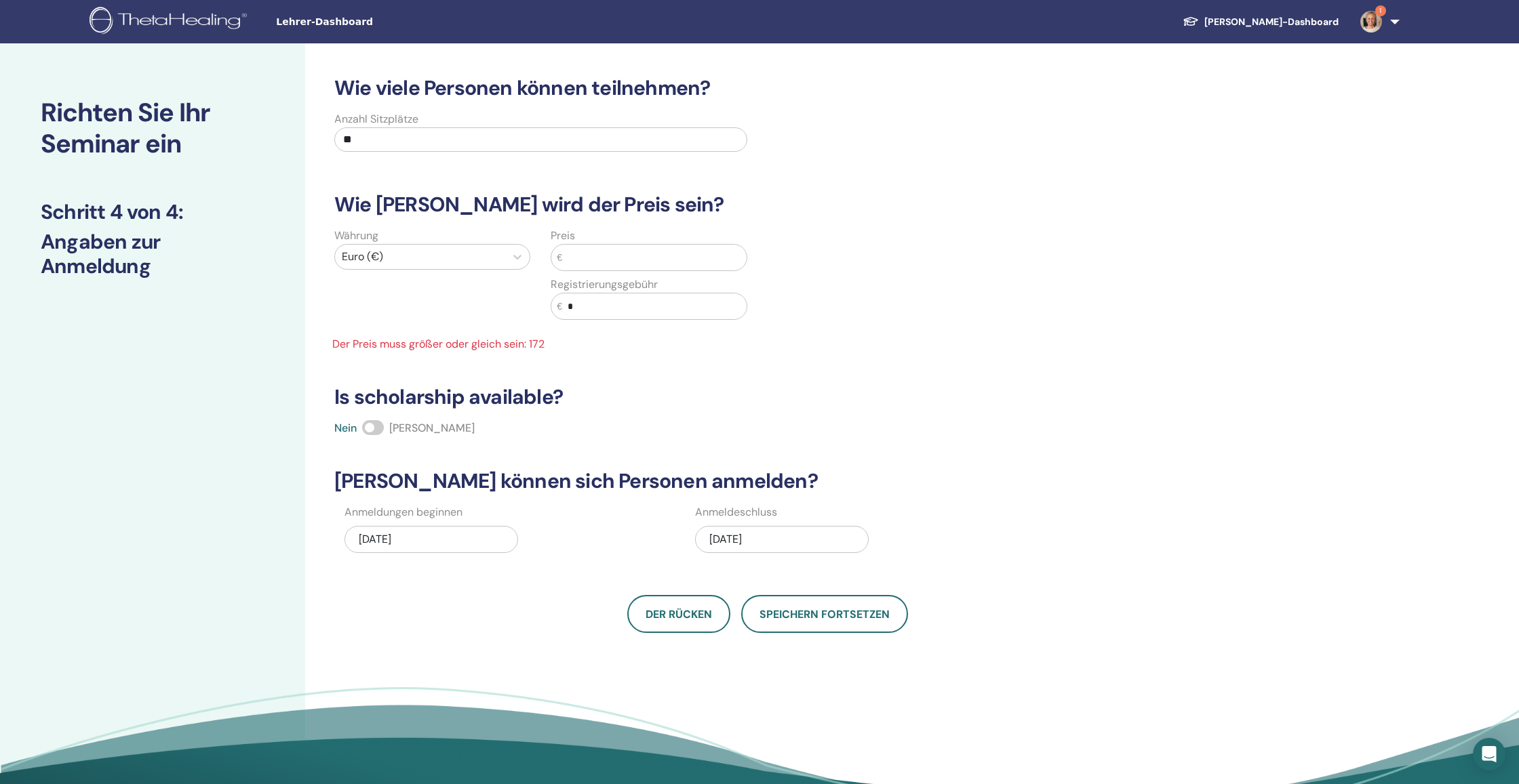
click at [712, 260] on input "text" at bounding box center [654, 258] width 184 height 26
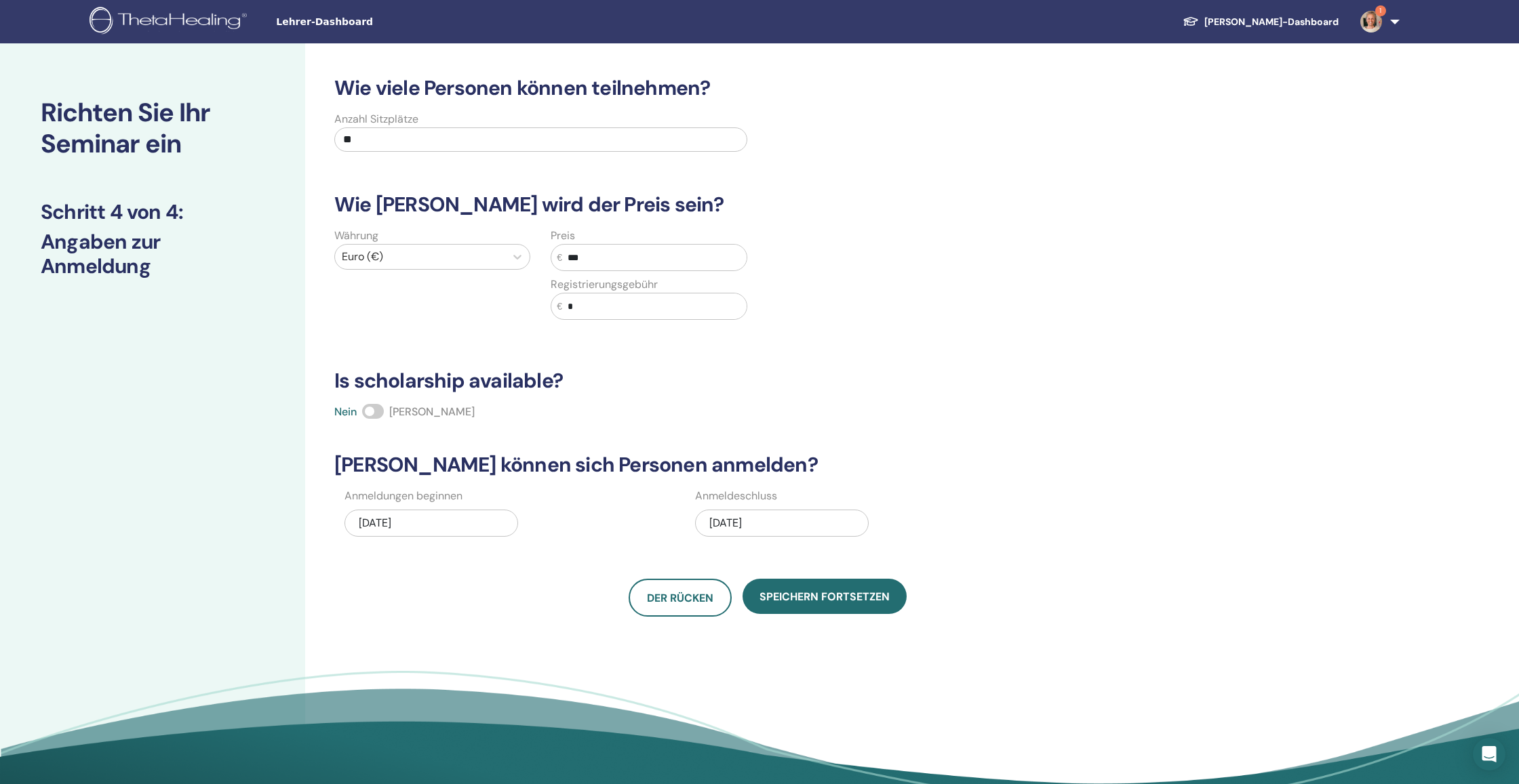
type input "***"
click at [596, 304] on input "*" at bounding box center [654, 306] width 184 height 26
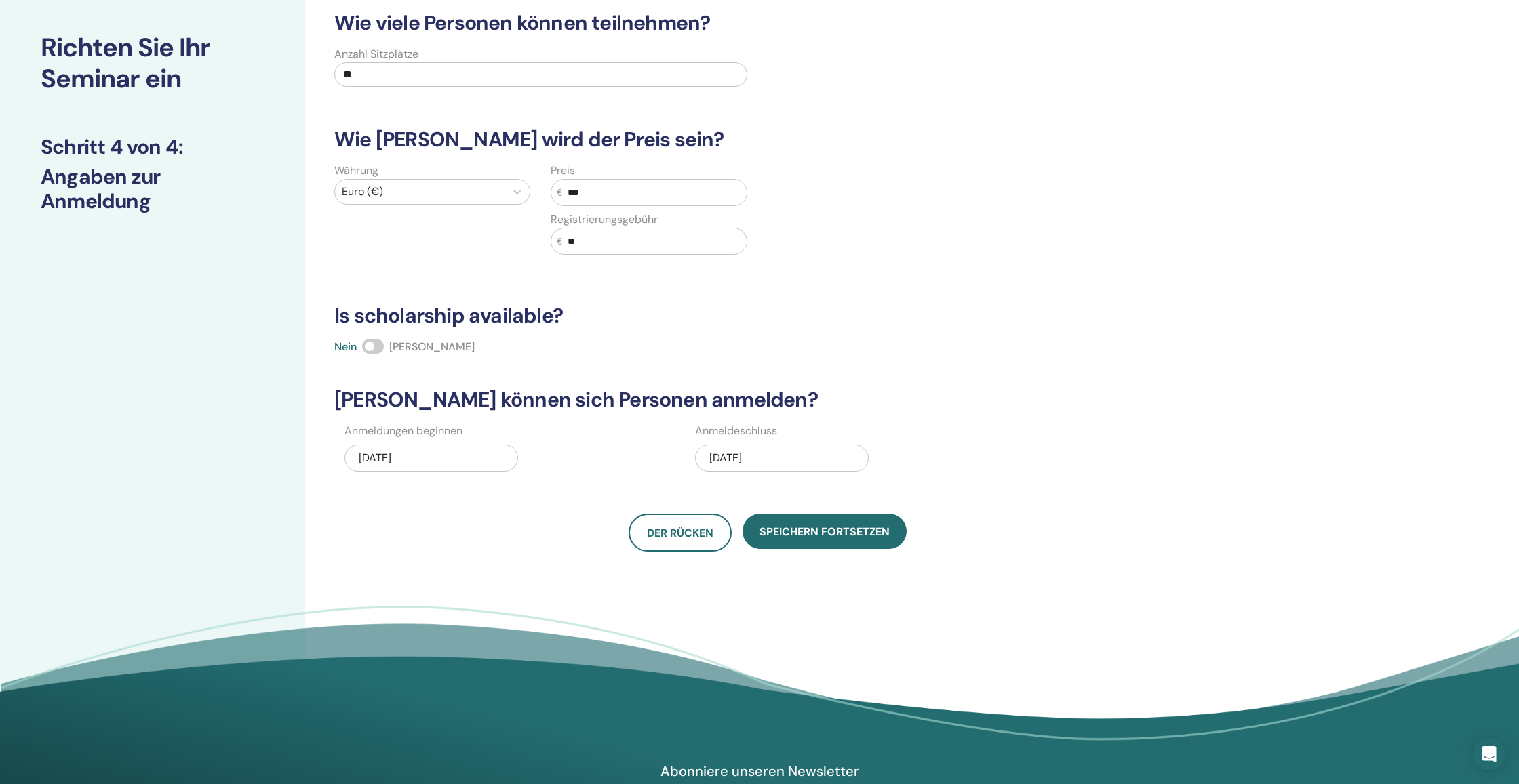
scroll to position [69, 0]
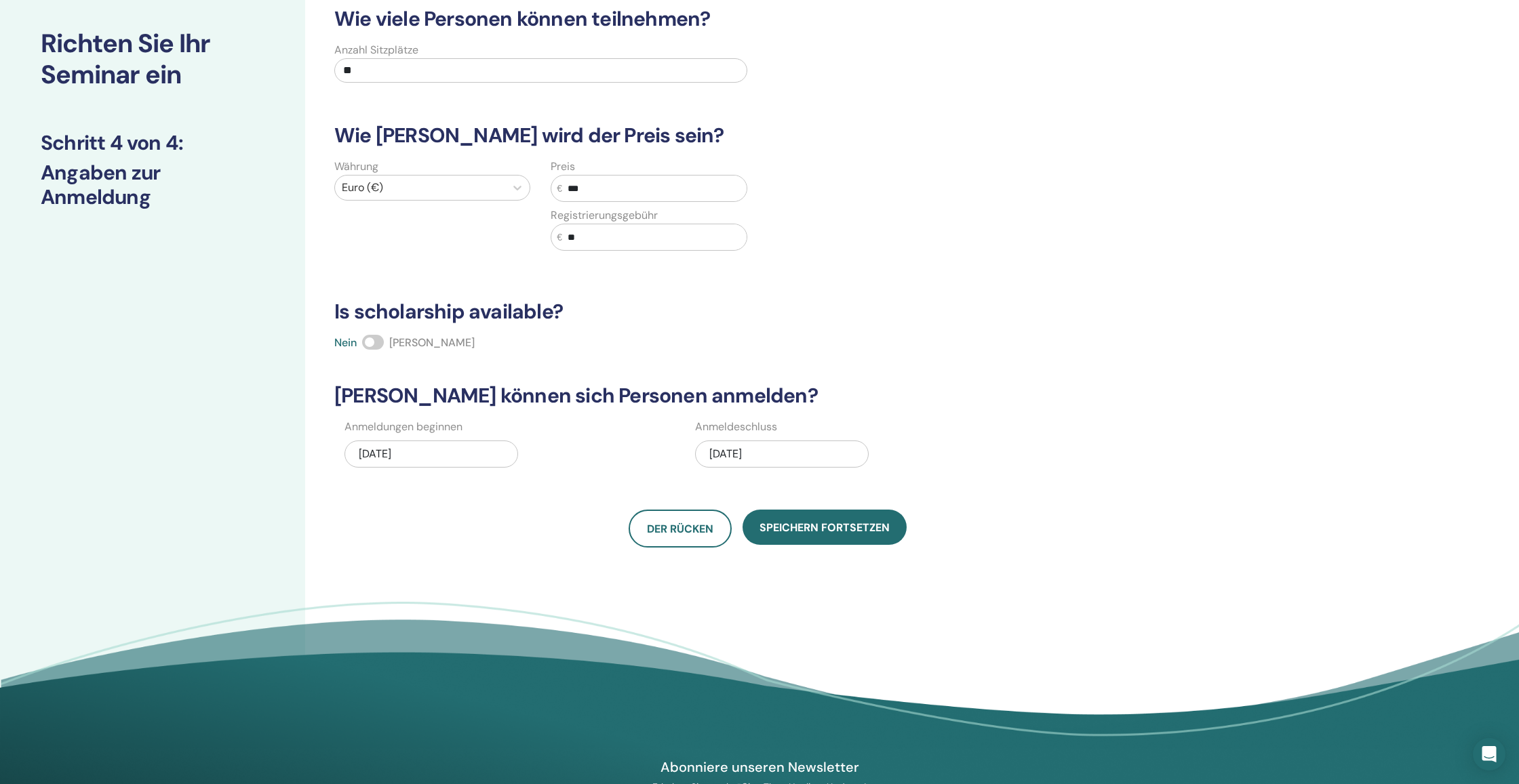
type input "**"
click at [763, 454] on div "12/09/2025" at bounding box center [781, 454] width 174 height 27
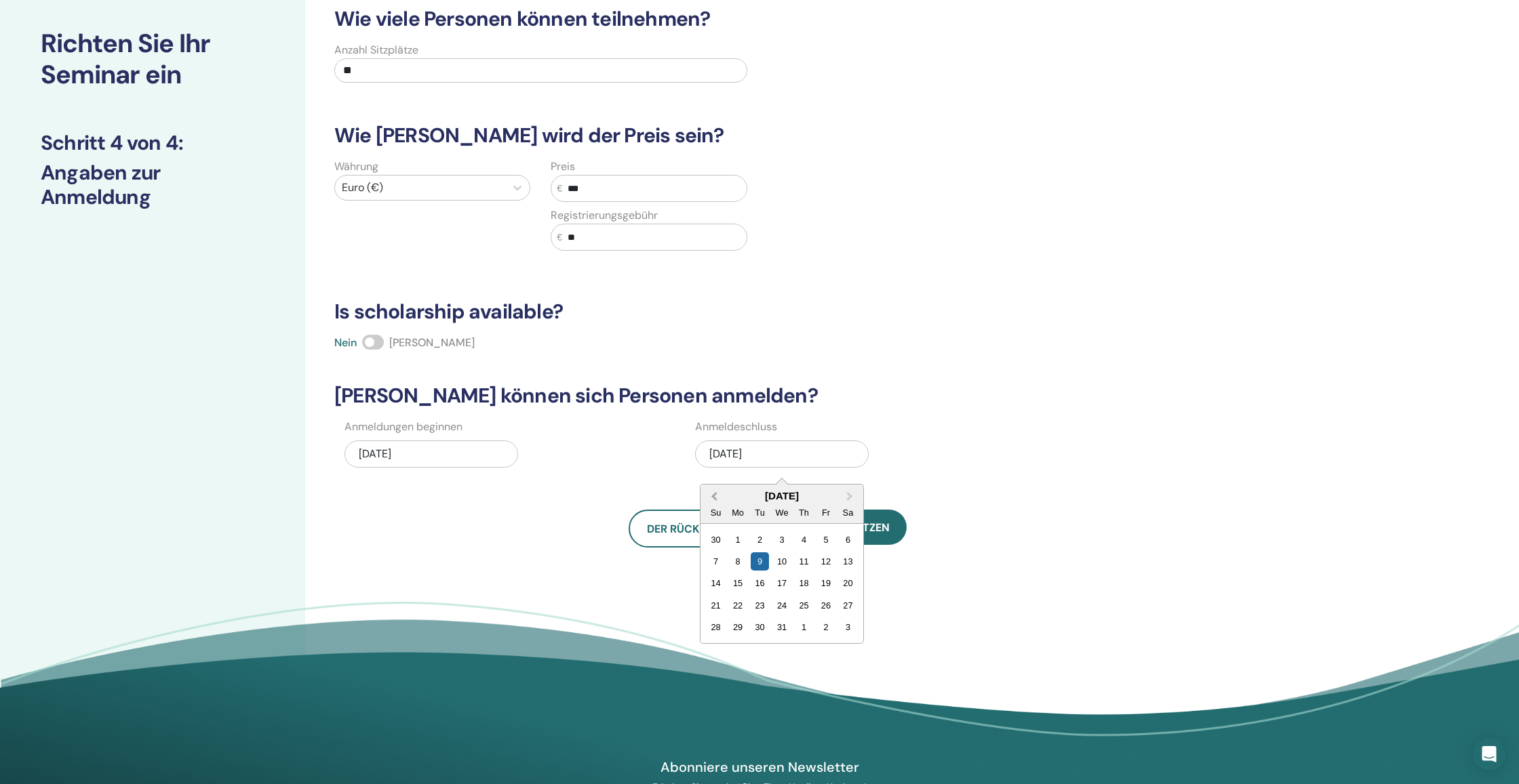
click at [714, 495] on span "Previous Month" at bounding box center [714, 496] width 0 height 14
click at [826, 538] on div "31" at bounding box center [826, 540] width 18 height 18
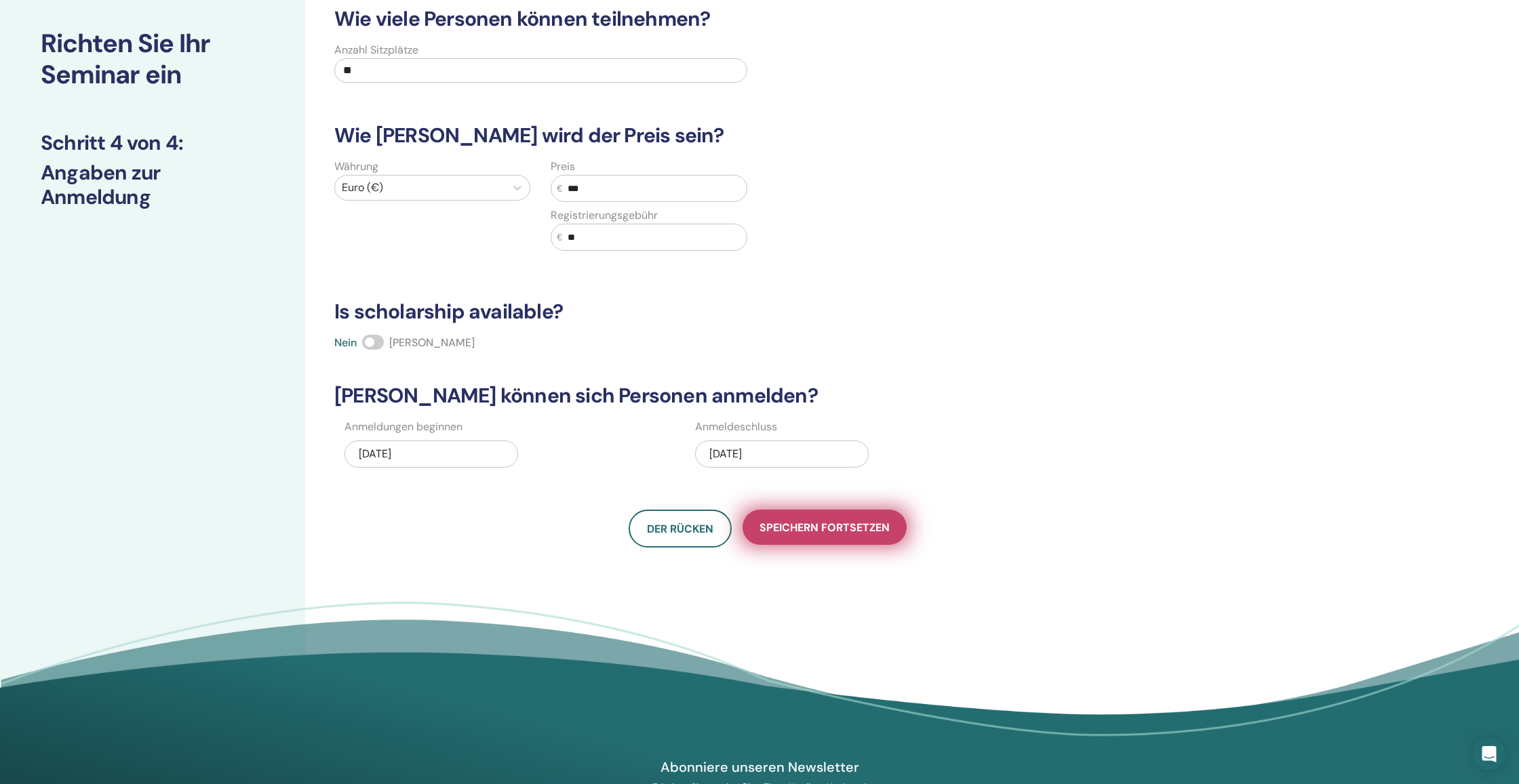
click at [830, 527] on span "Speichern fortsetzen" at bounding box center [824, 528] width 130 height 14
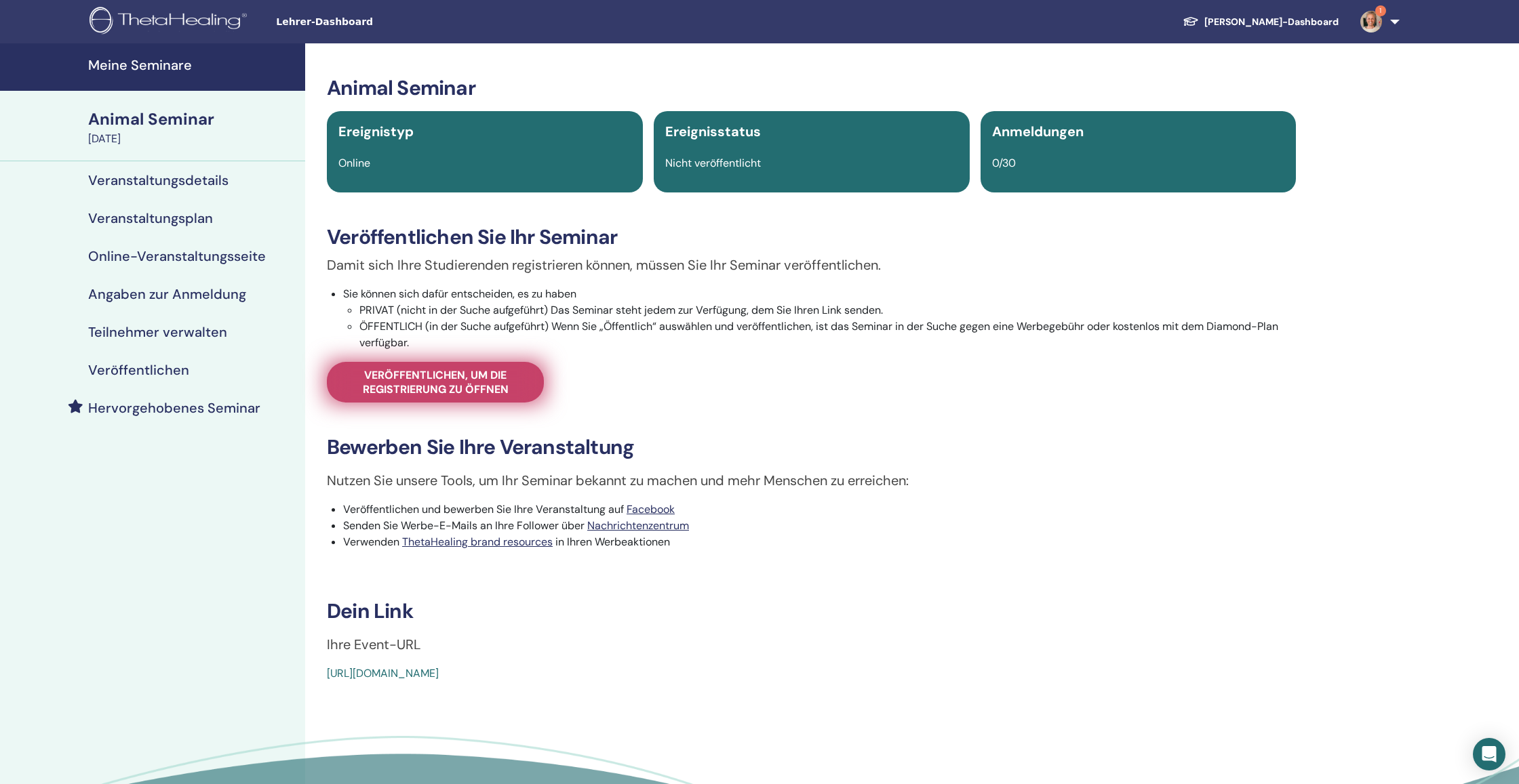
click at [478, 379] on span "Veröffentlichen, um die Registrierung zu öffnen" at bounding box center [435, 382] width 183 height 29
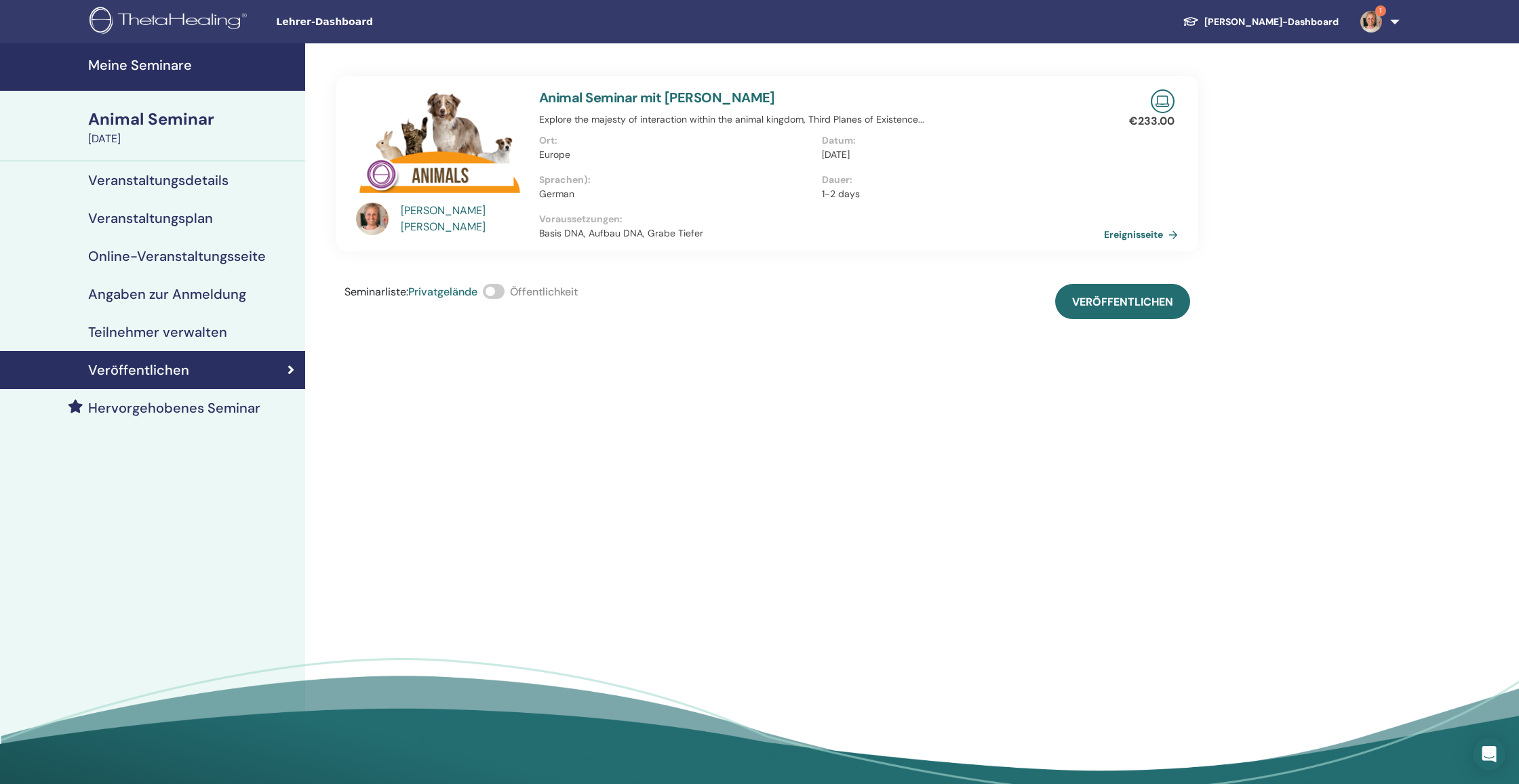
click at [497, 297] on span at bounding box center [493, 291] width 22 height 15
click at [1109, 305] on span "Veröffentlichen" at bounding box center [1122, 302] width 101 height 14
click at [143, 177] on h4 "Veranstaltungsdetails" at bounding box center [158, 180] width 140 height 16
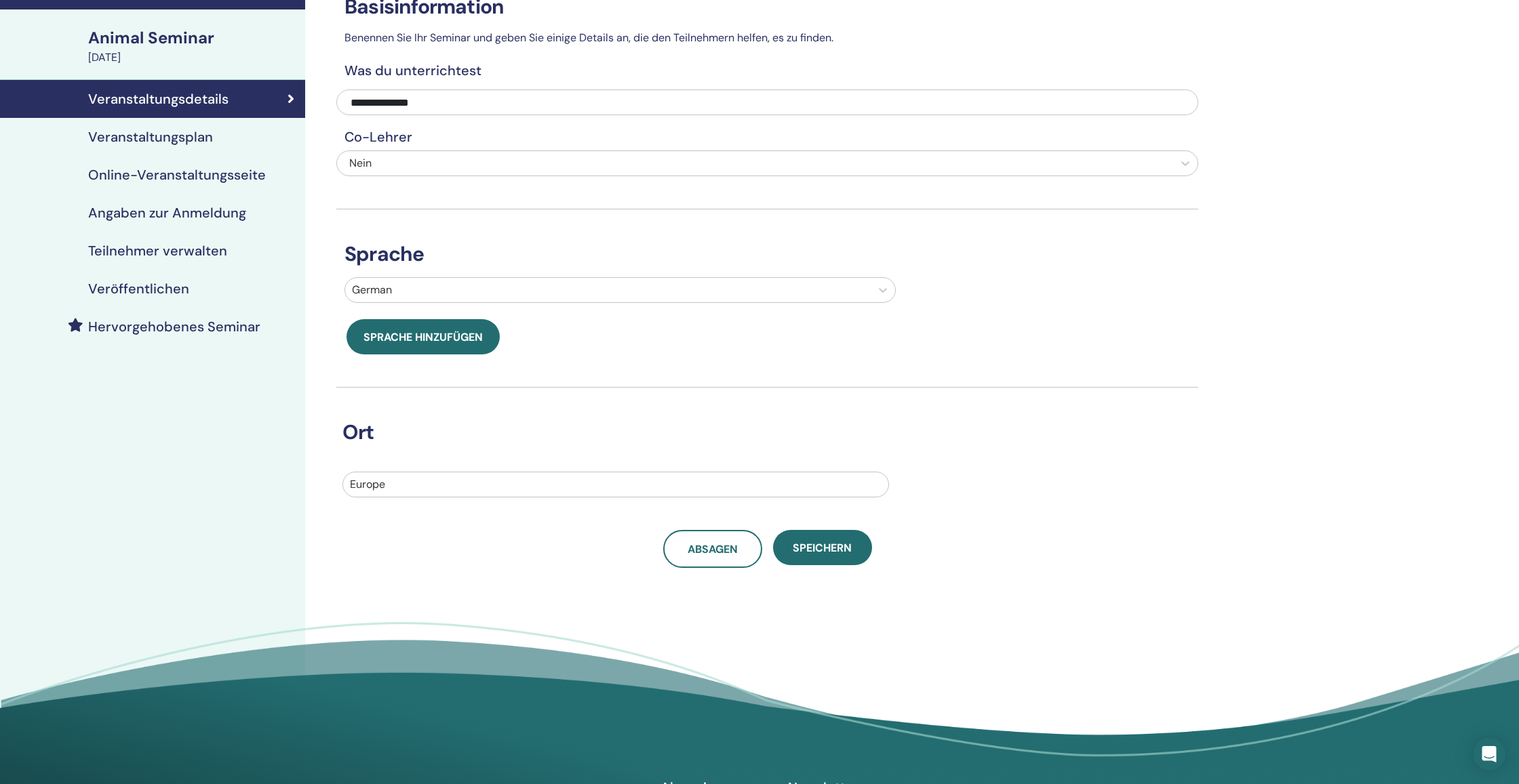
scroll to position [52, 0]
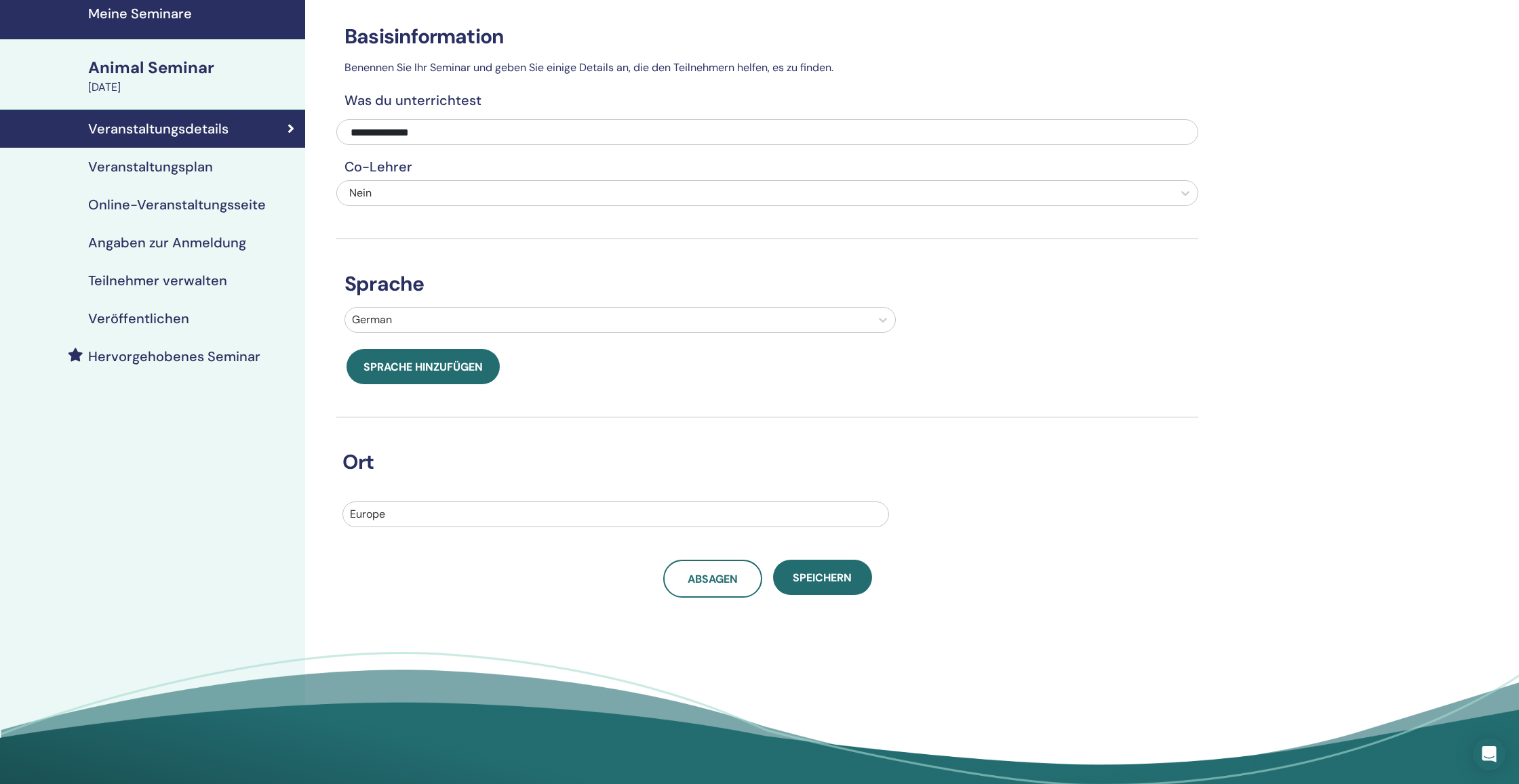
click at [207, 166] on h4 "Veranstaltungsplan" at bounding box center [150, 166] width 125 height 16
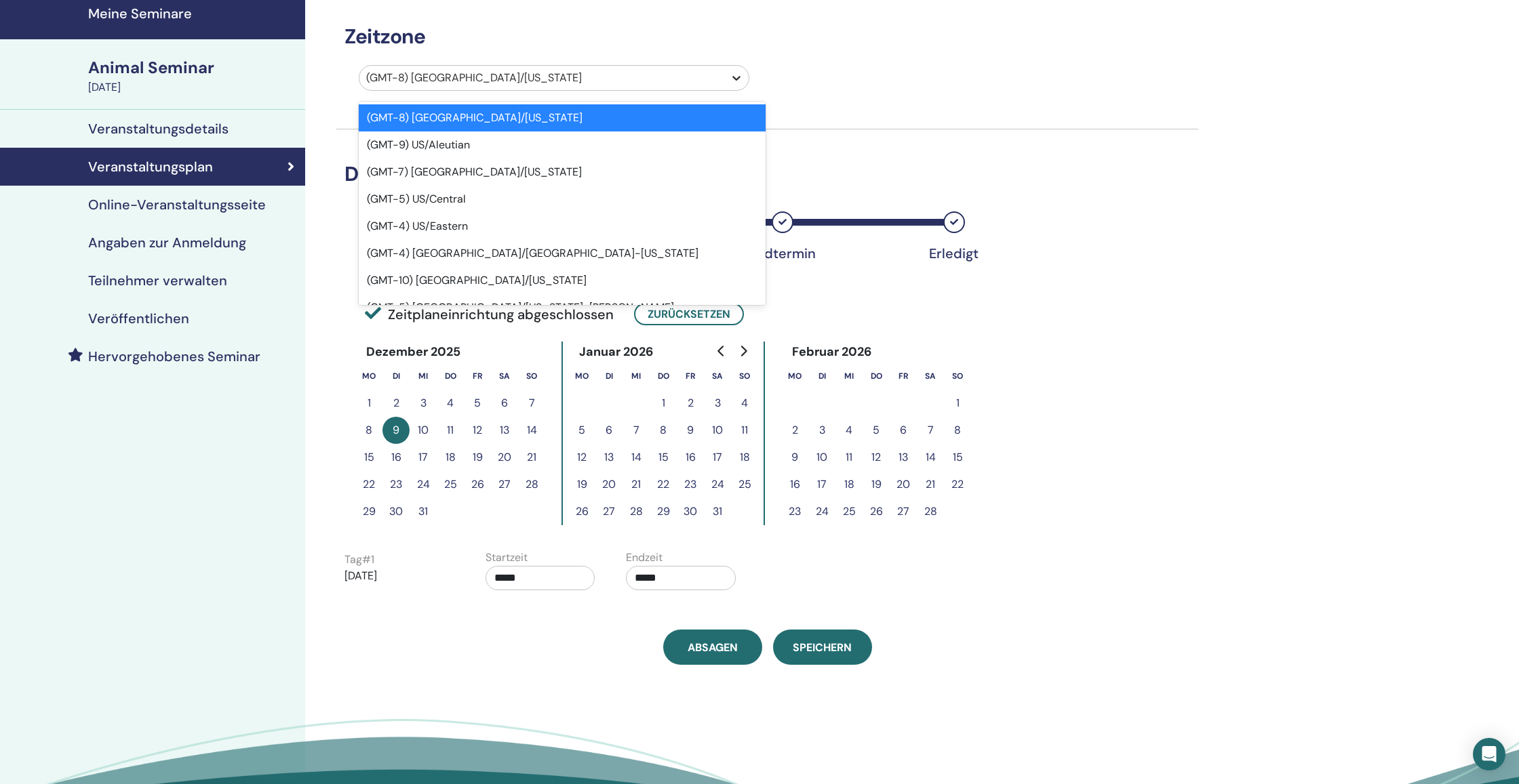
click at [737, 82] on icon at bounding box center [736, 77] width 13 height 13
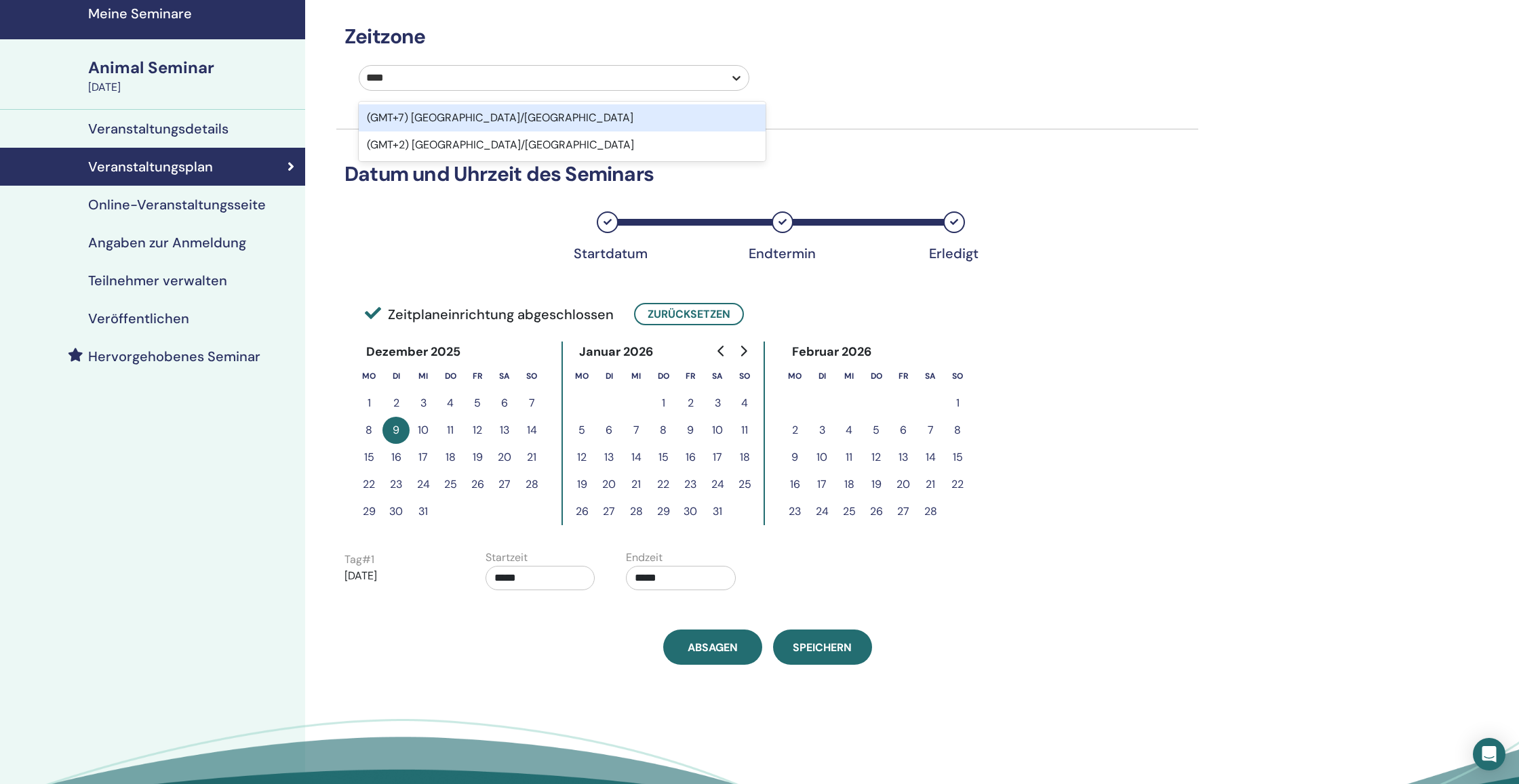
type input "*****"
click at [676, 114] on div "(GMT+2) [GEOGRAPHIC_DATA]/[GEOGRAPHIC_DATA]" at bounding box center [562, 118] width 407 height 27
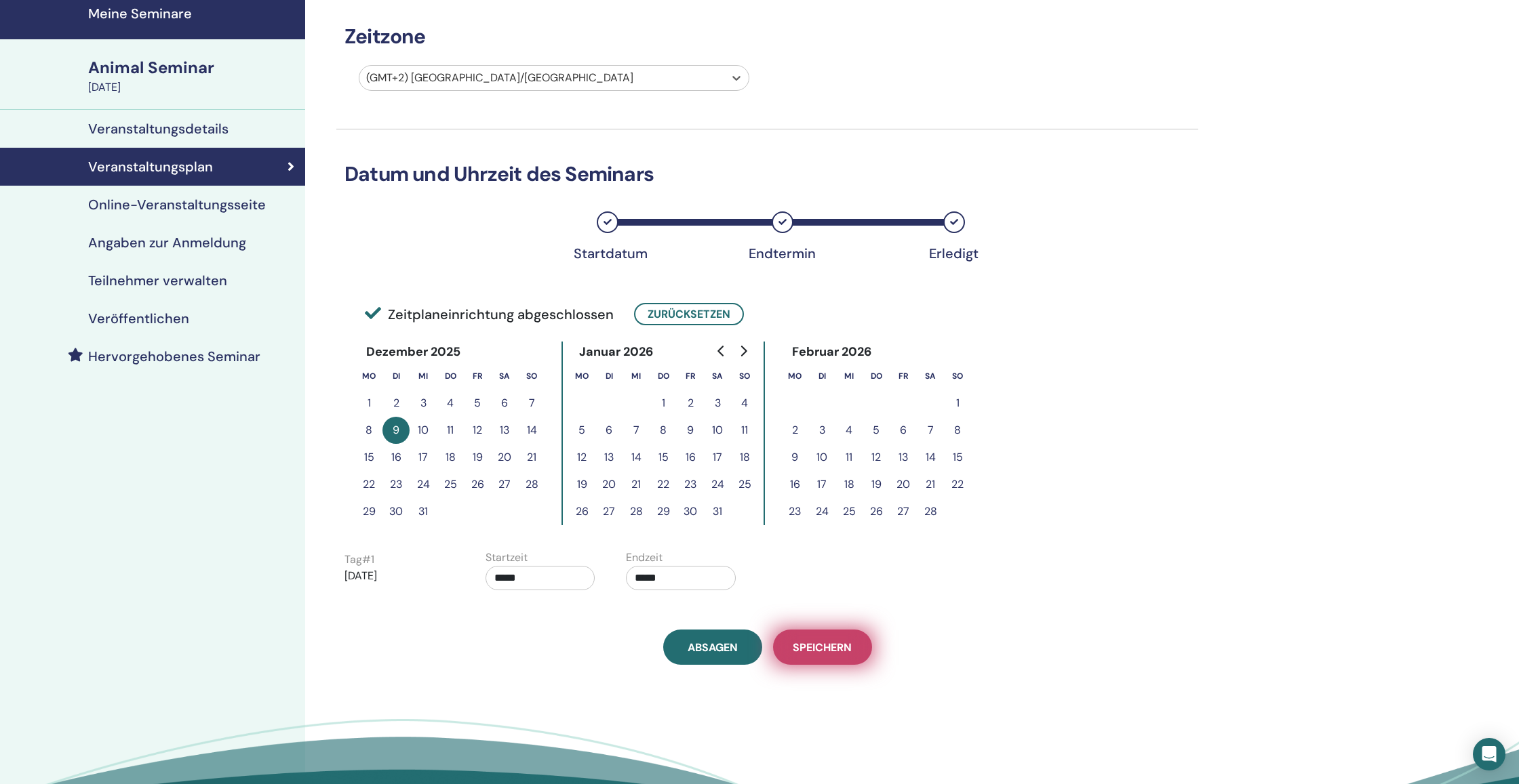
click at [823, 639] on button "Speichern" at bounding box center [823, 647] width 99 height 35
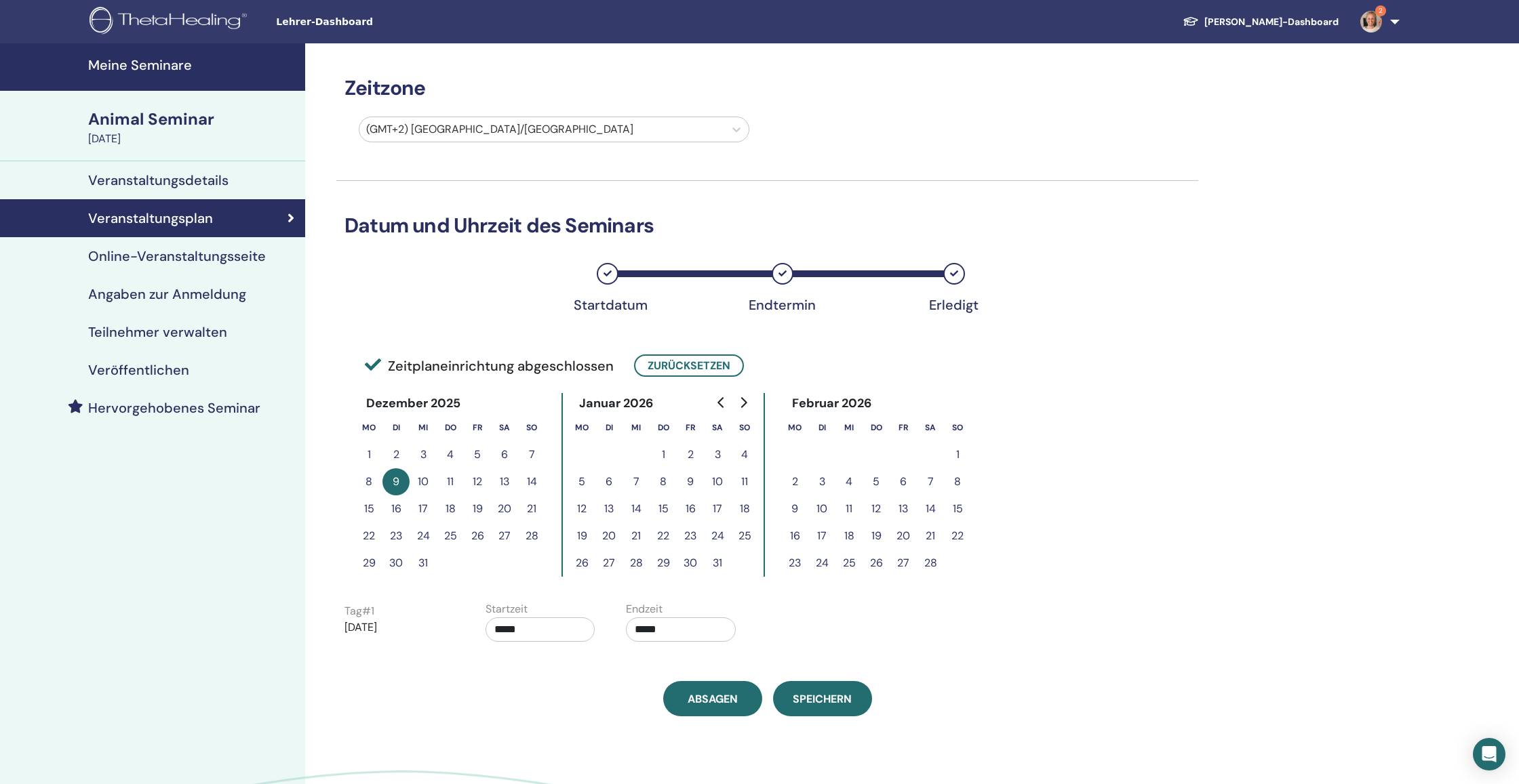
scroll to position [52, 0]
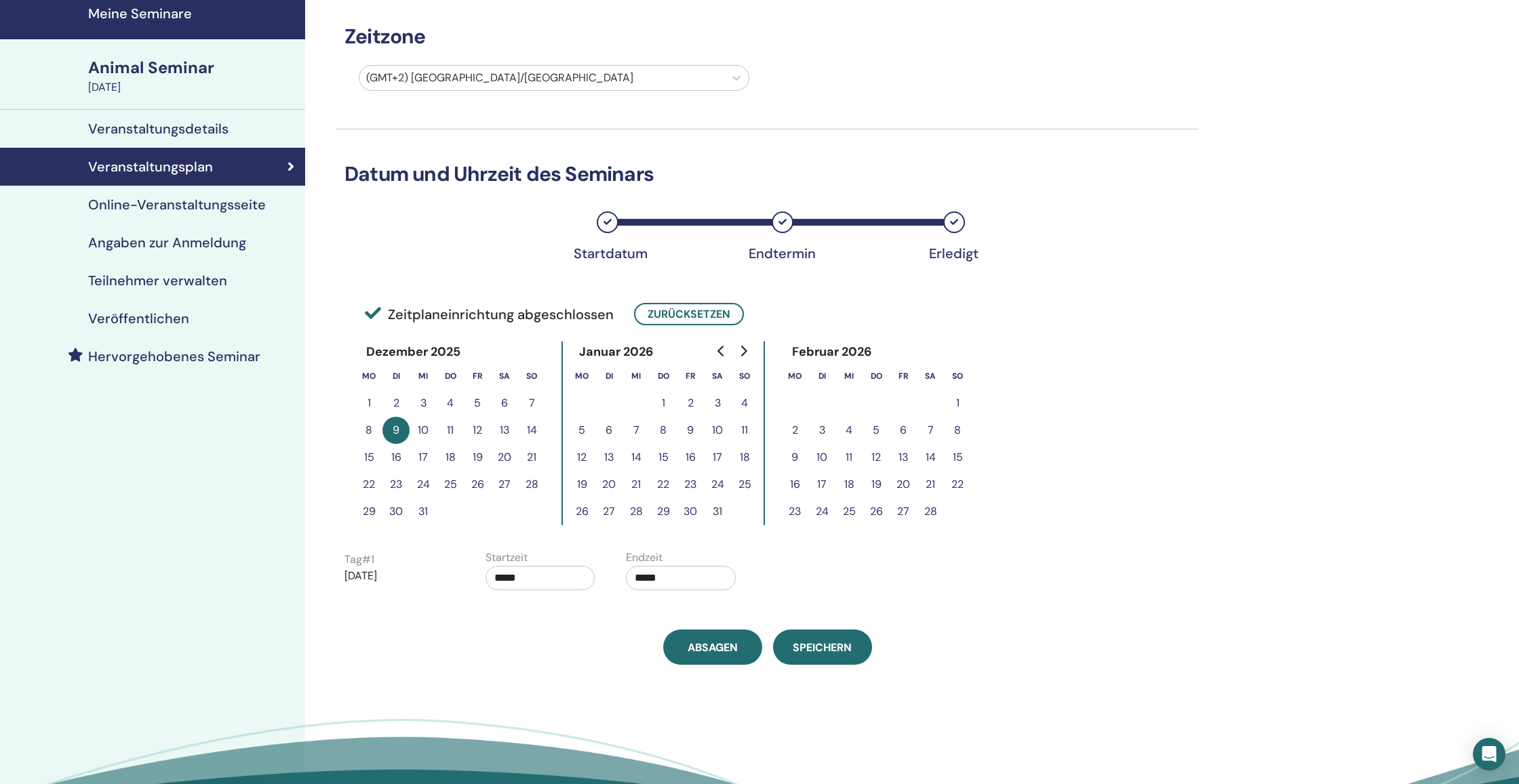
click at [226, 205] on h4 "Online-Veranstaltungsseite" at bounding box center [177, 205] width 177 height 16
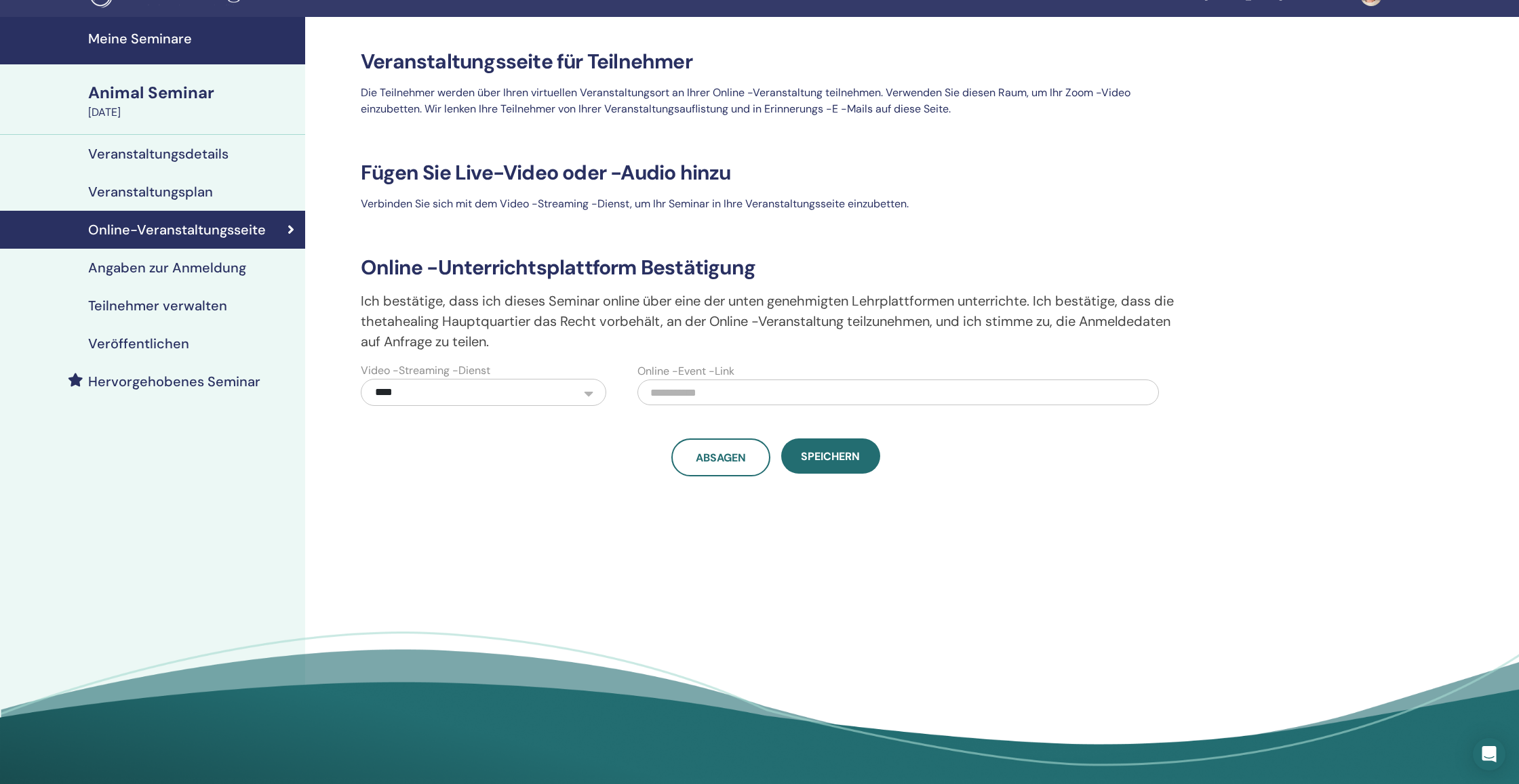
scroll to position [29, 0]
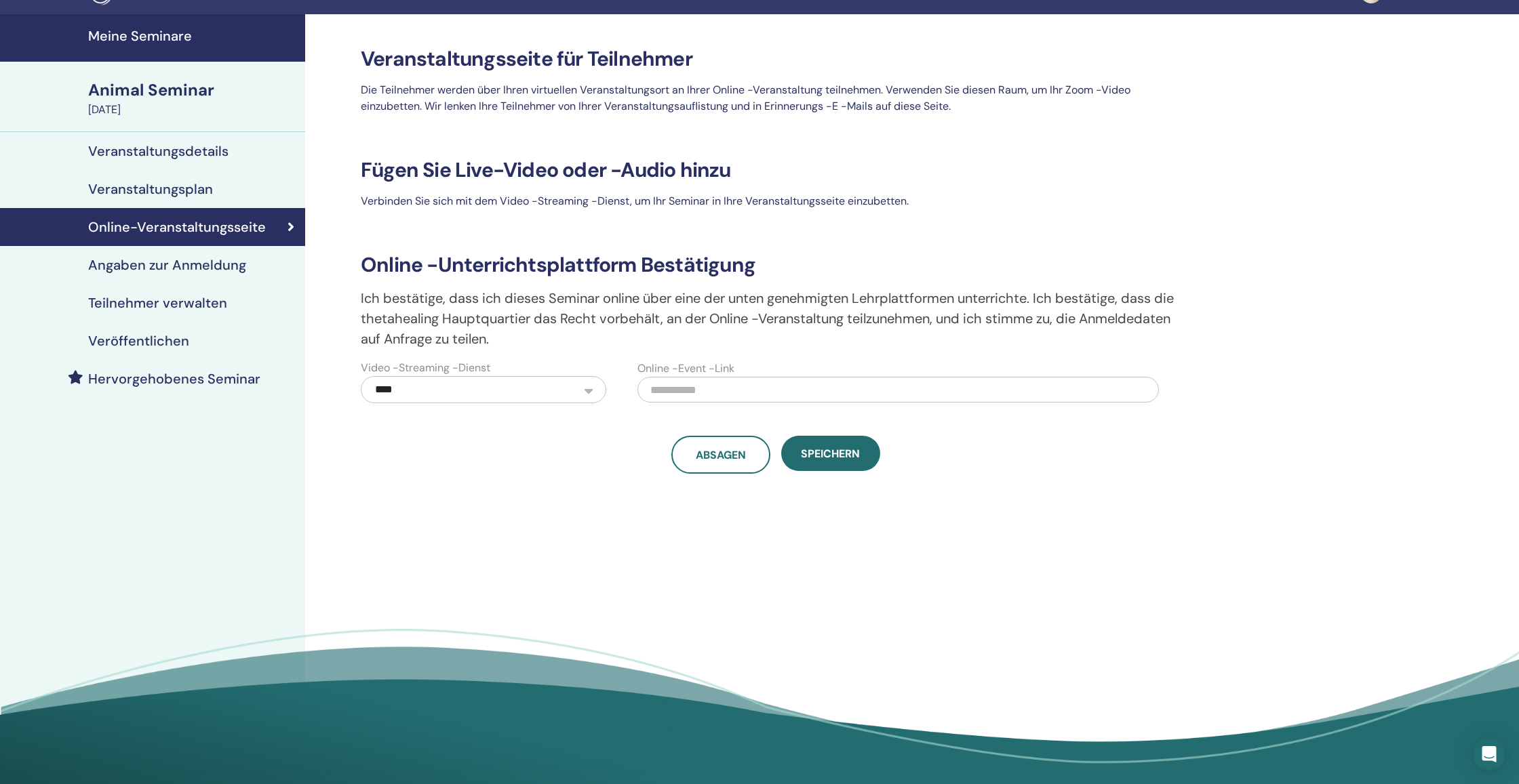
click at [761, 394] on input "text" at bounding box center [899, 390] width 522 height 26
click at [131, 268] on h4 "Angaben zur Anmeldung" at bounding box center [167, 265] width 158 height 16
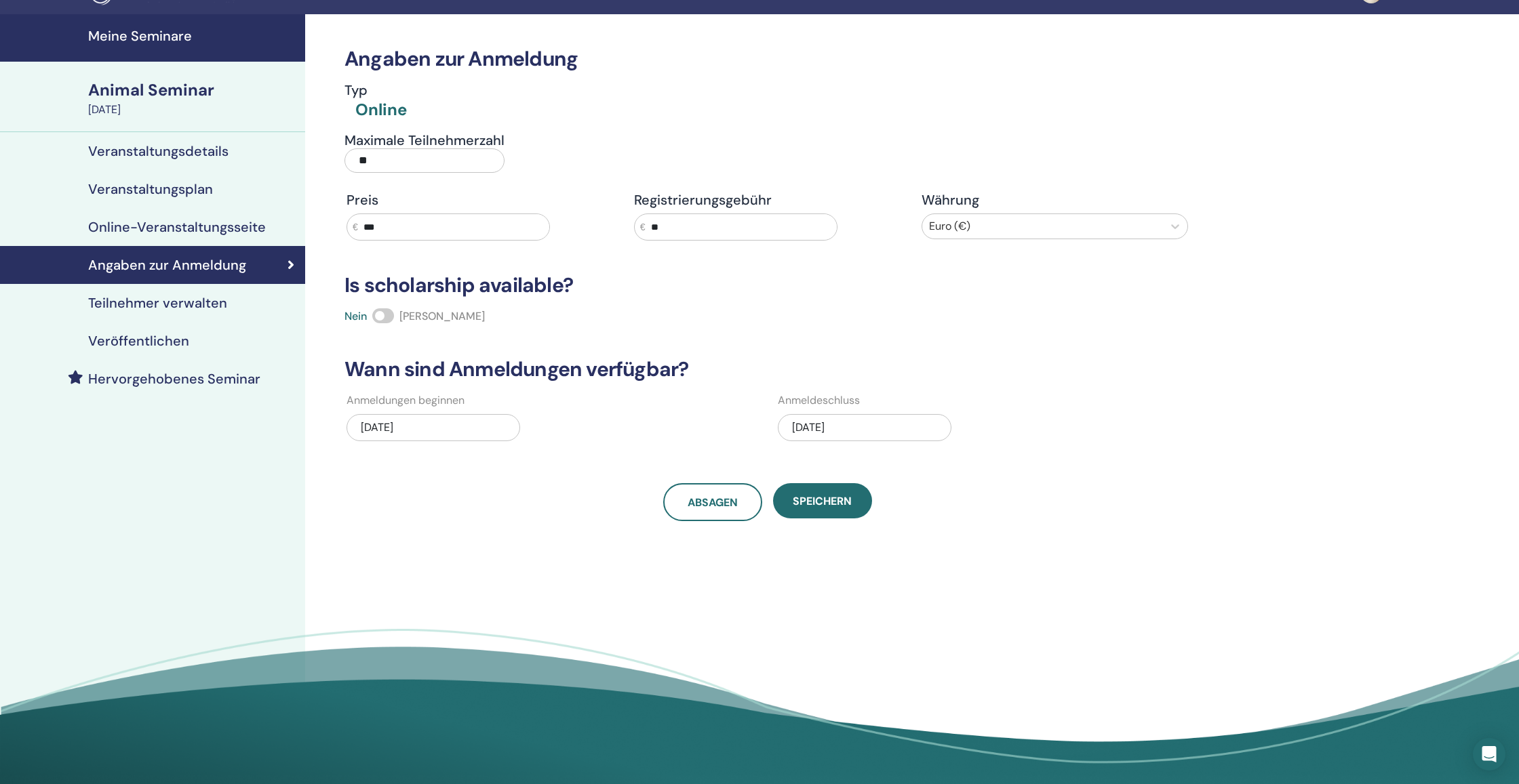
click at [147, 302] on h4 "Teilnehmer verwalten" at bounding box center [157, 302] width 139 height 16
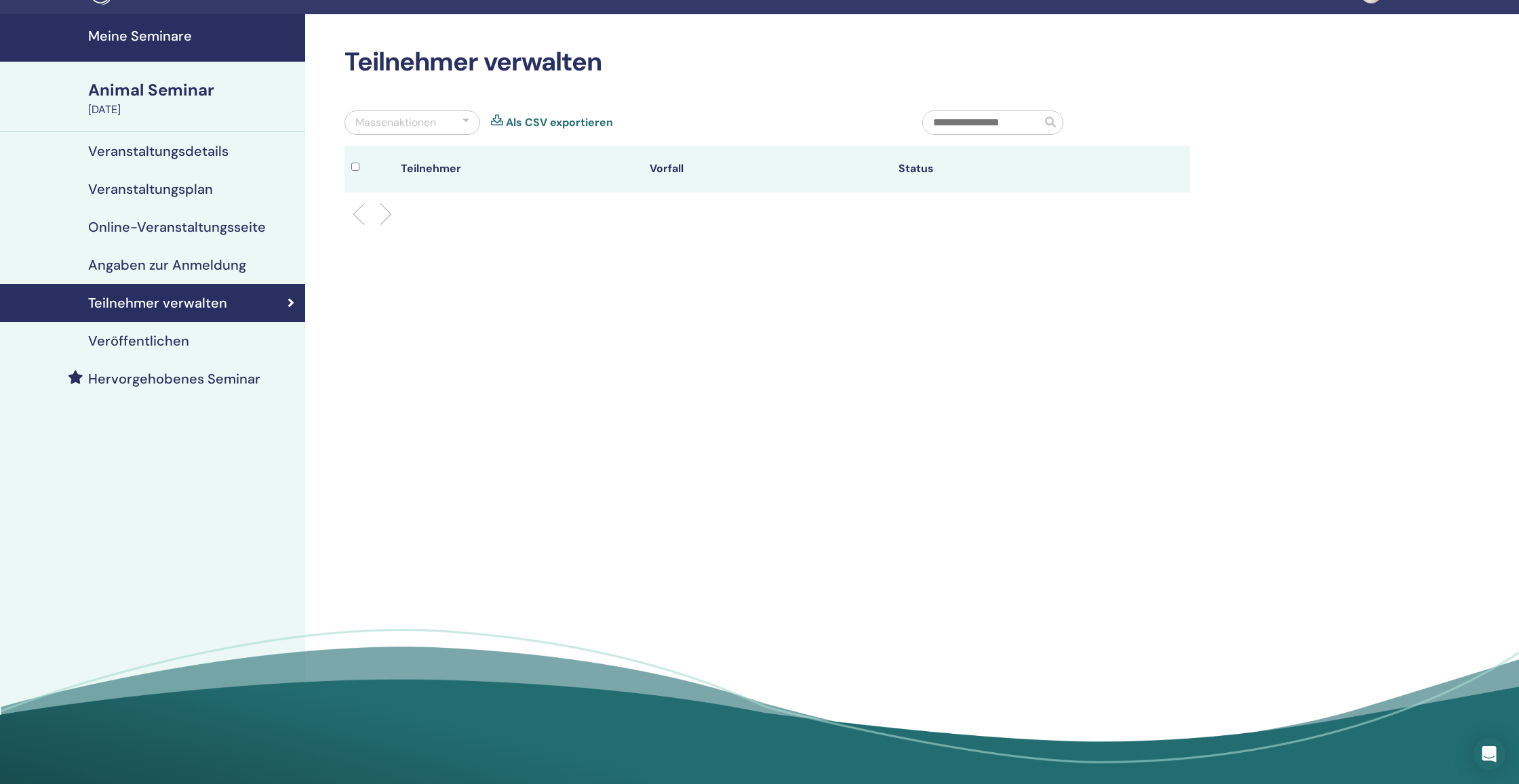
click at [149, 339] on h4 "Veröffentlichen" at bounding box center [138, 341] width 101 height 16
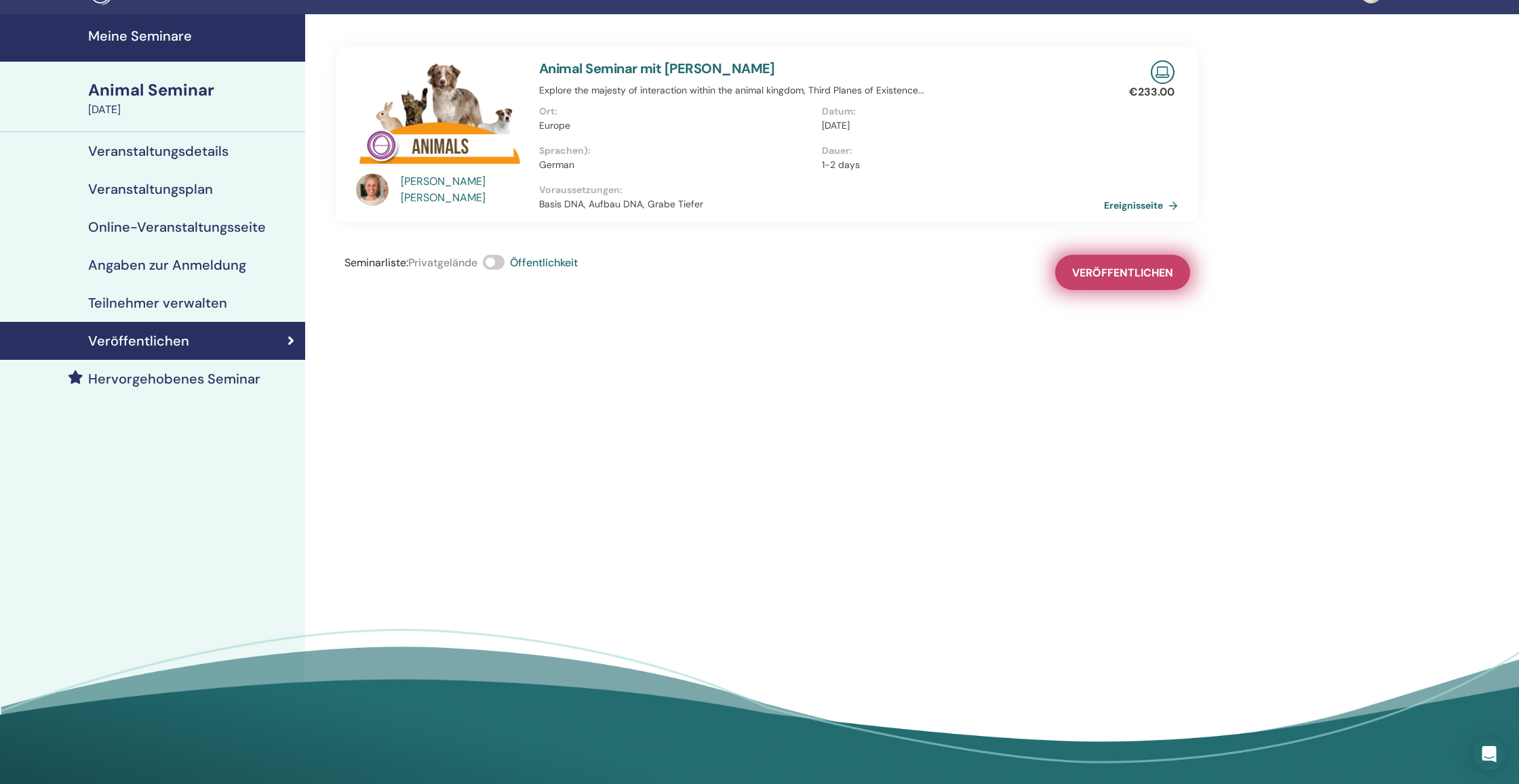
click at [1118, 283] on button "Veröffentlichen" at bounding box center [1122, 272] width 135 height 35
